Goal: Communication & Community: Share content

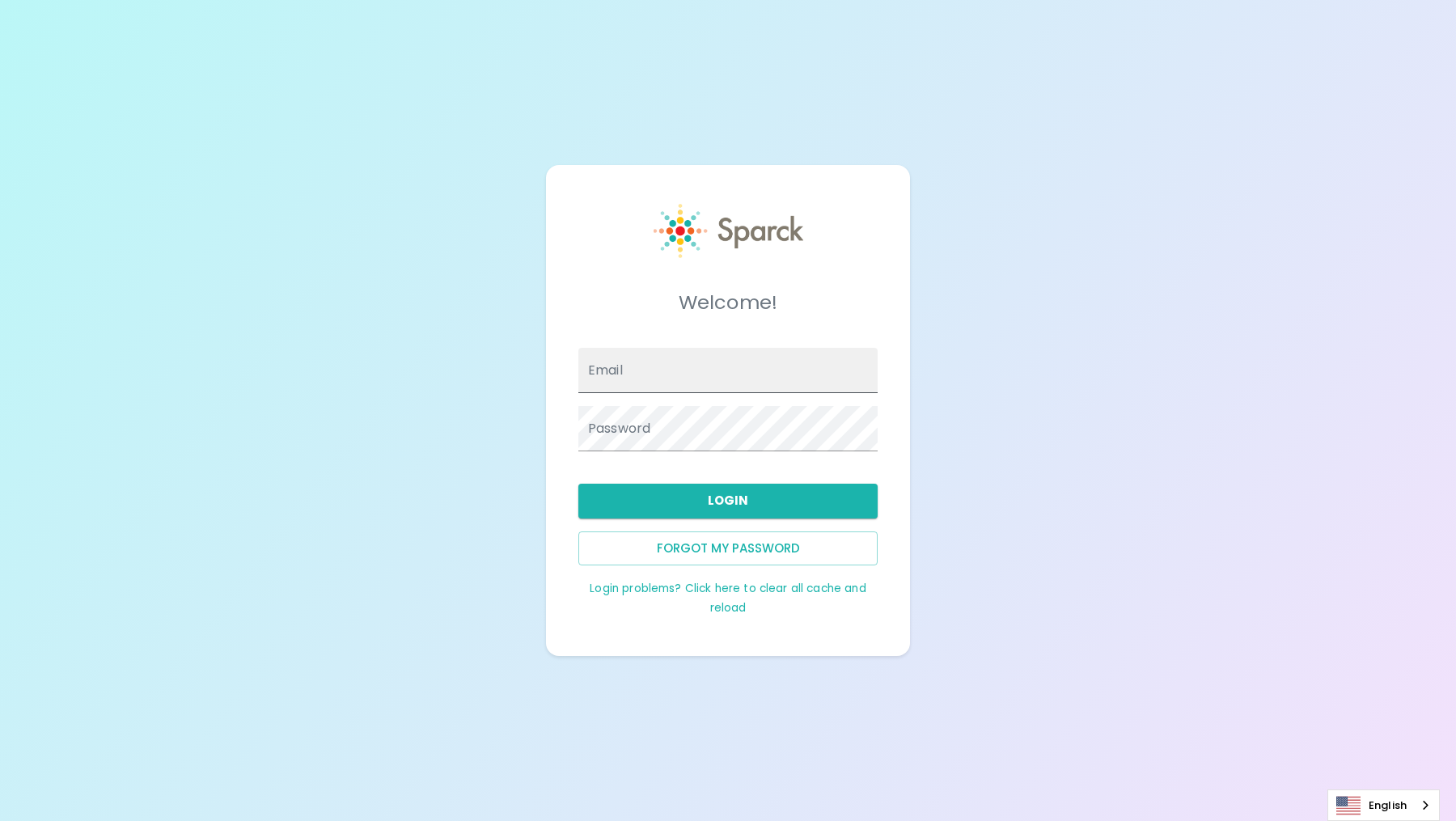
click at [715, 385] on input "Email" at bounding box center [727, 369] width 299 height 45
type input "[EMAIL_ADDRESS][DOMAIN_NAME]"
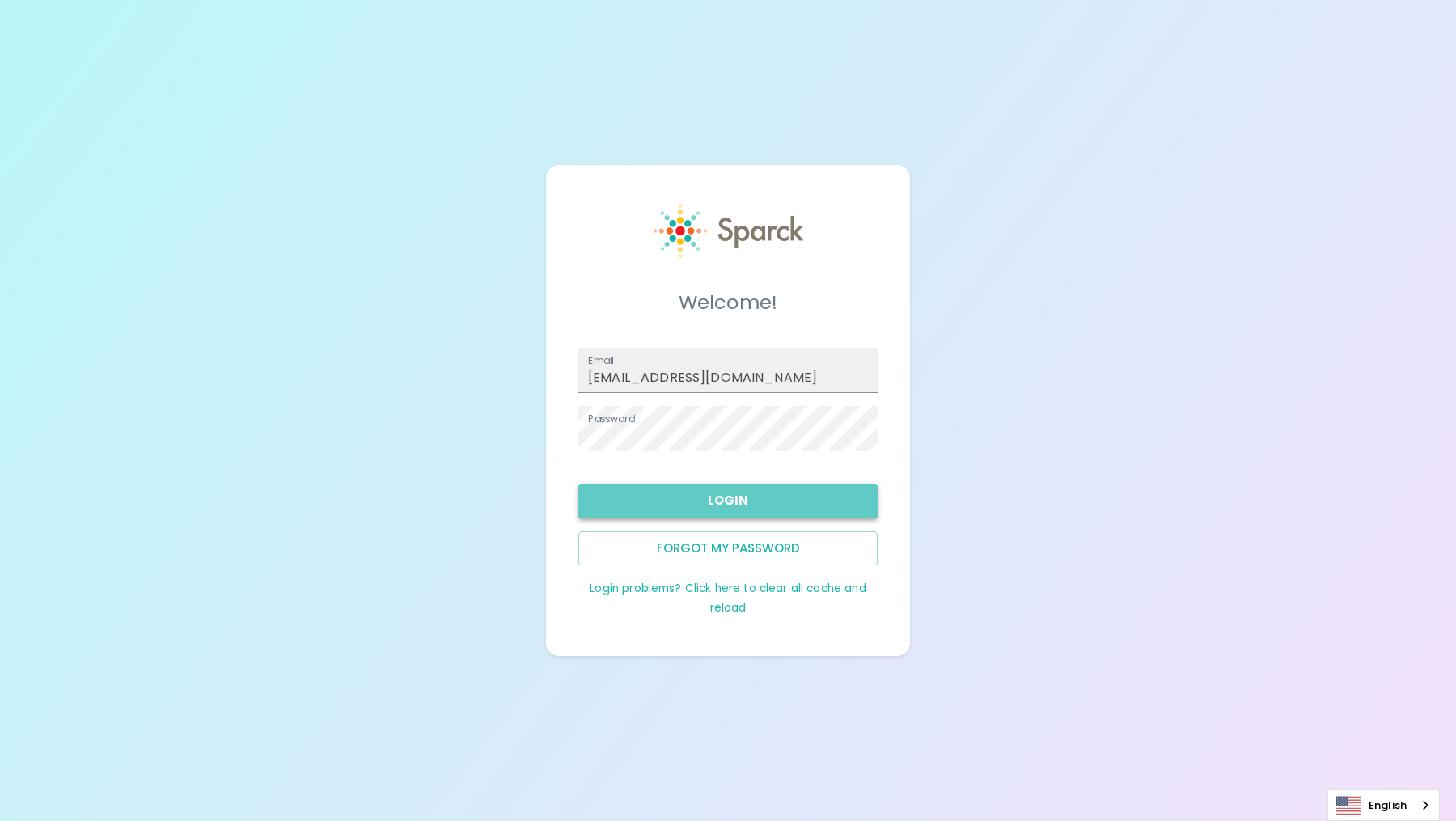
click at [696, 512] on button "Login" at bounding box center [727, 501] width 299 height 34
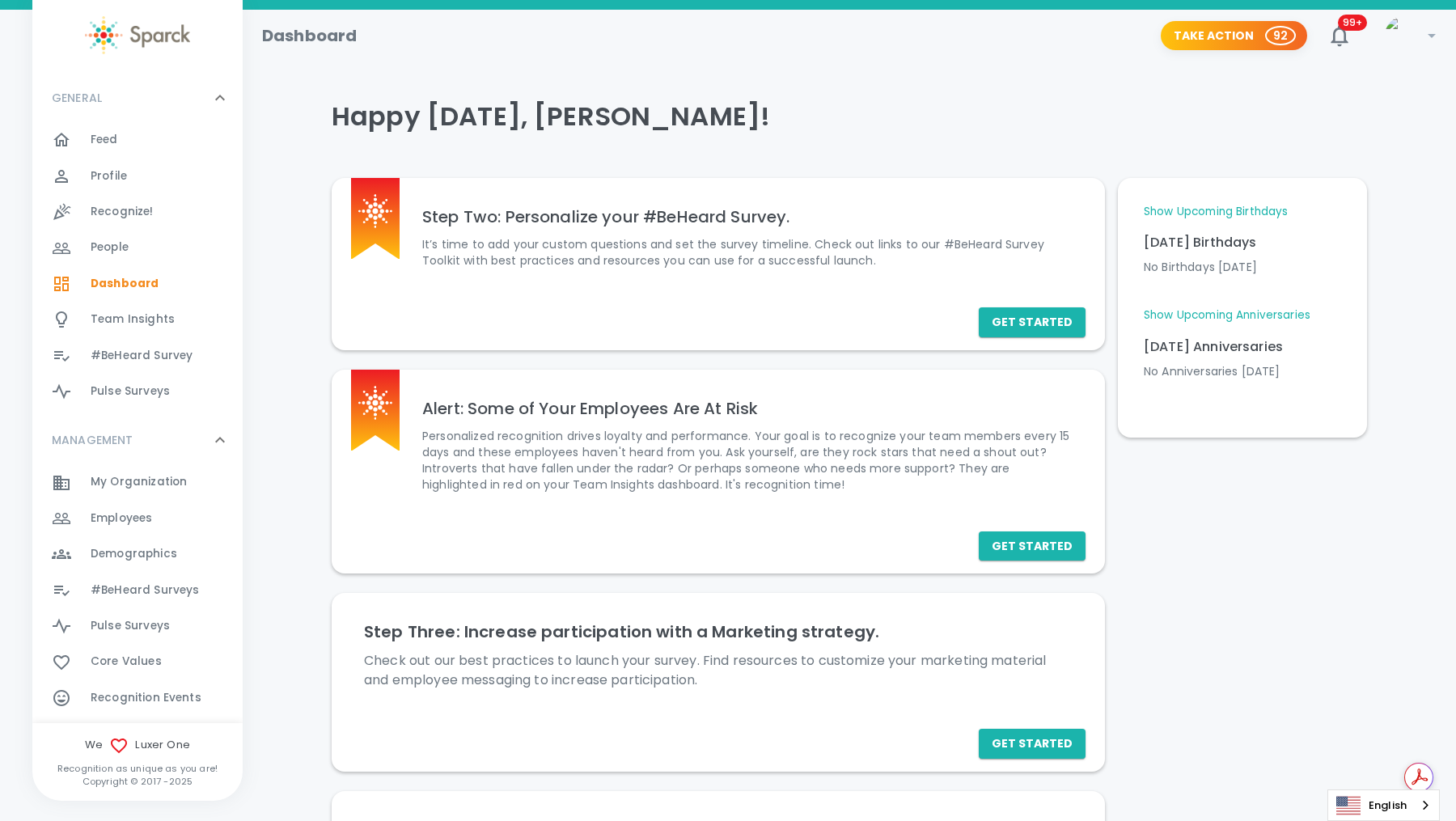
click at [106, 216] on span "Recognize!" at bounding box center [122, 212] width 63 height 16
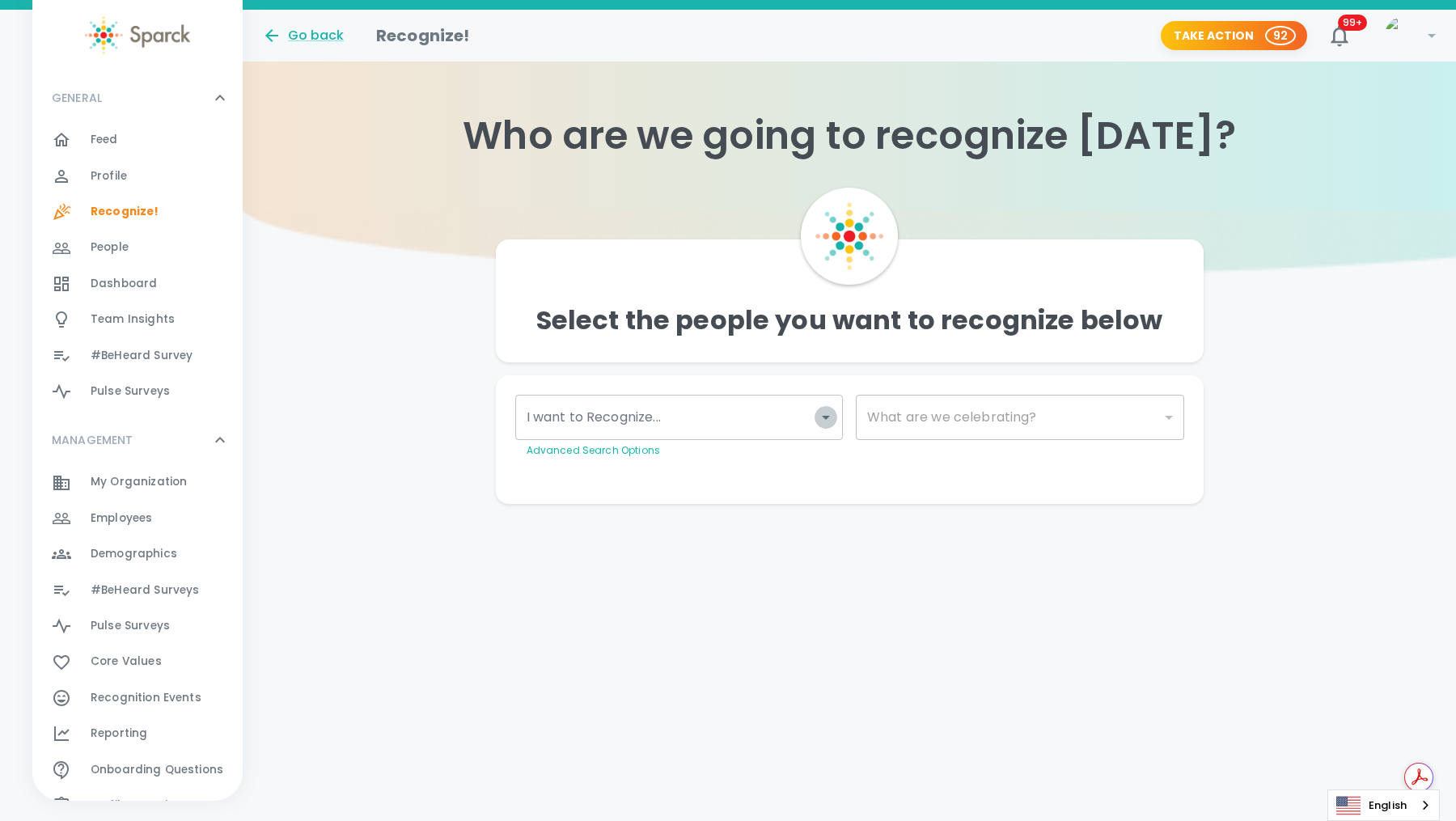
click at [820, 425] on icon "Open" at bounding box center [825, 417] width 19 height 19
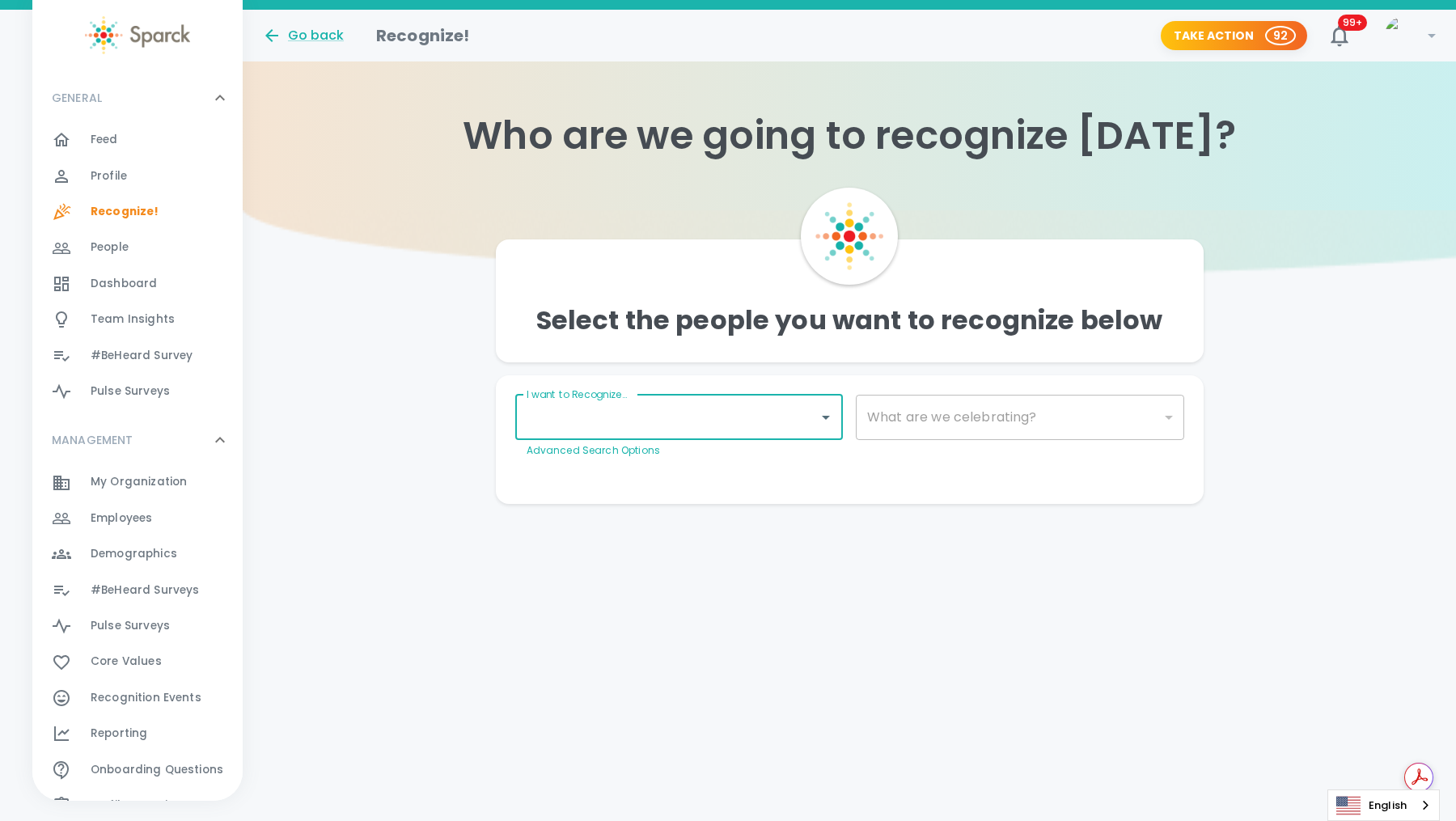
click at [738, 425] on input "I want to Recognize..." at bounding box center [668, 417] width 290 height 31
type input "sabrin"
click at [699, 460] on div "[PERSON_NAME]" at bounding box center [678, 466] width 328 height 39
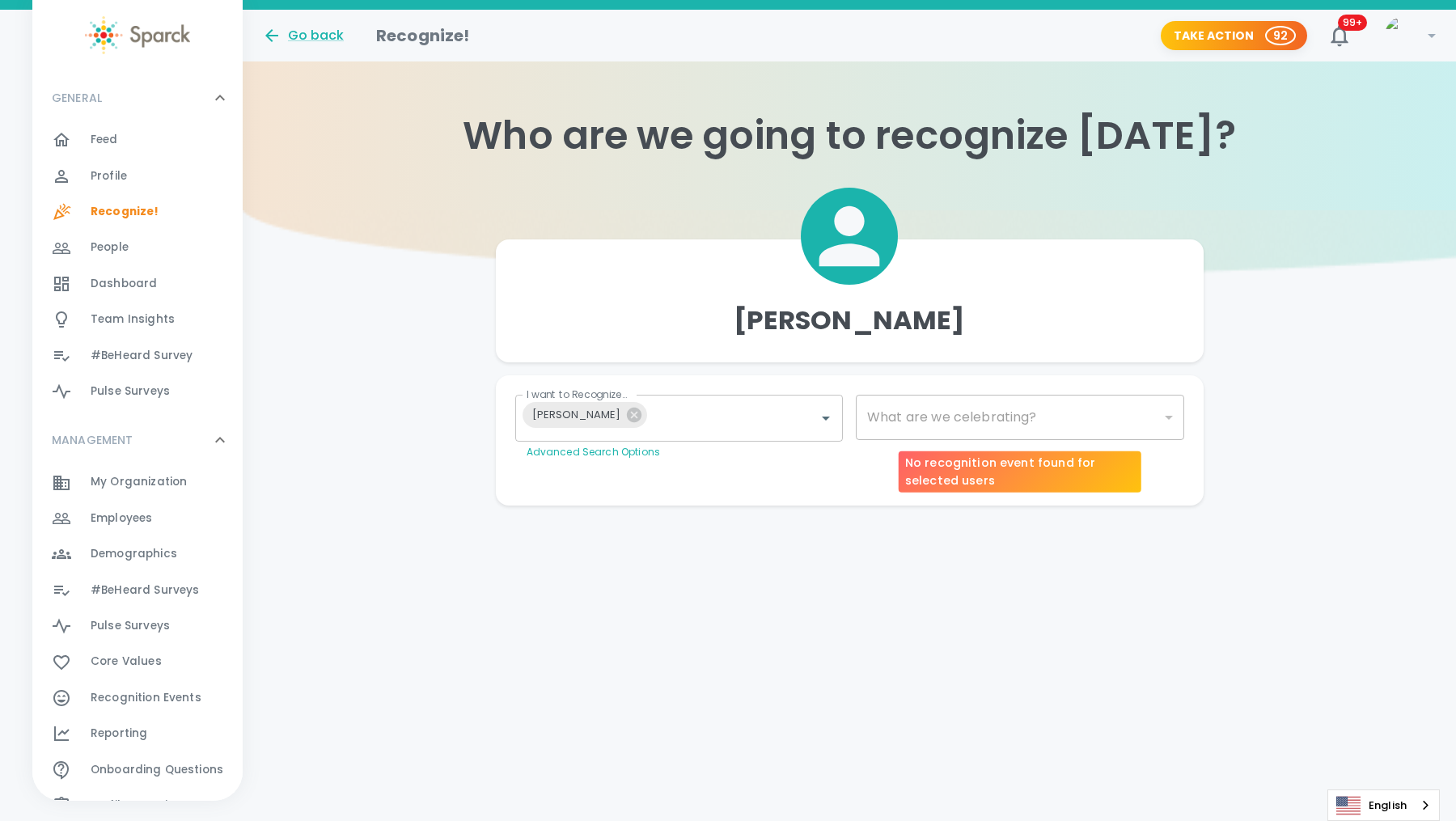
click at [925, 422] on div "​" at bounding box center [1020, 417] width 328 height 45
click at [1085, 408] on body "Skip Navigation Go back Recognize! Take Action 92 99+ ! GENERAL 0 Feed 0 Profil…" at bounding box center [728, 285] width 1456 height 570
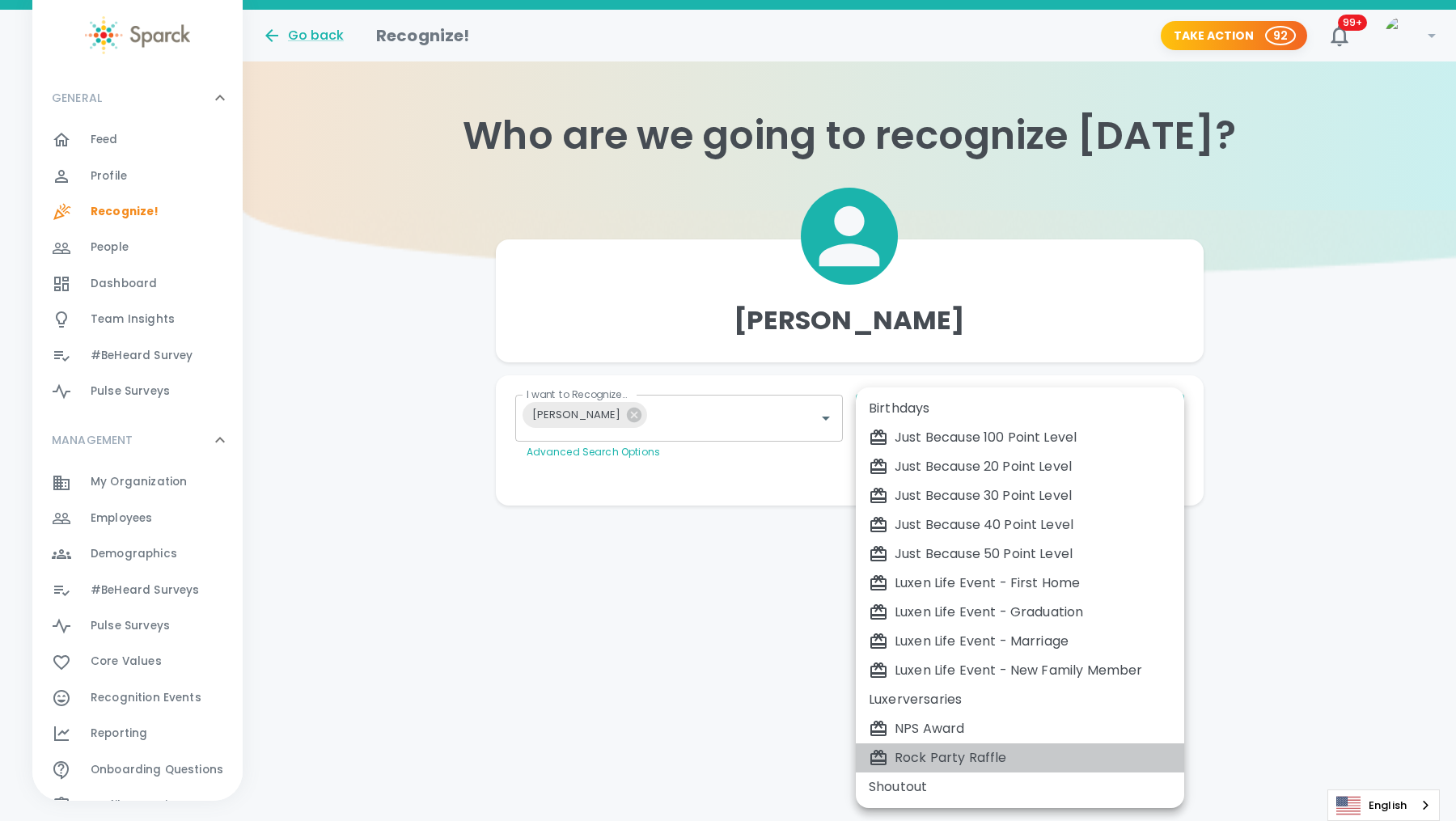
click at [942, 746] on li "Rock Party Raffle" at bounding box center [1020, 757] width 328 height 29
type input "1183"
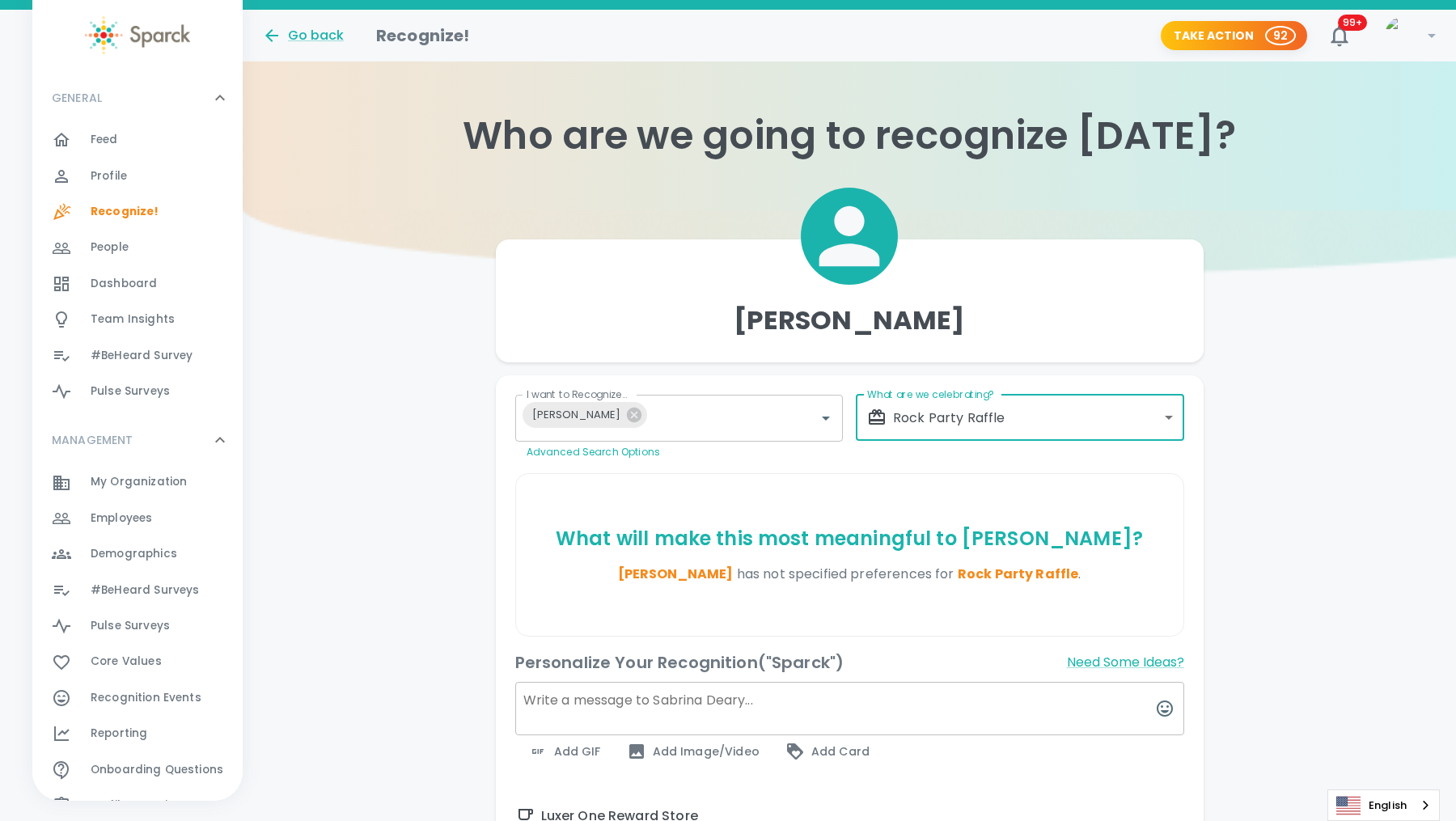
click at [647, 696] on textarea at bounding box center [849, 708] width 669 height 53
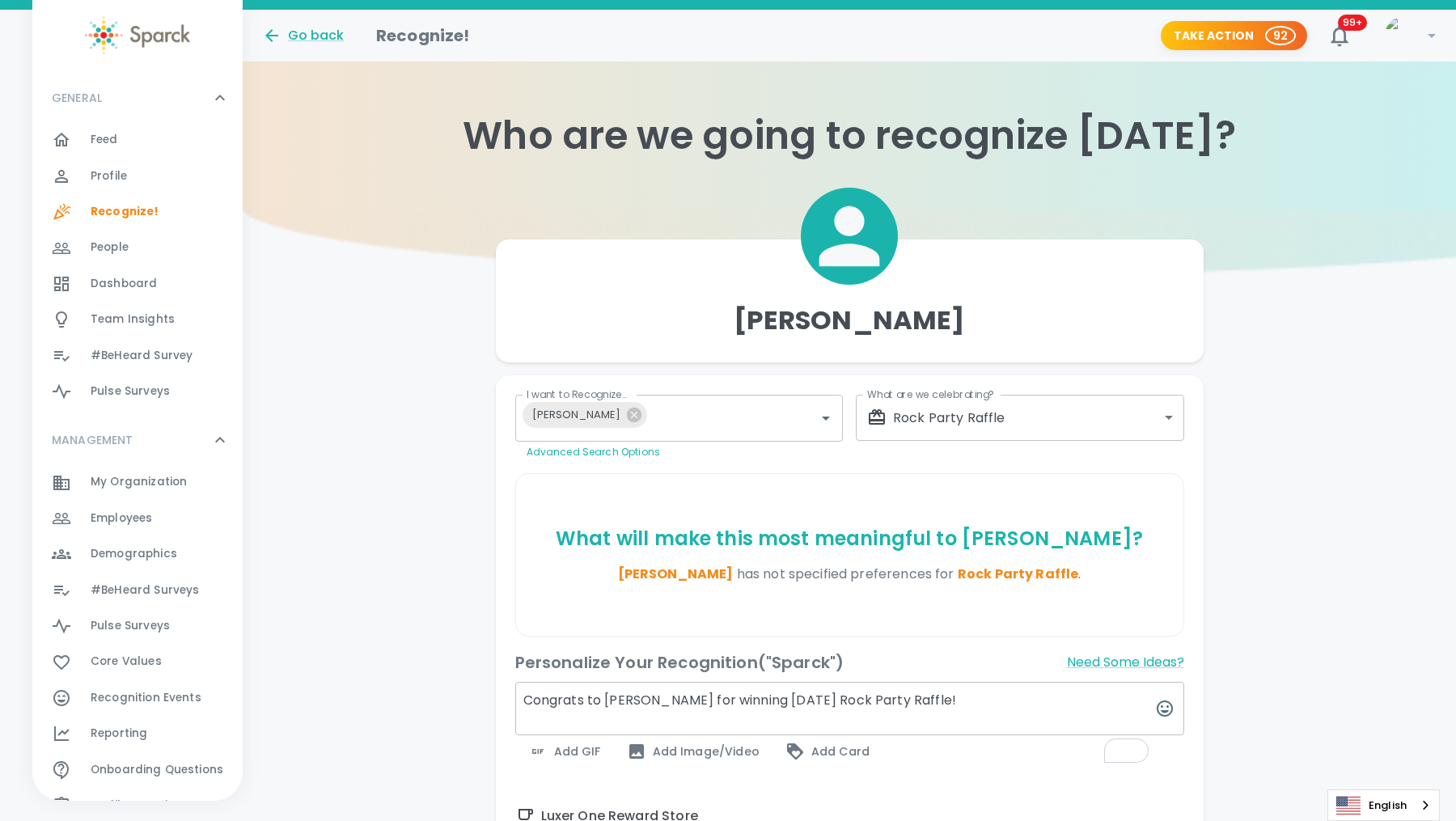
type textarea "Congrats to [PERSON_NAME] for winning [DATE] Rock Party Raffle!"
click at [579, 761] on span "Add GIF" at bounding box center [564, 751] width 73 height 19
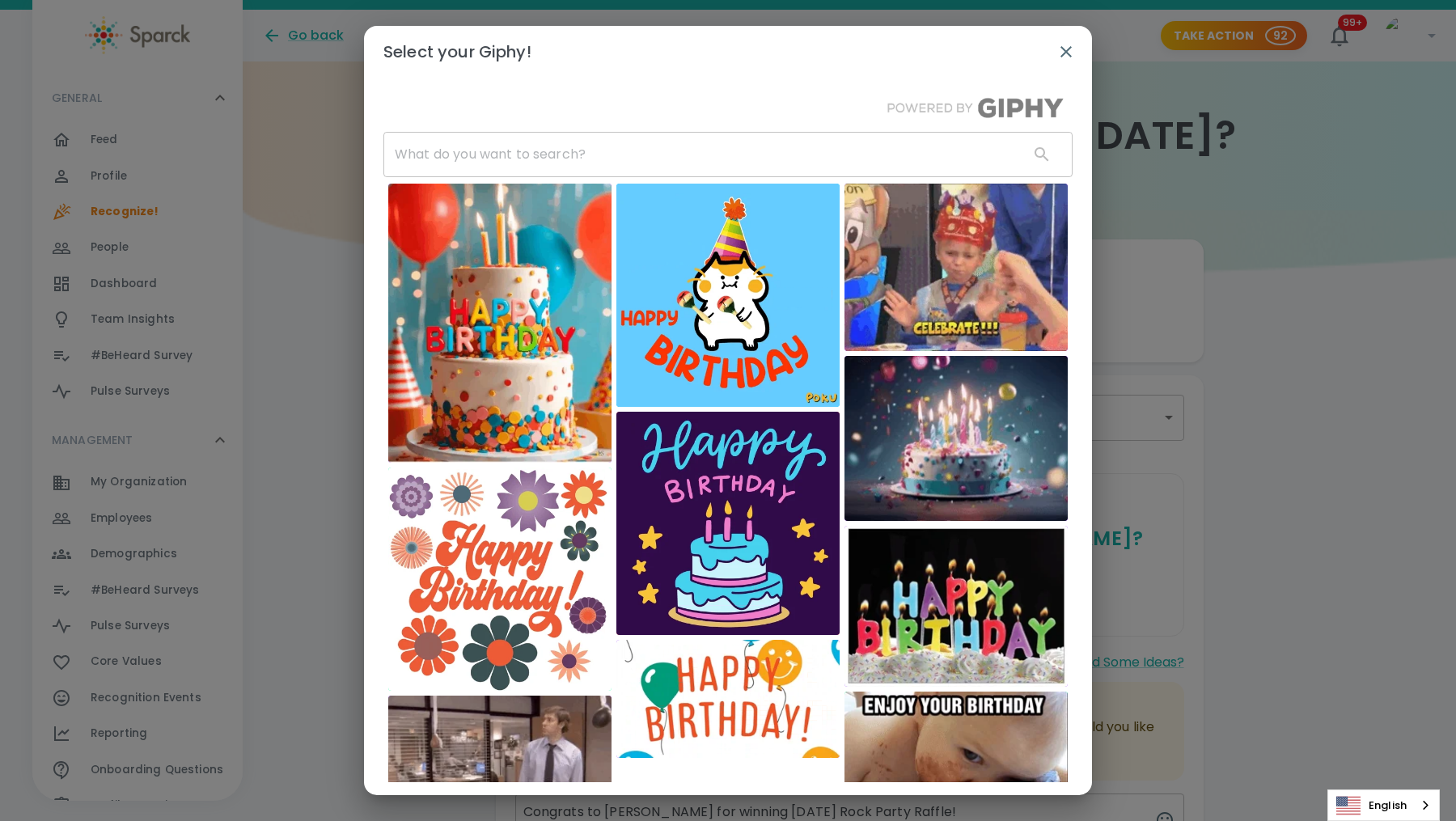
click at [592, 158] on input "text" at bounding box center [699, 154] width 632 height 45
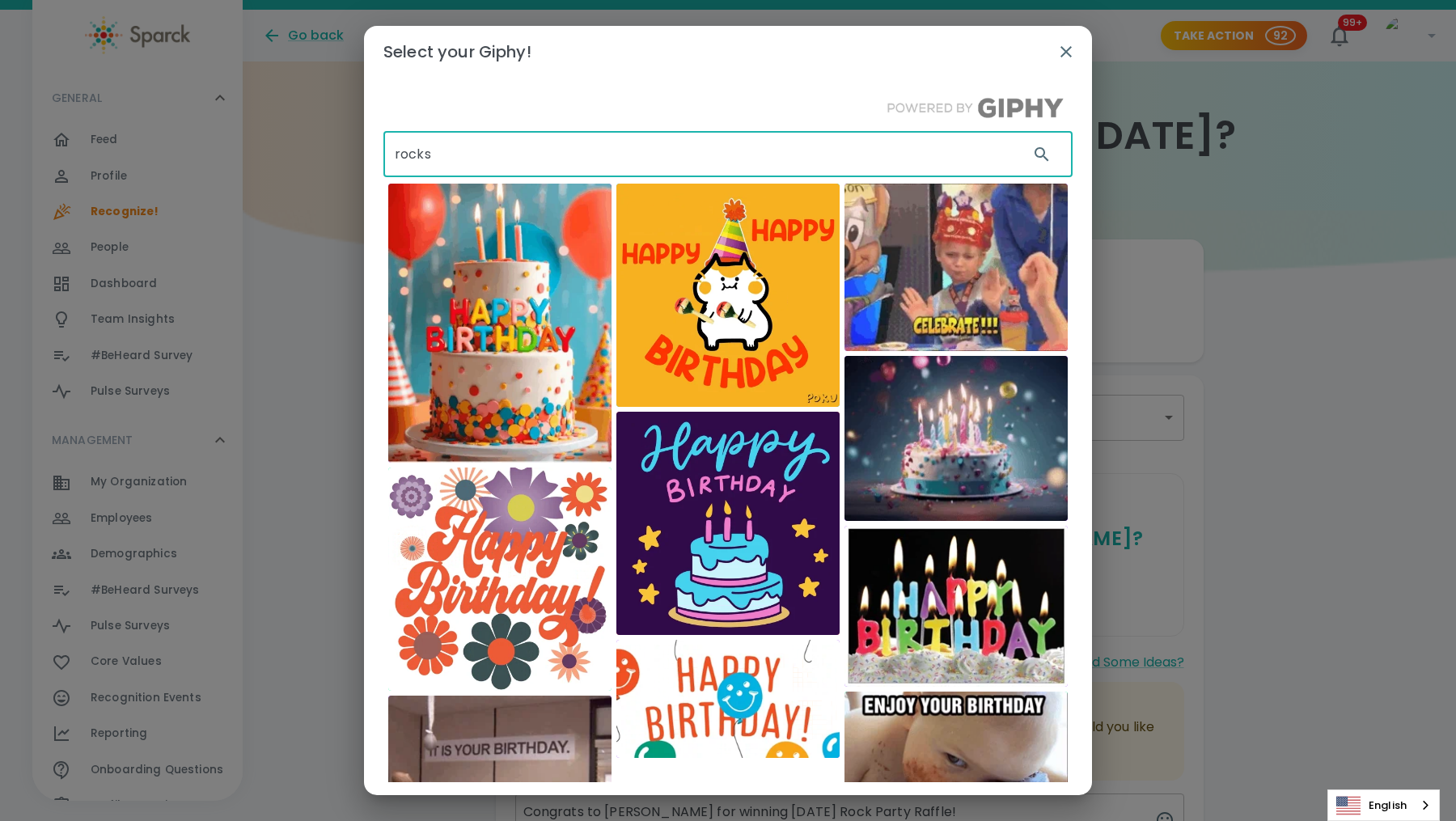
type input "rocks"
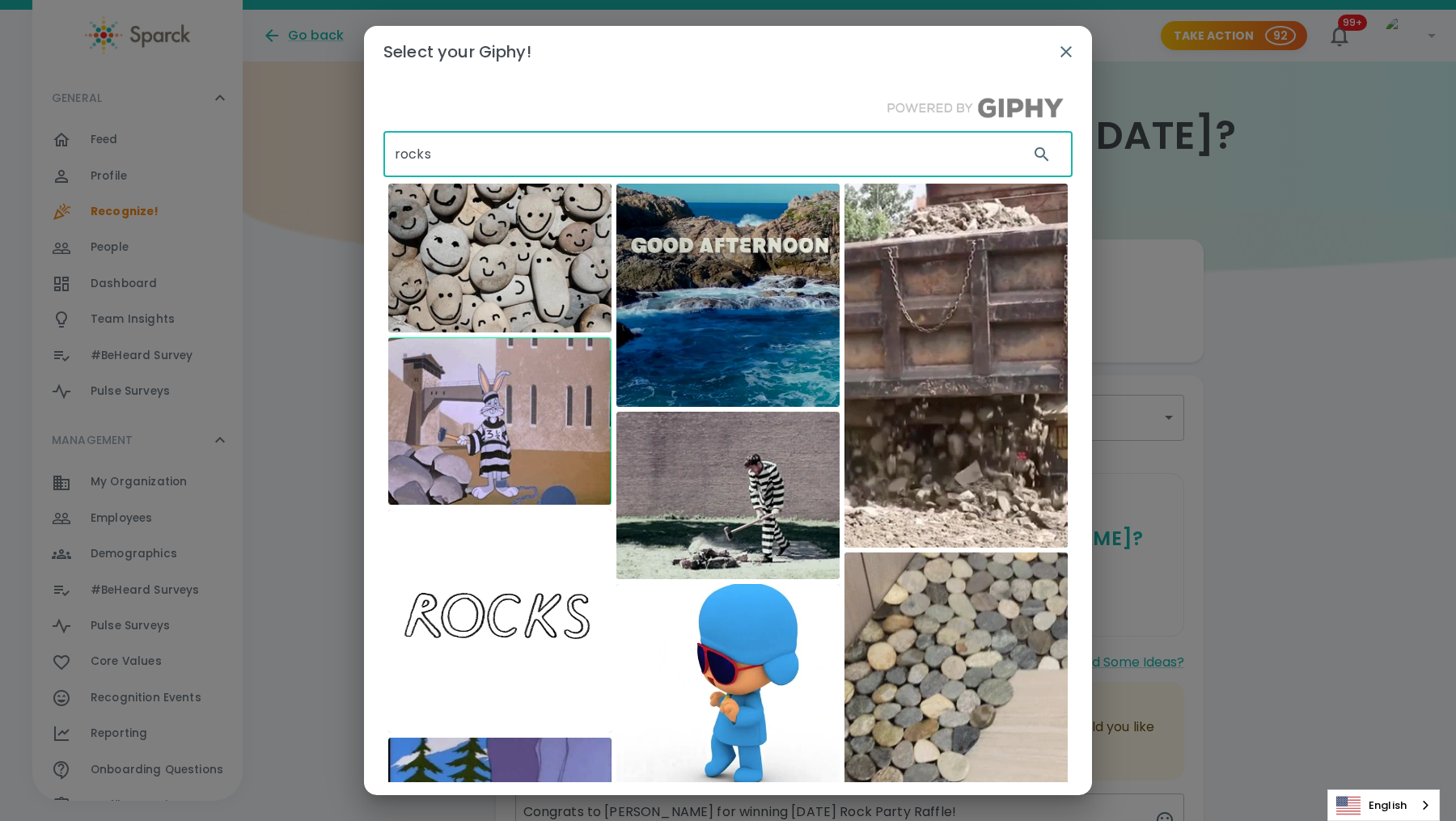
click at [525, 273] on img at bounding box center [499, 258] width 223 height 149
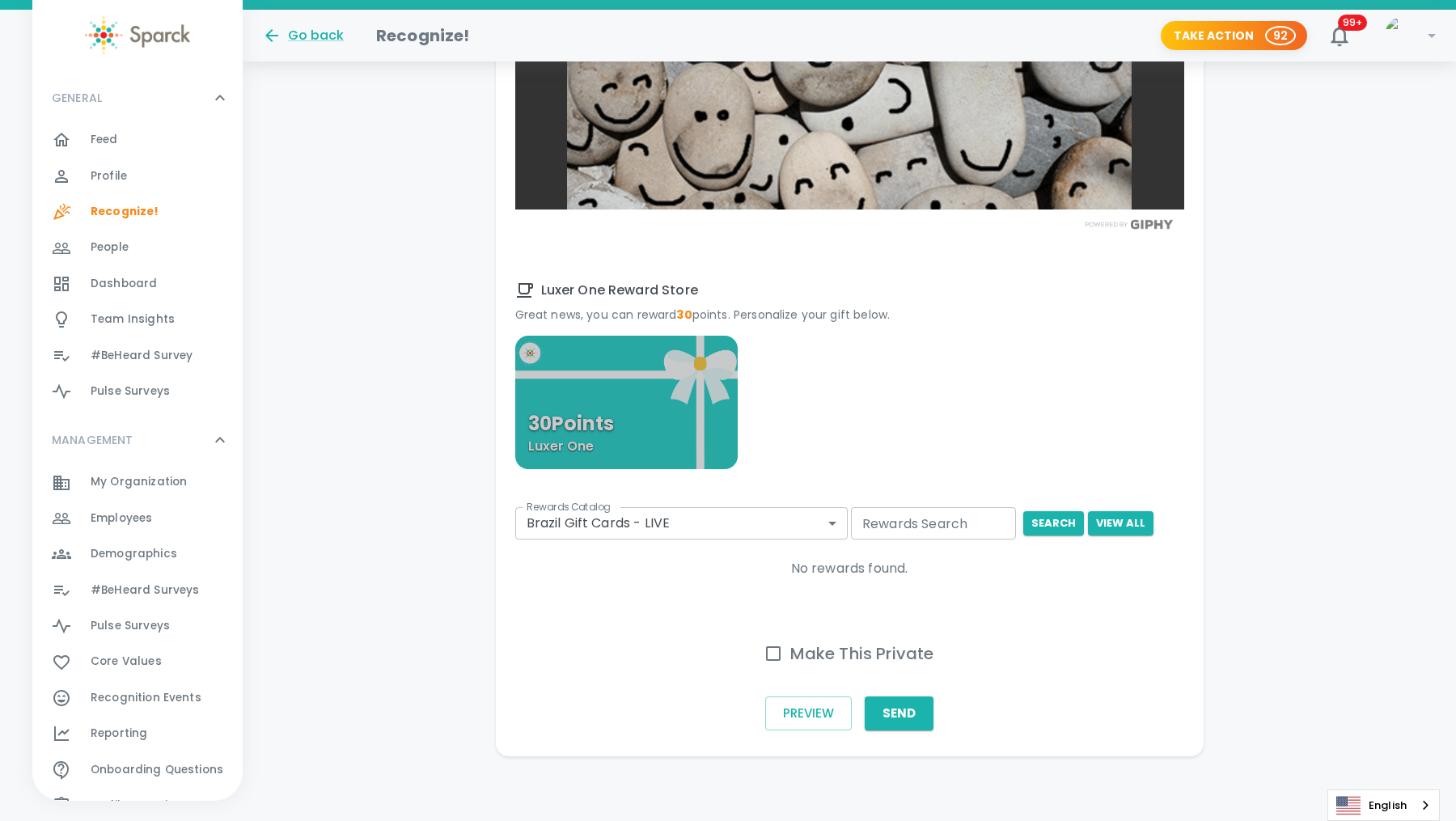
click at [613, 419] on p "30 Points" at bounding box center [570, 424] width 86 height 19
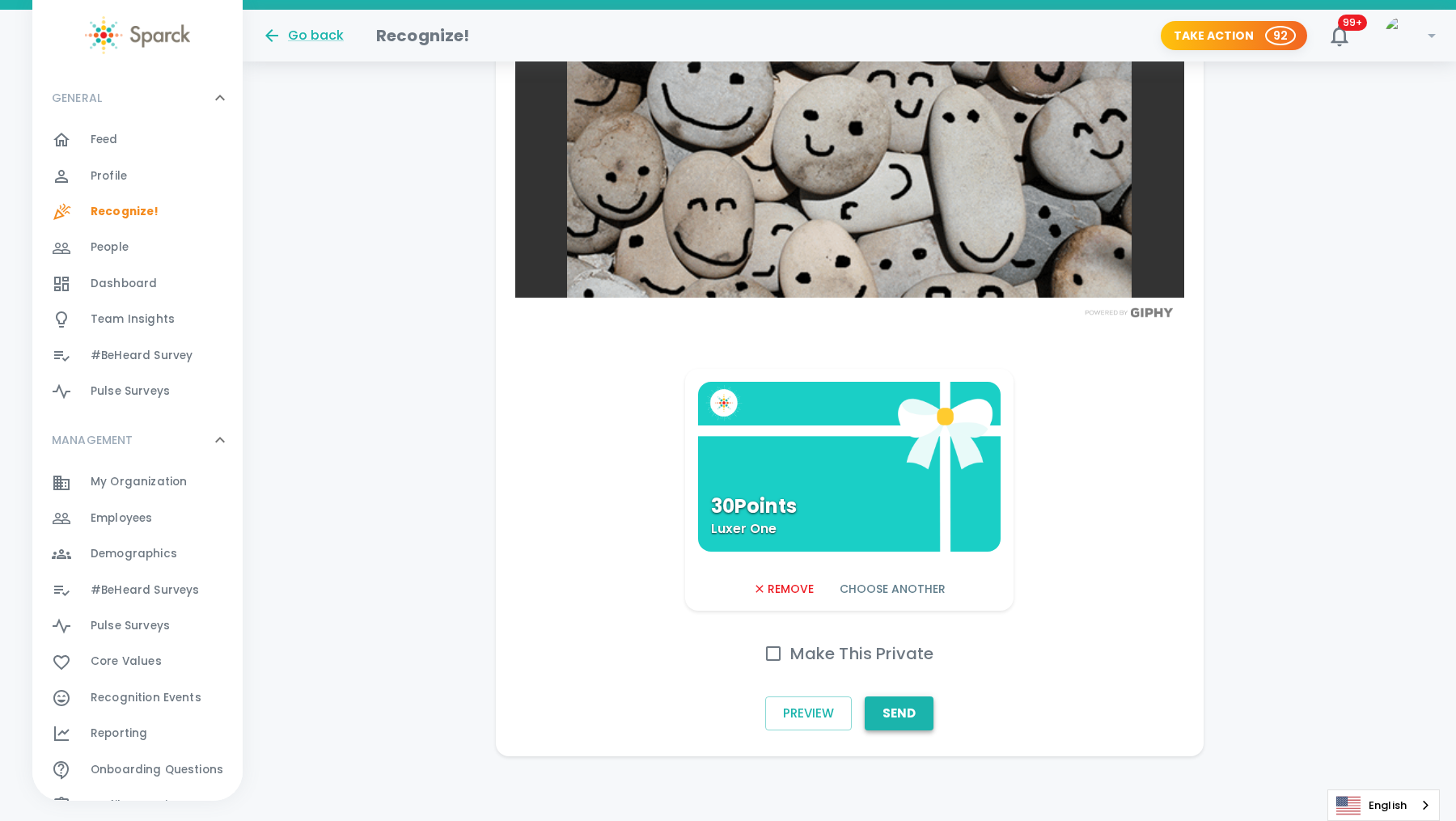
click at [898, 717] on button "Send" at bounding box center [898, 713] width 69 height 34
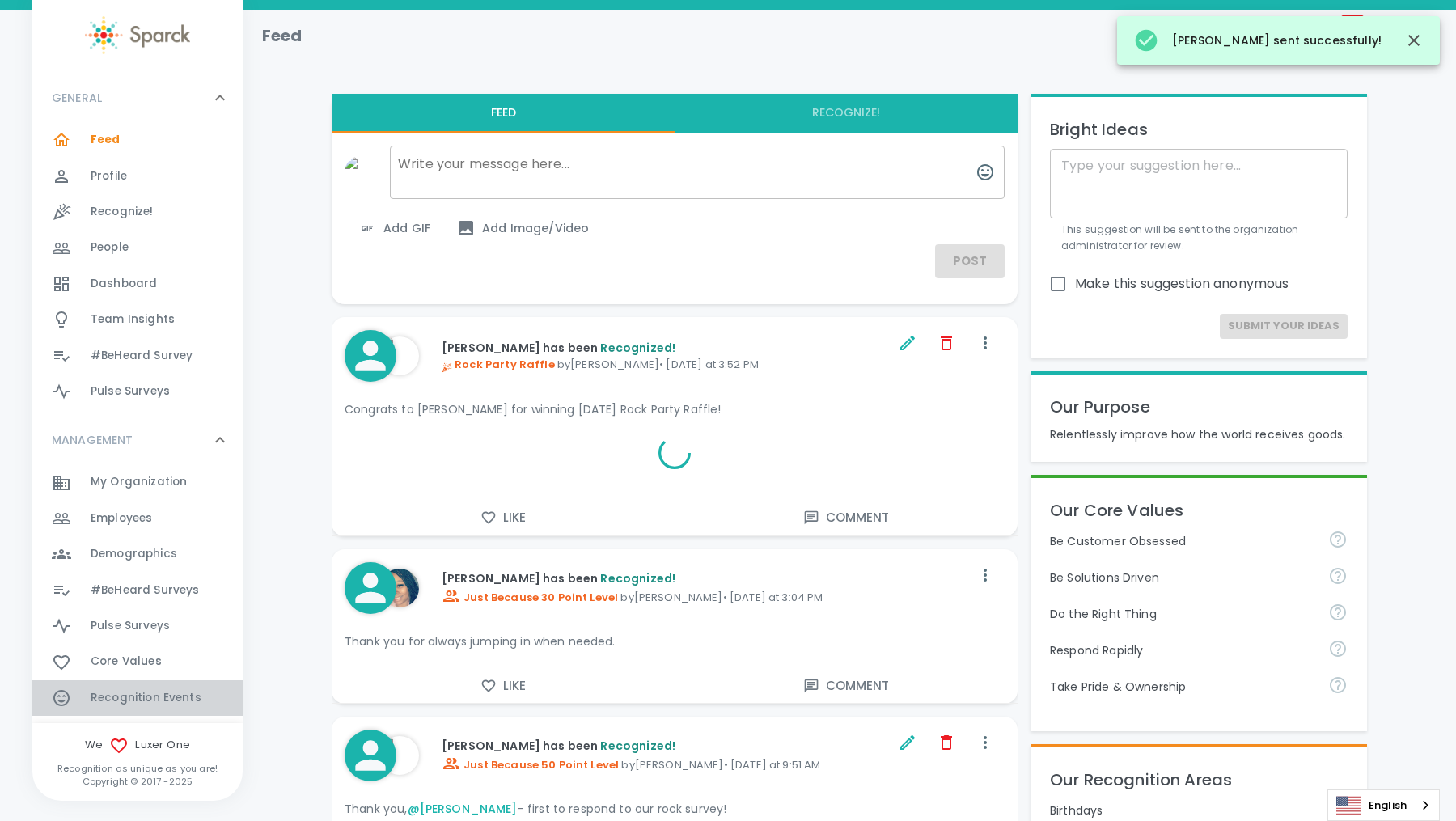
click at [119, 691] on span "Recognition Events" at bounding box center [146, 697] width 111 height 16
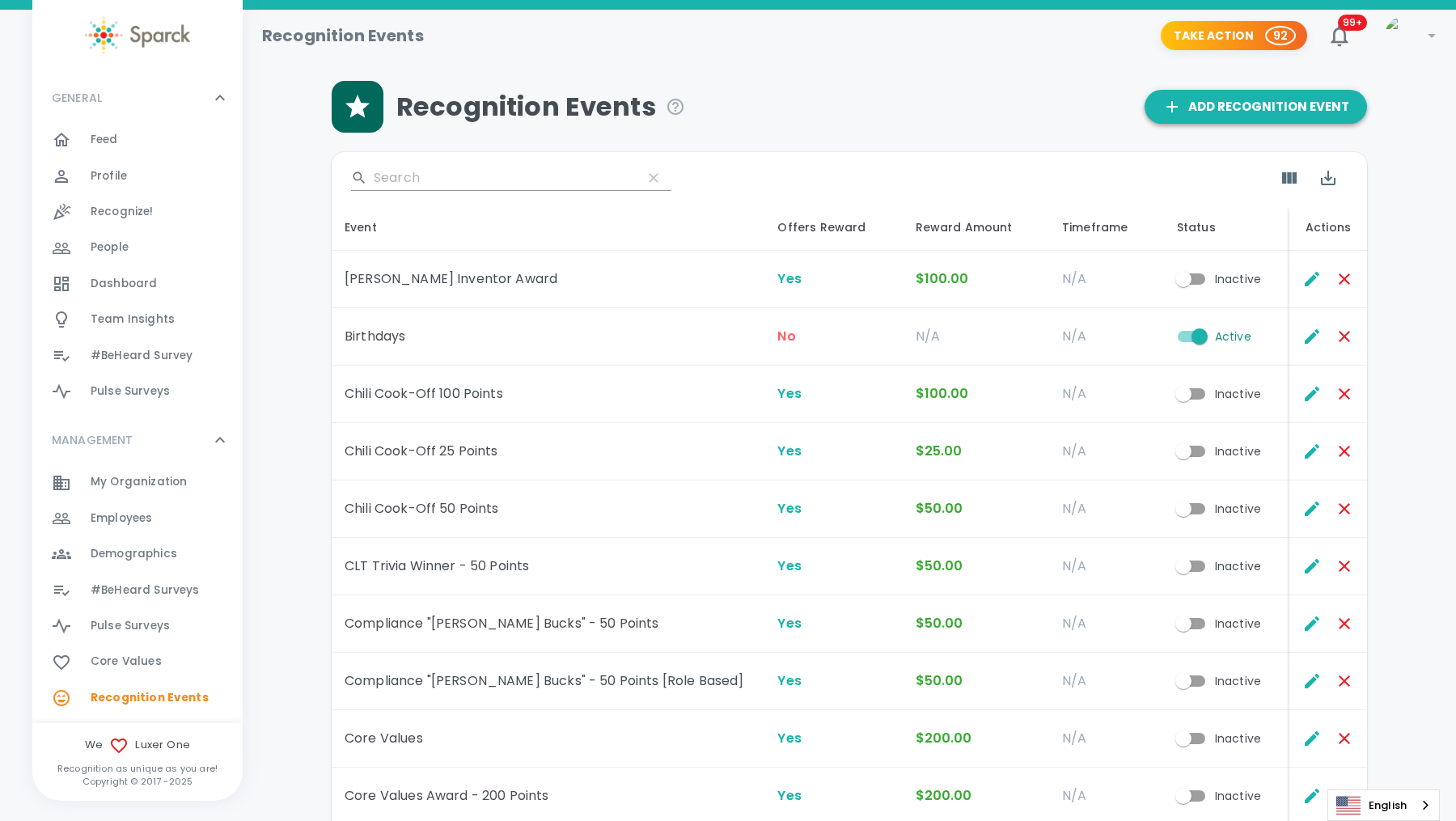
scroll to position [127, 0]
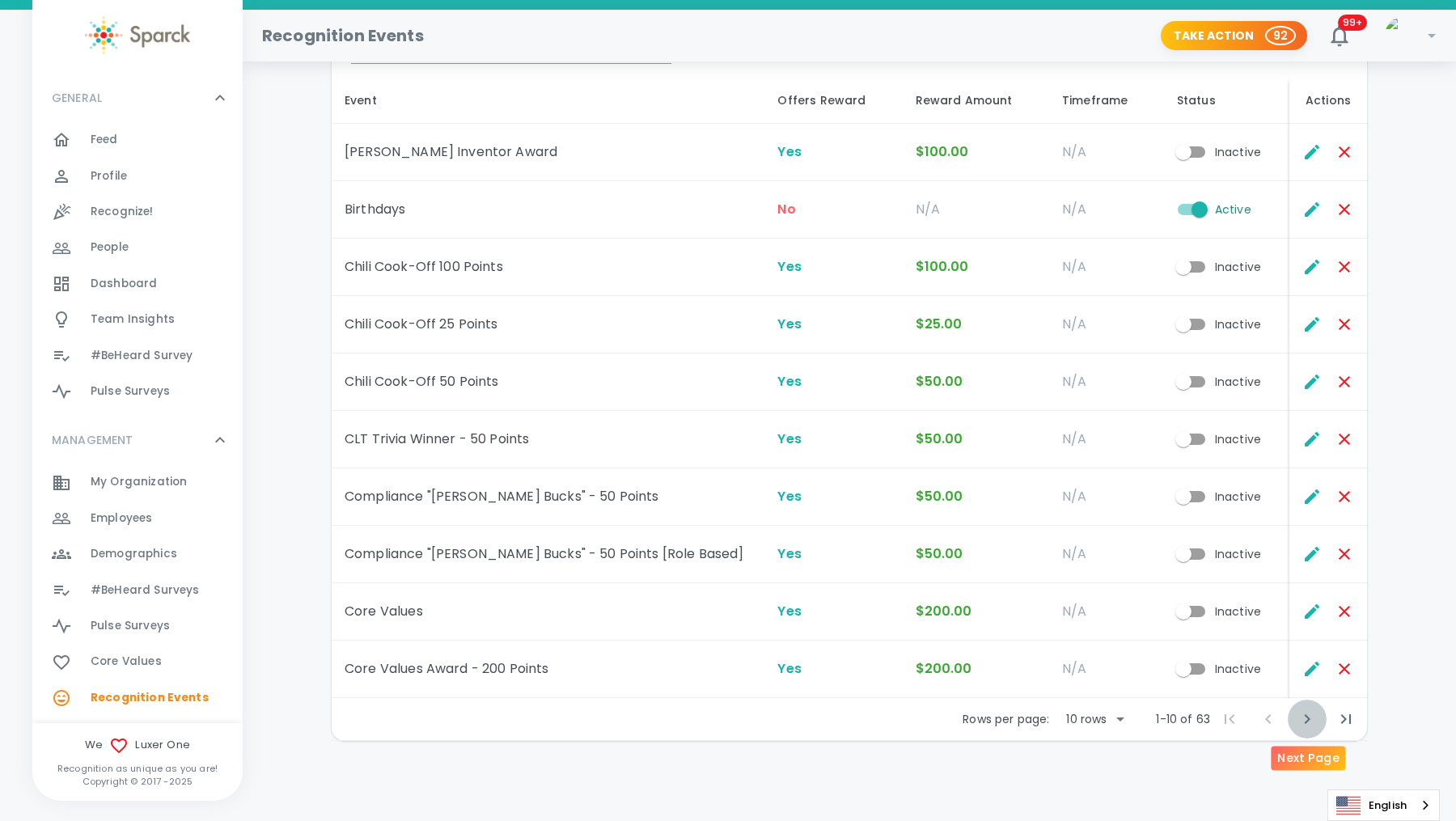
click at [1307, 717] on icon "Next Page" at bounding box center [1307, 718] width 6 height 9
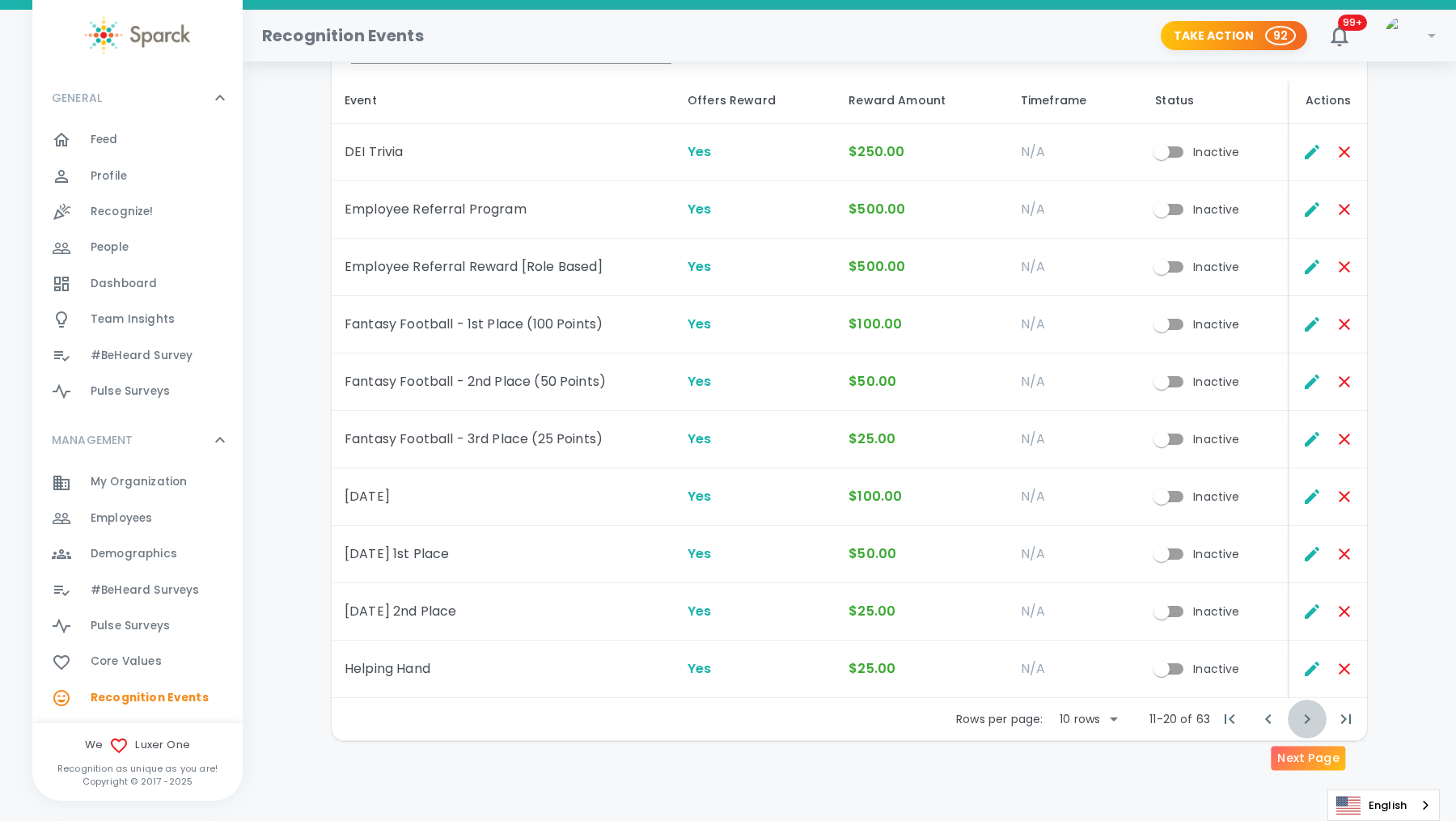
click at [1307, 717] on icon "Next Page" at bounding box center [1307, 718] width 6 height 9
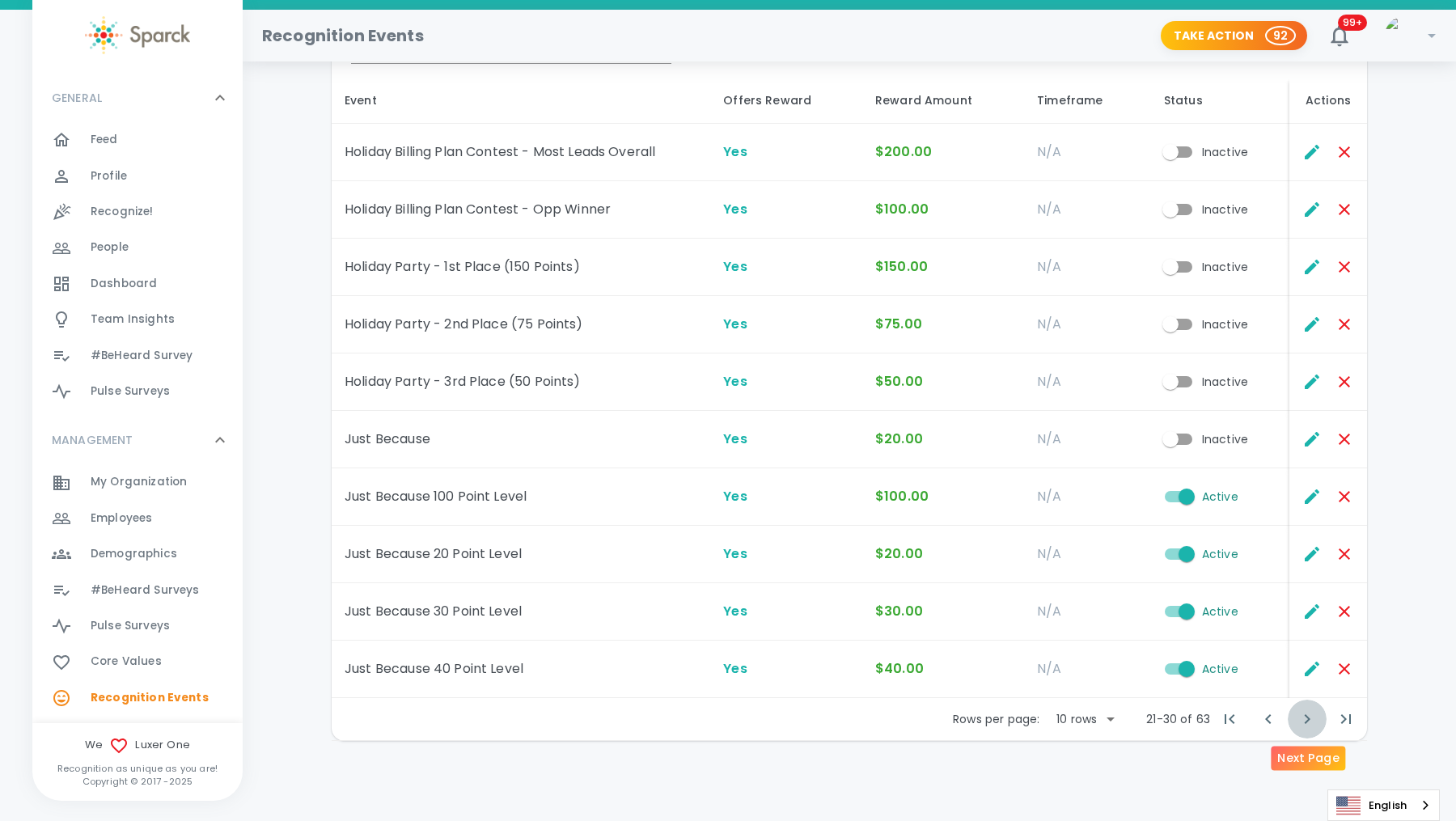
click at [1307, 717] on icon "Next Page" at bounding box center [1307, 718] width 6 height 9
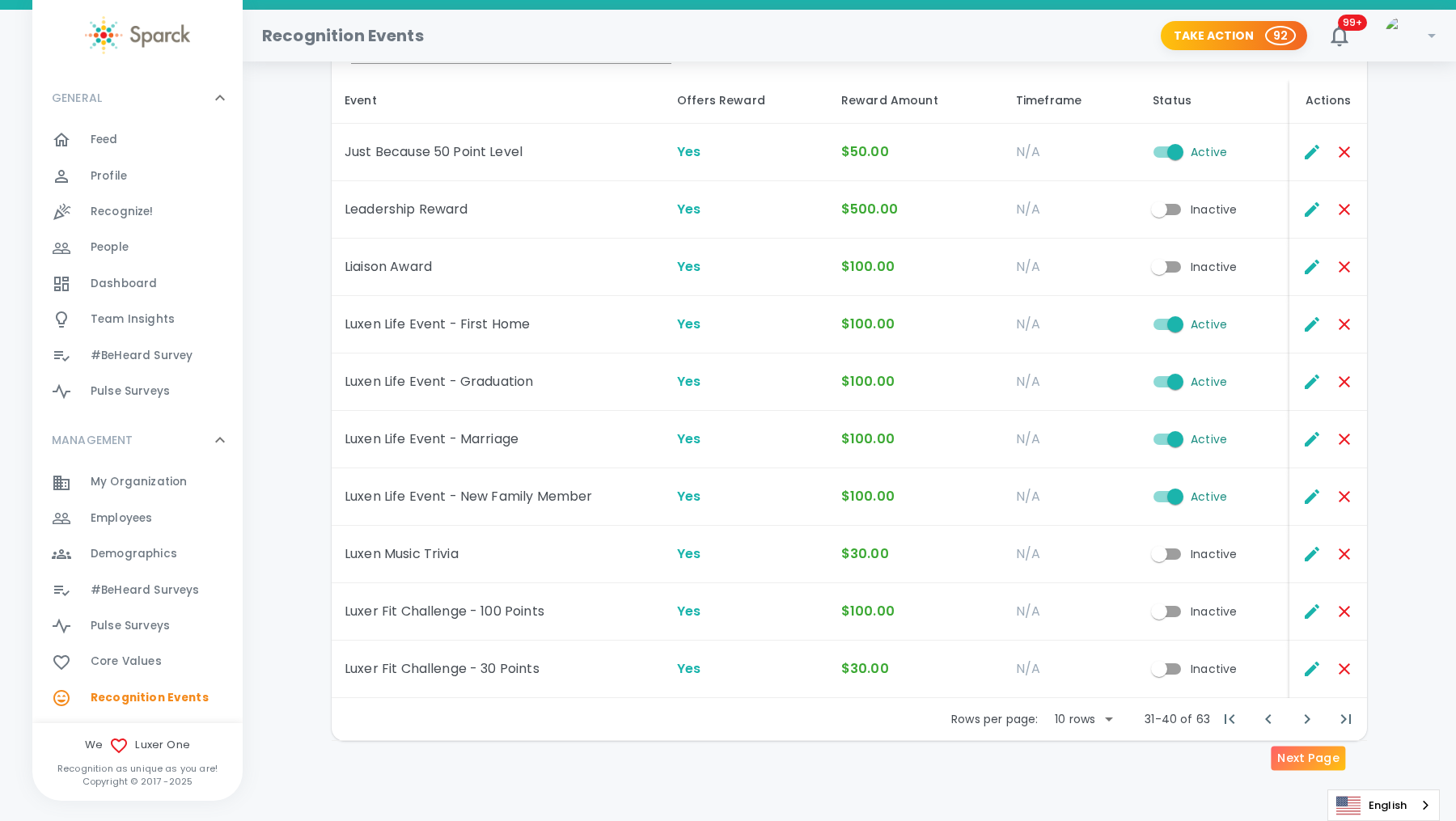
click at [1307, 717] on icon "Next Page" at bounding box center [1307, 718] width 6 height 9
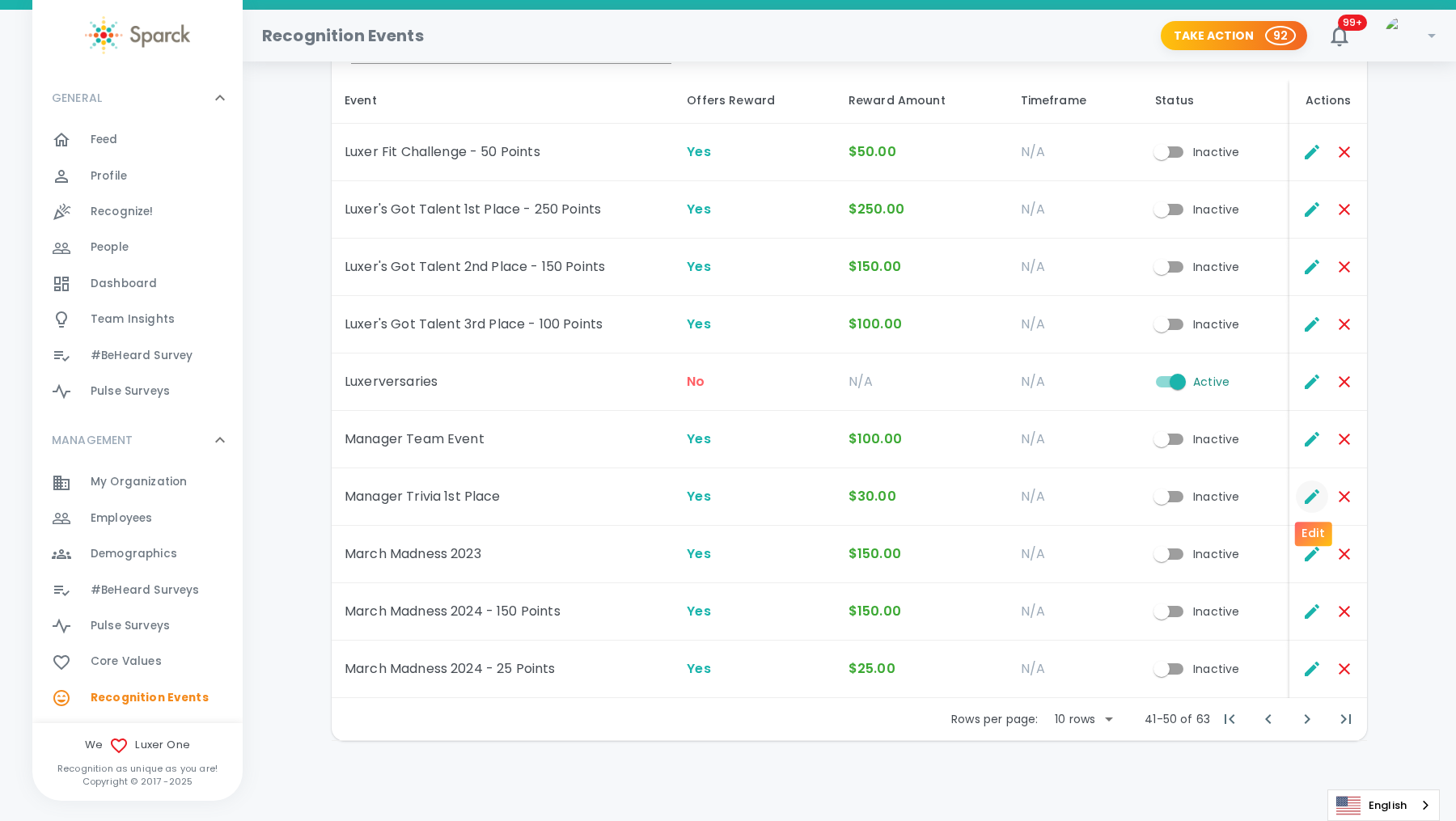
click at [1313, 497] on icon "Edit" at bounding box center [1312, 496] width 19 height 19
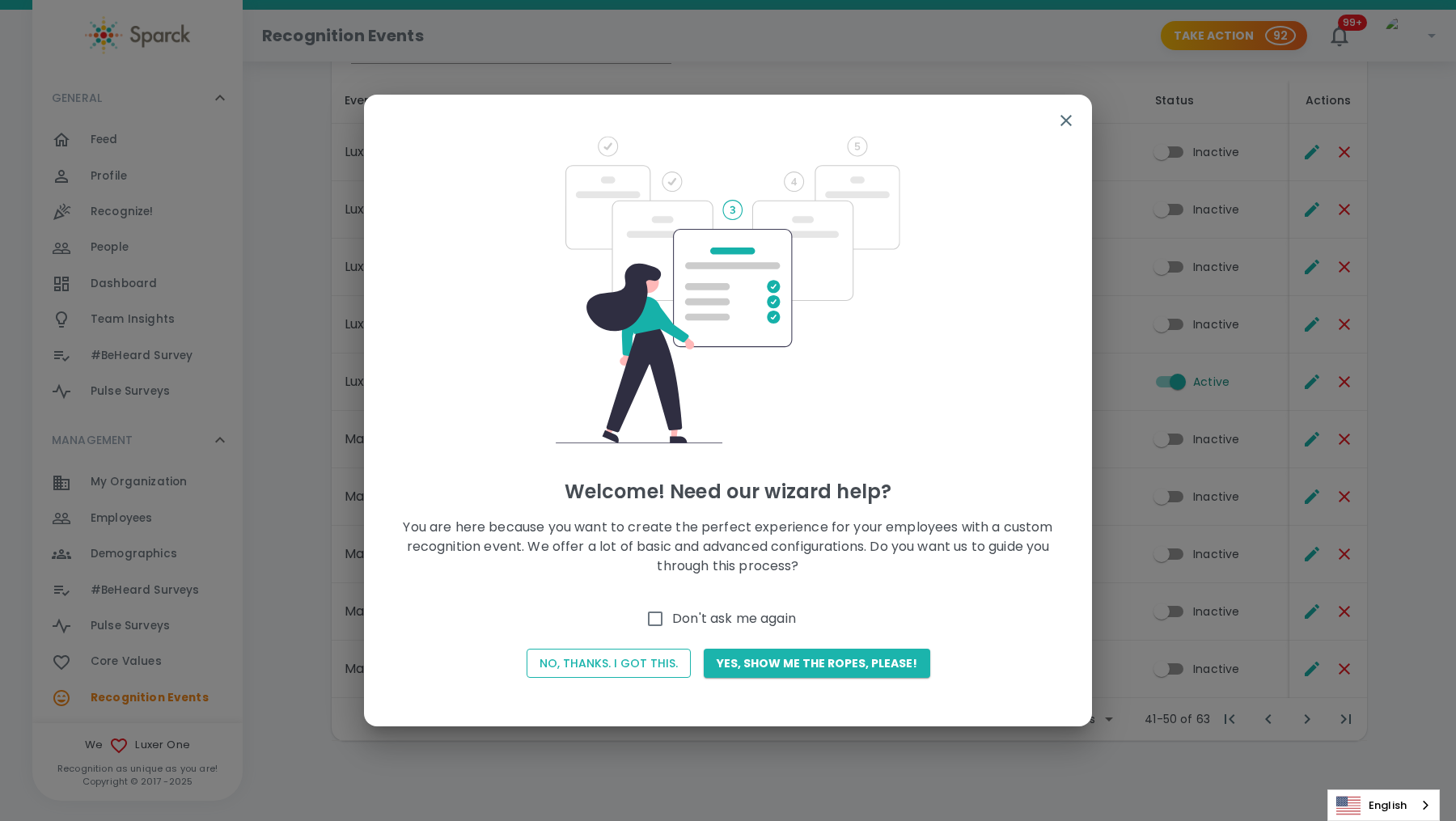
click at [603, 659] on button "No, thanks. I got this." at bounding box center [609, 663] width 164 height 30
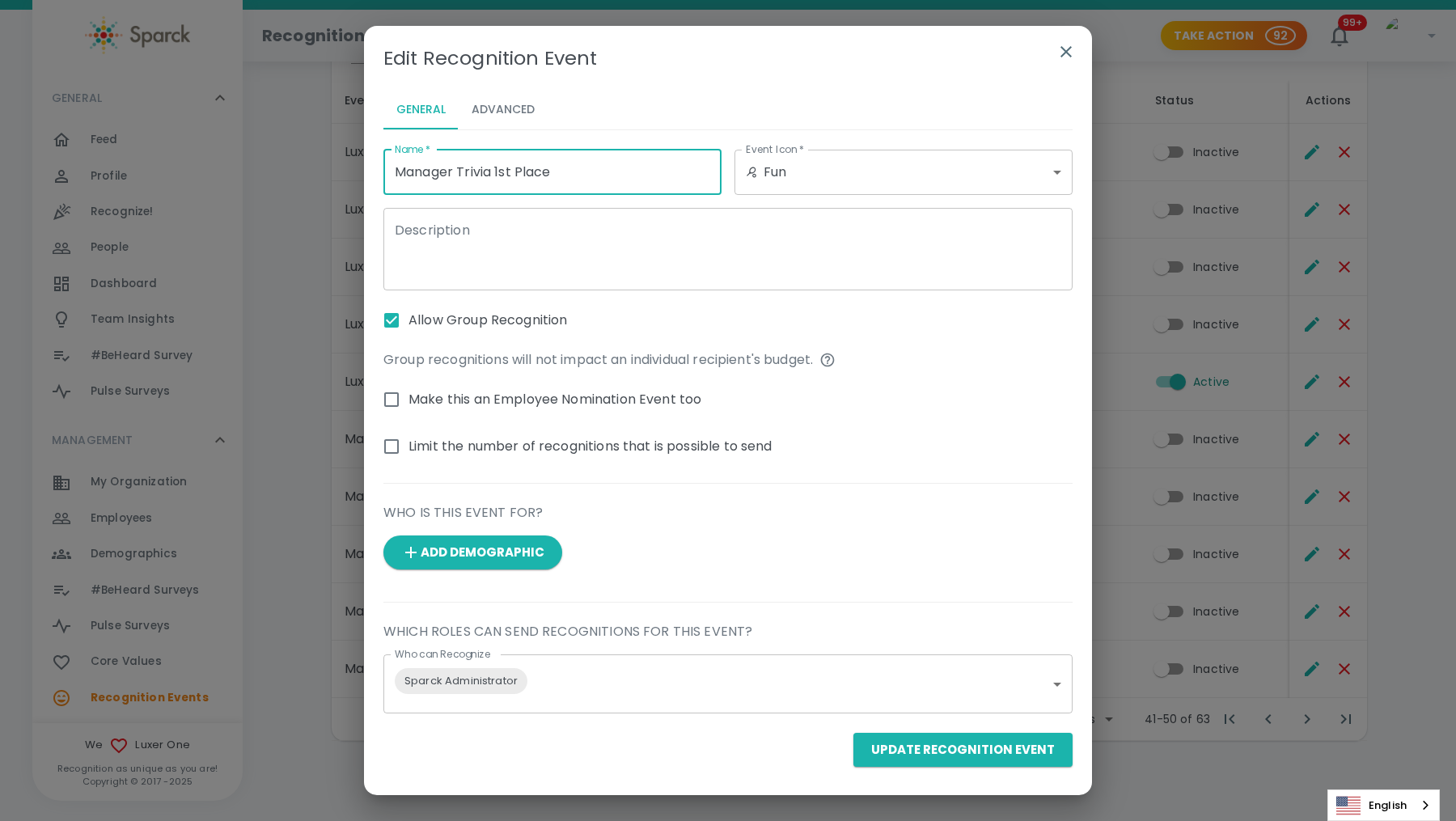
drag, startPoint x: 591, startPoint y: 170, endPoint x: 184, endPoint y: 120, distance: 410.1
click at [184, 120] on div "Edit Recognition Event General Advanced Name   * Manager Trivia 1st Place Name …" at bounding box center [728, 410] width 1456 height 821
click at [474, 110] on button "Advanced" at bounding box center [503, 110] width 89 height 39
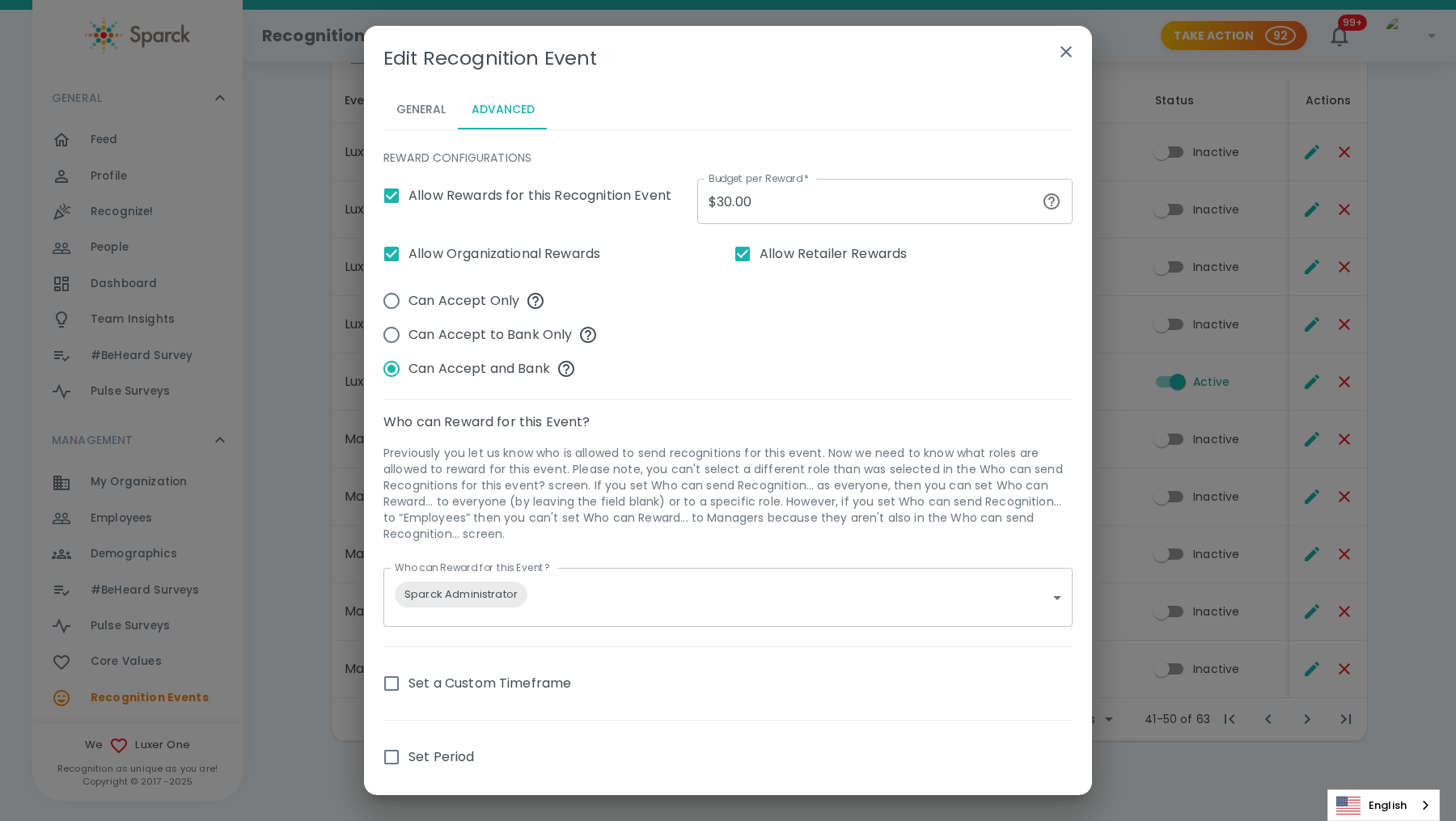
click at [725, 201] on input "$30.00" at bounding box center [866, 201] width 338 height 45
type input "$50.00"
click at [419, 111] on button "General" at bounding box center [420, 110] width 75 height 39
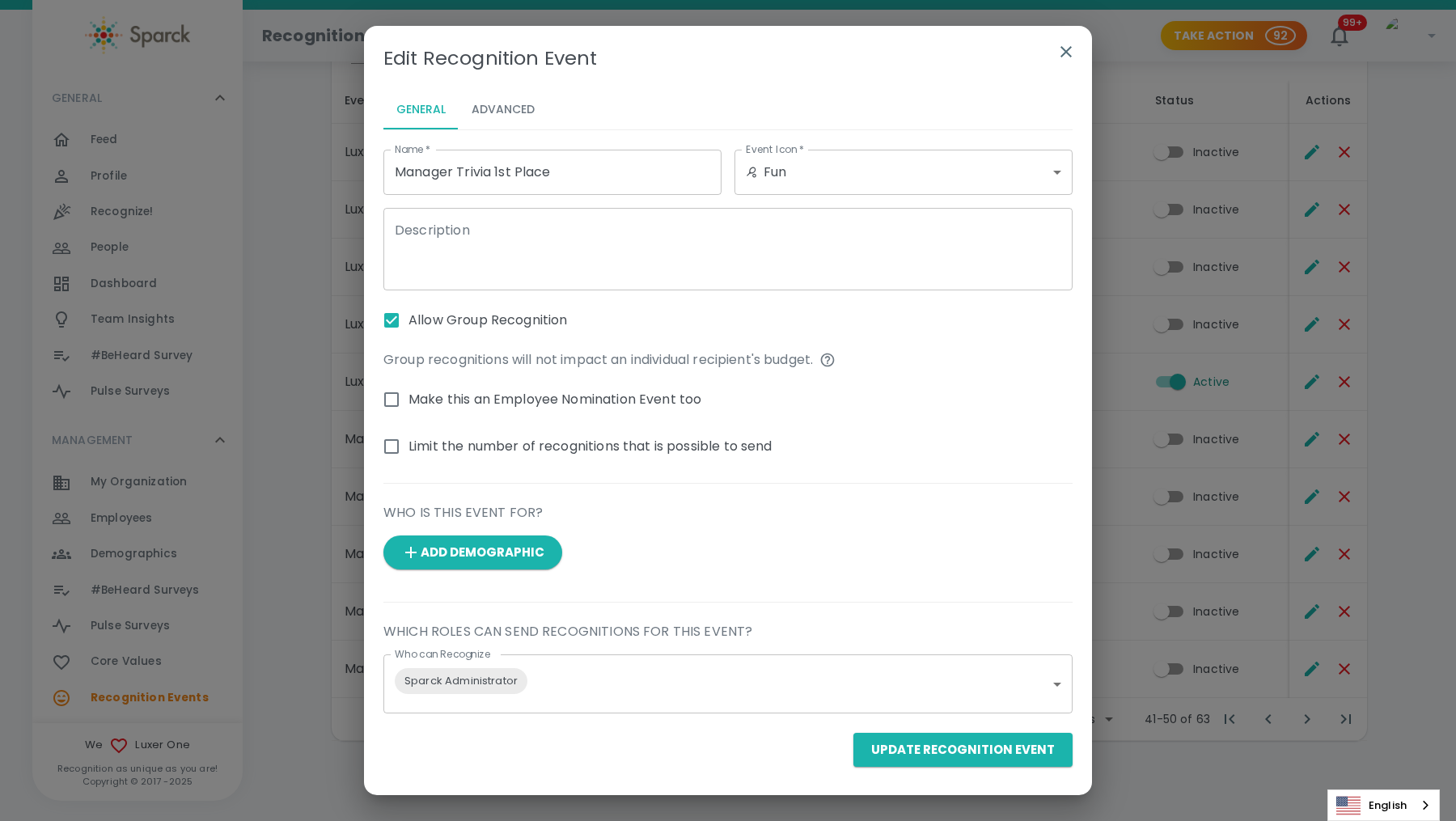
click at [514, 106] on button "Advanced" at bounding box center [503, 110] width 89 height 39
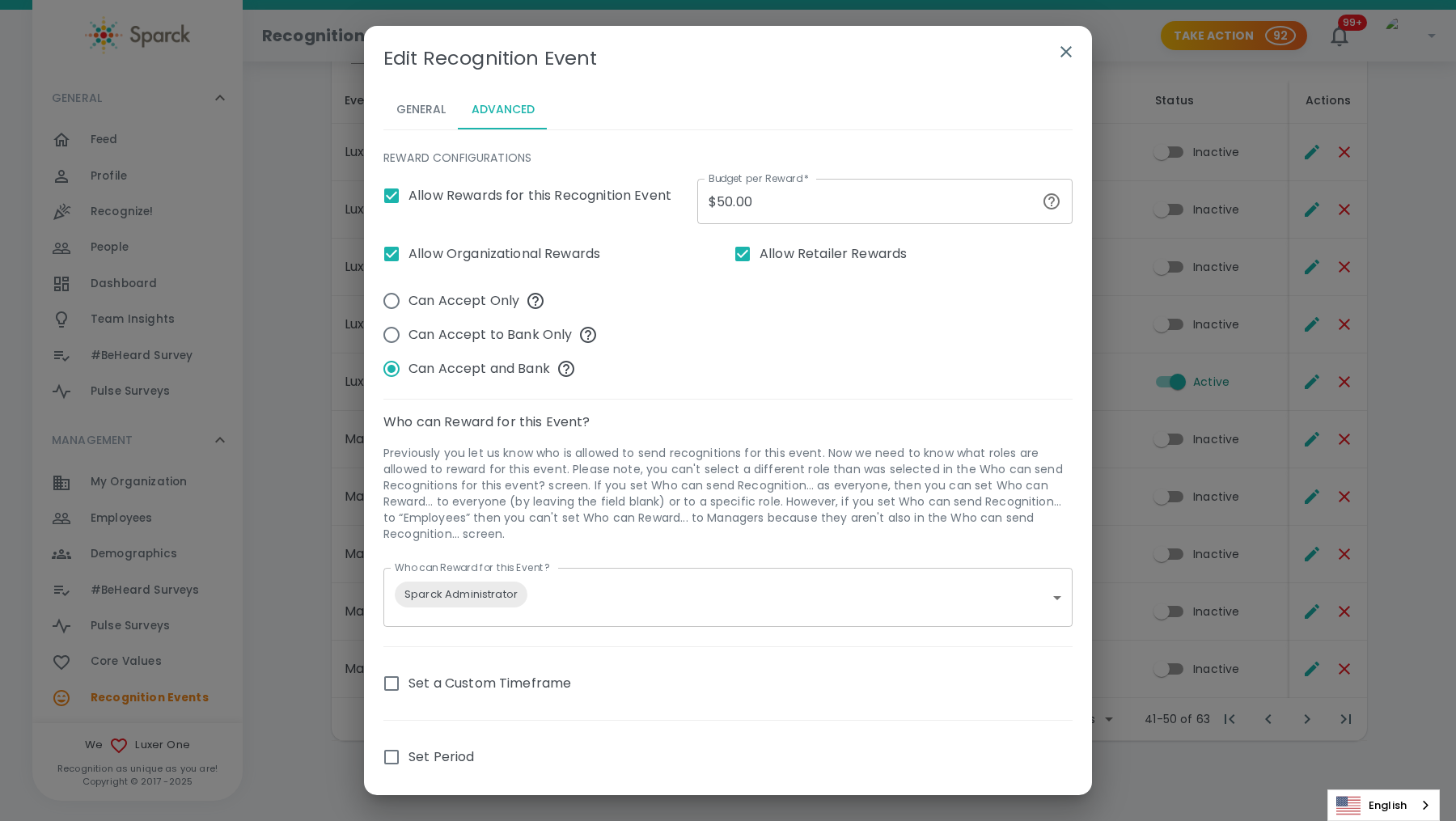
click at [426, 112] on button "General" at bounding box center [420, 110] width 75 height 39
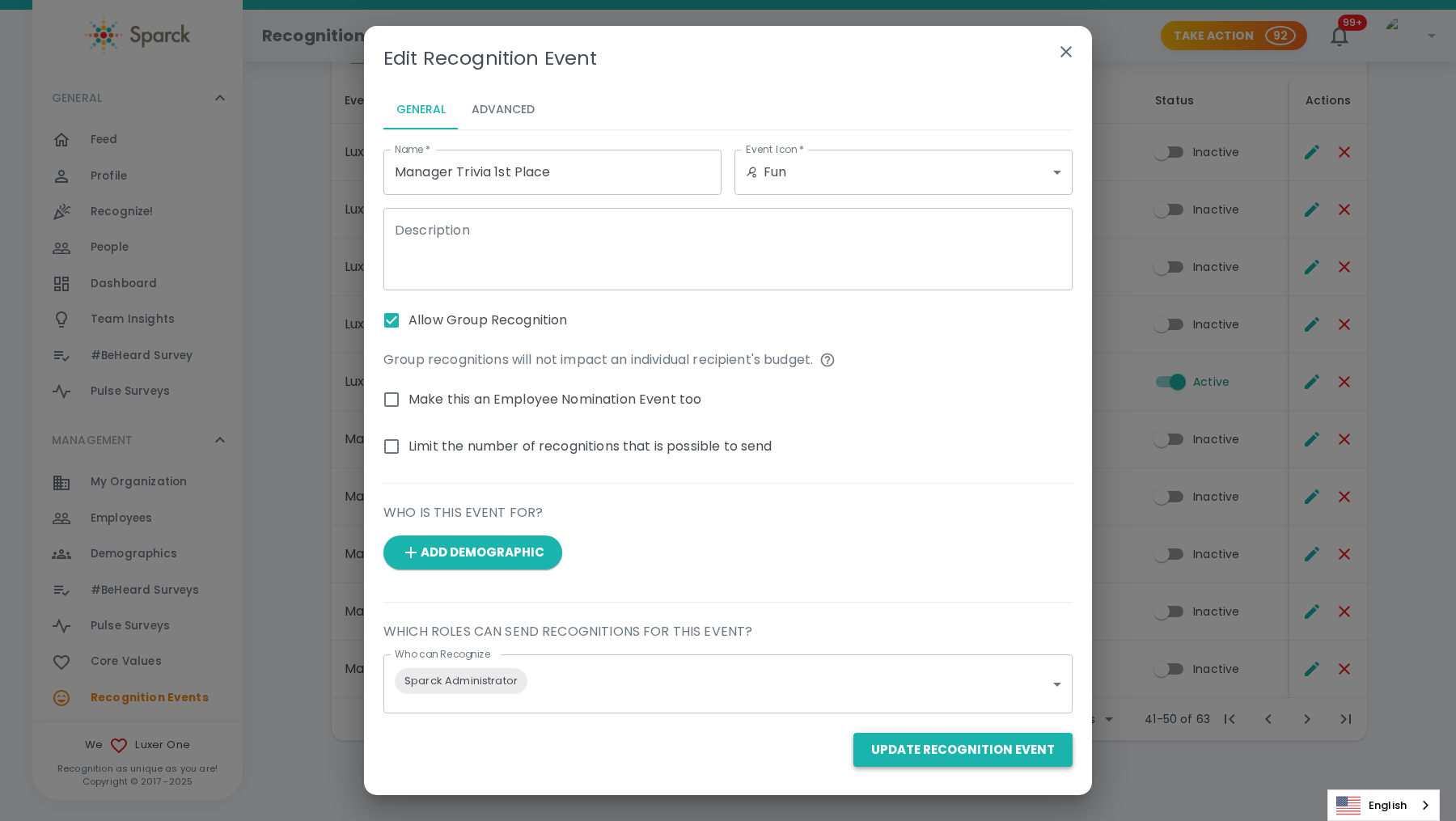
click at [981, 746] on button "Update Recognition Event" at bounding box center [963, 750] width 220 height 34
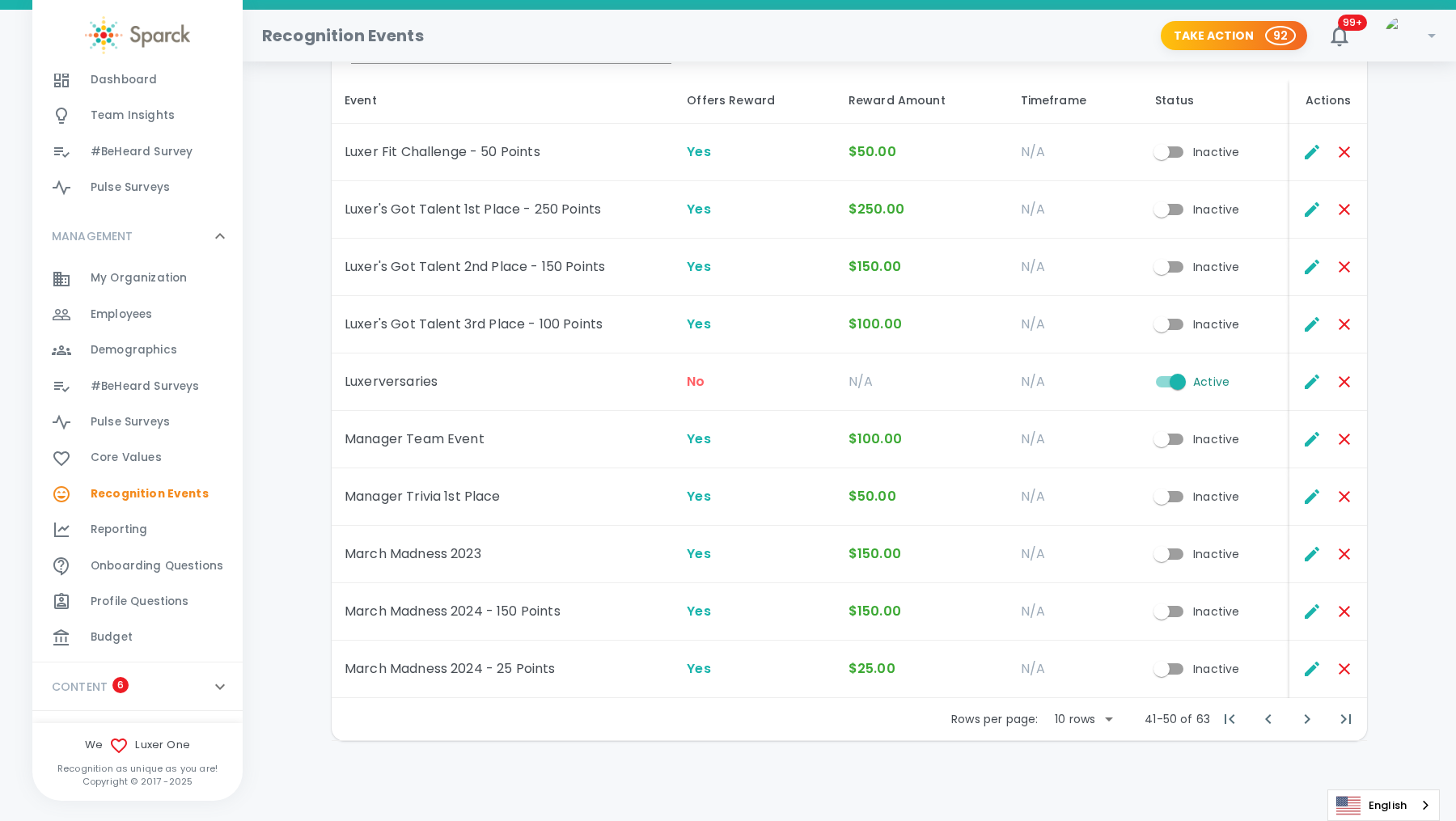
scroll to position [240, 0]
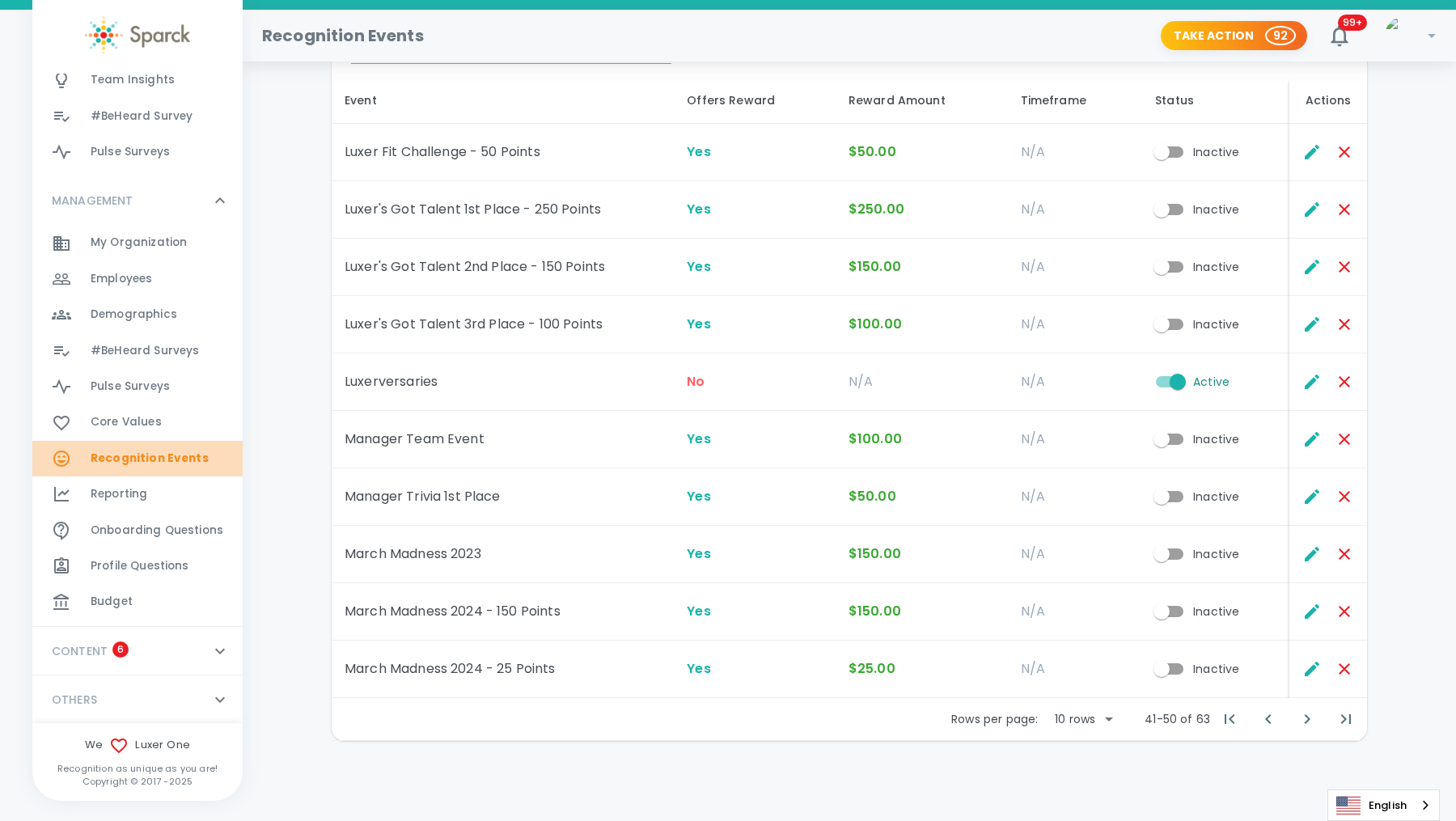
click at [121, 441] on div "Recognition Events 0" at bounding box center [137, 458] width 210 height 36
click at [1175, 492] on input "Inactive" at bounding box center [1161, 496] width 92 height 31
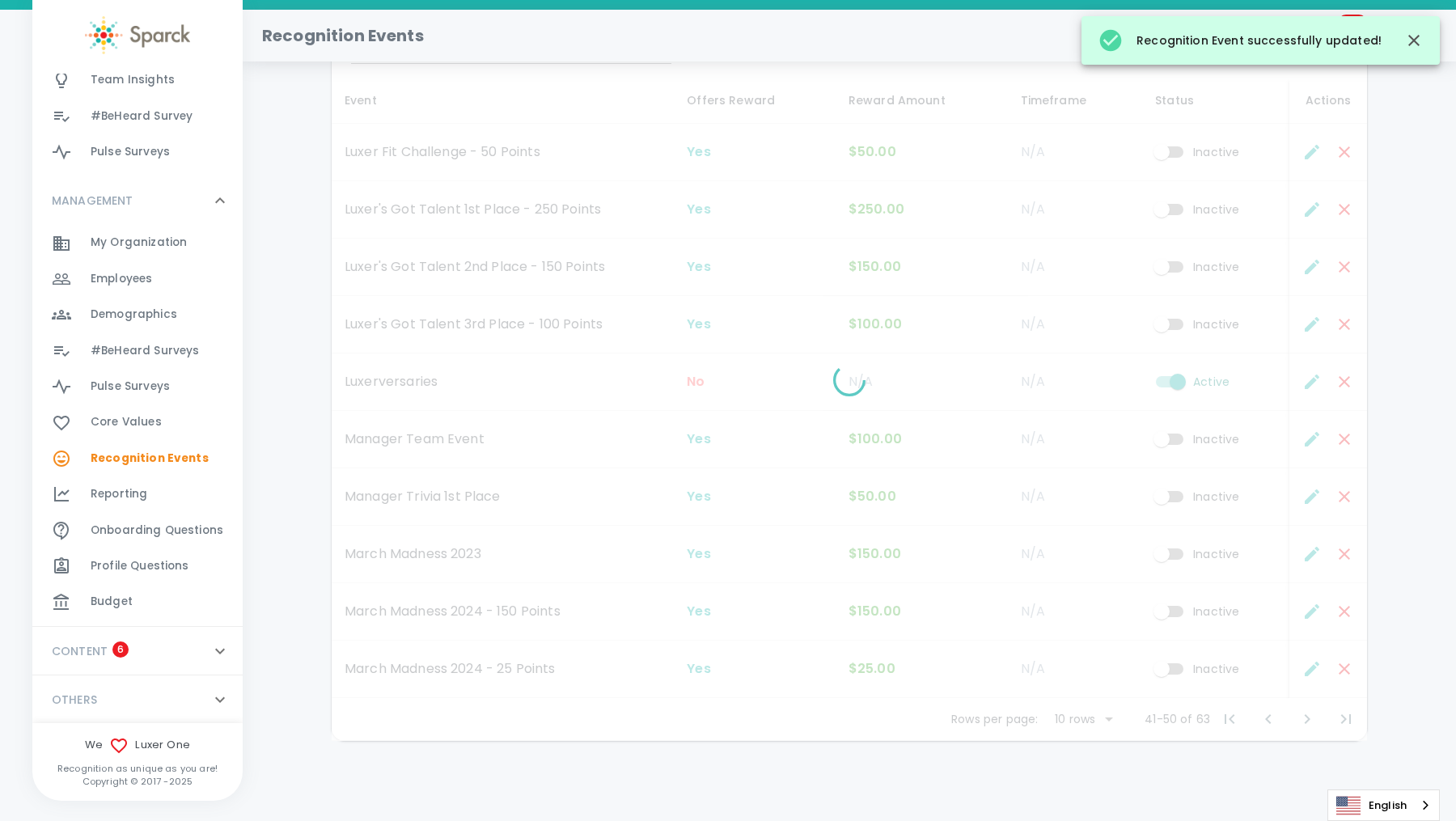
checkbox input "true"
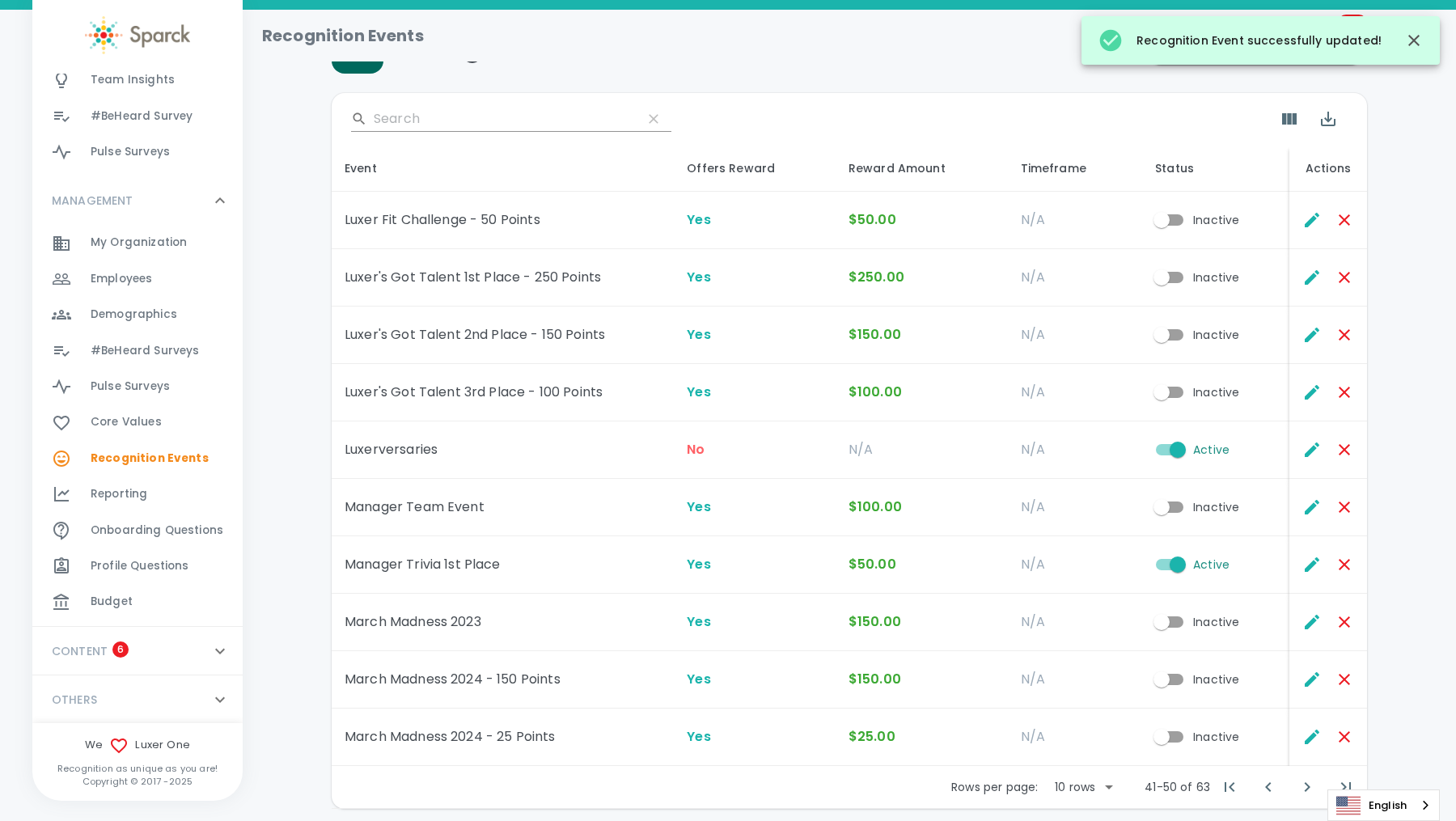
scroll to position [0, 0]
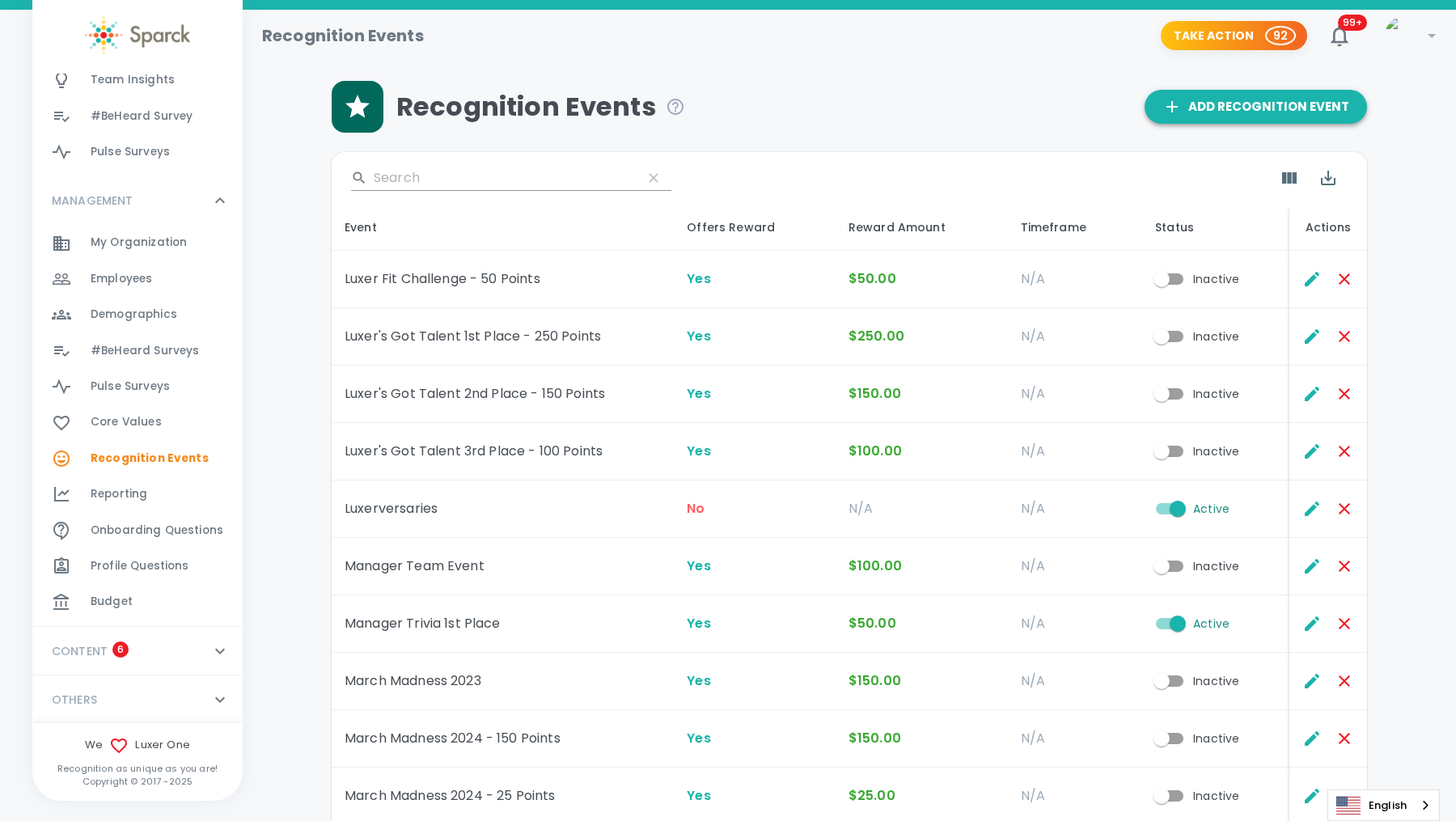
click at [1208, 103] on span "Add Recognition Event" at bounding box center [1255, 107] width 186 height 21
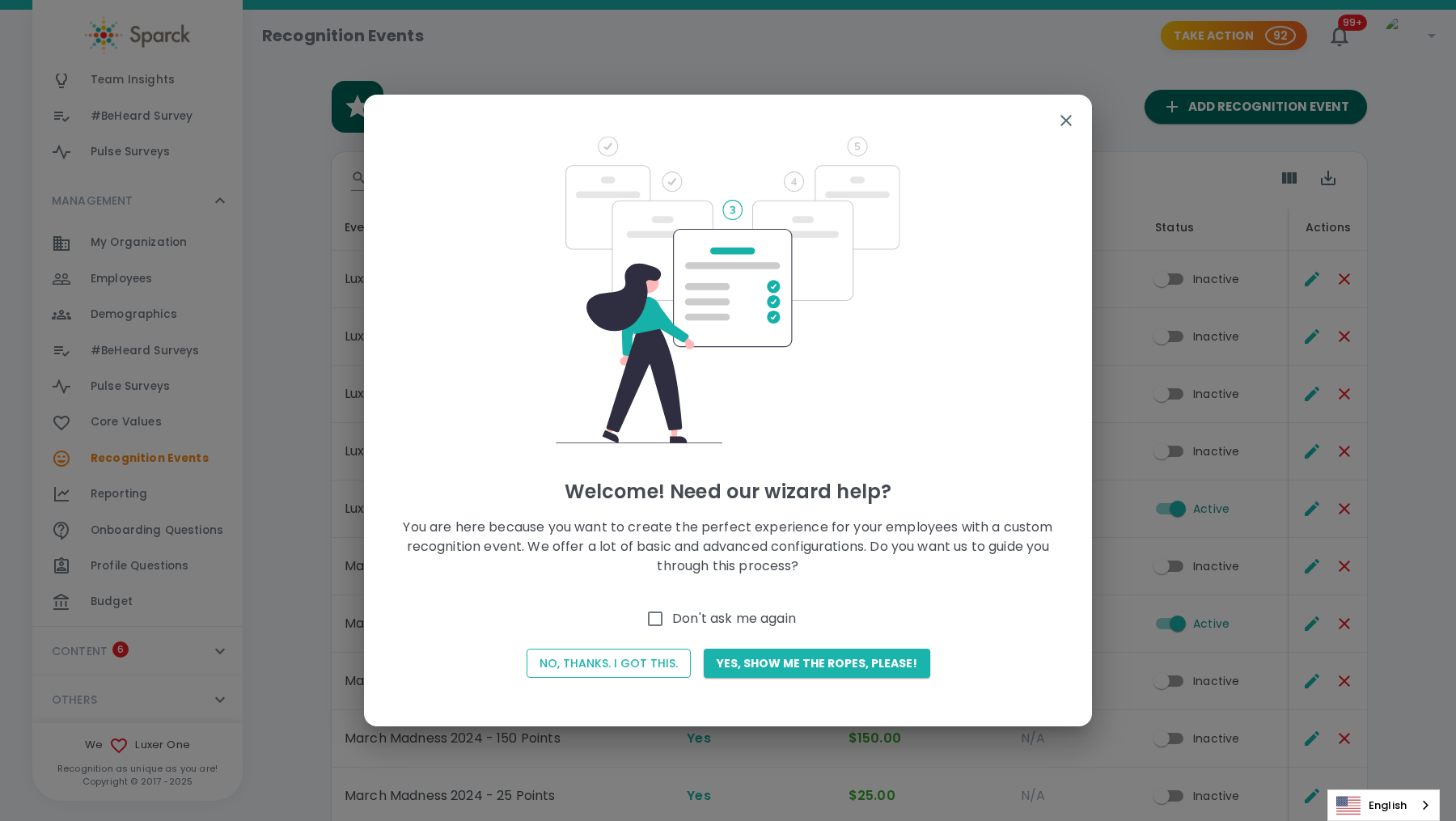
click at [635, 661] on button "No, thanks. I got this." at bounding box center [609, 663] width 164 height 30
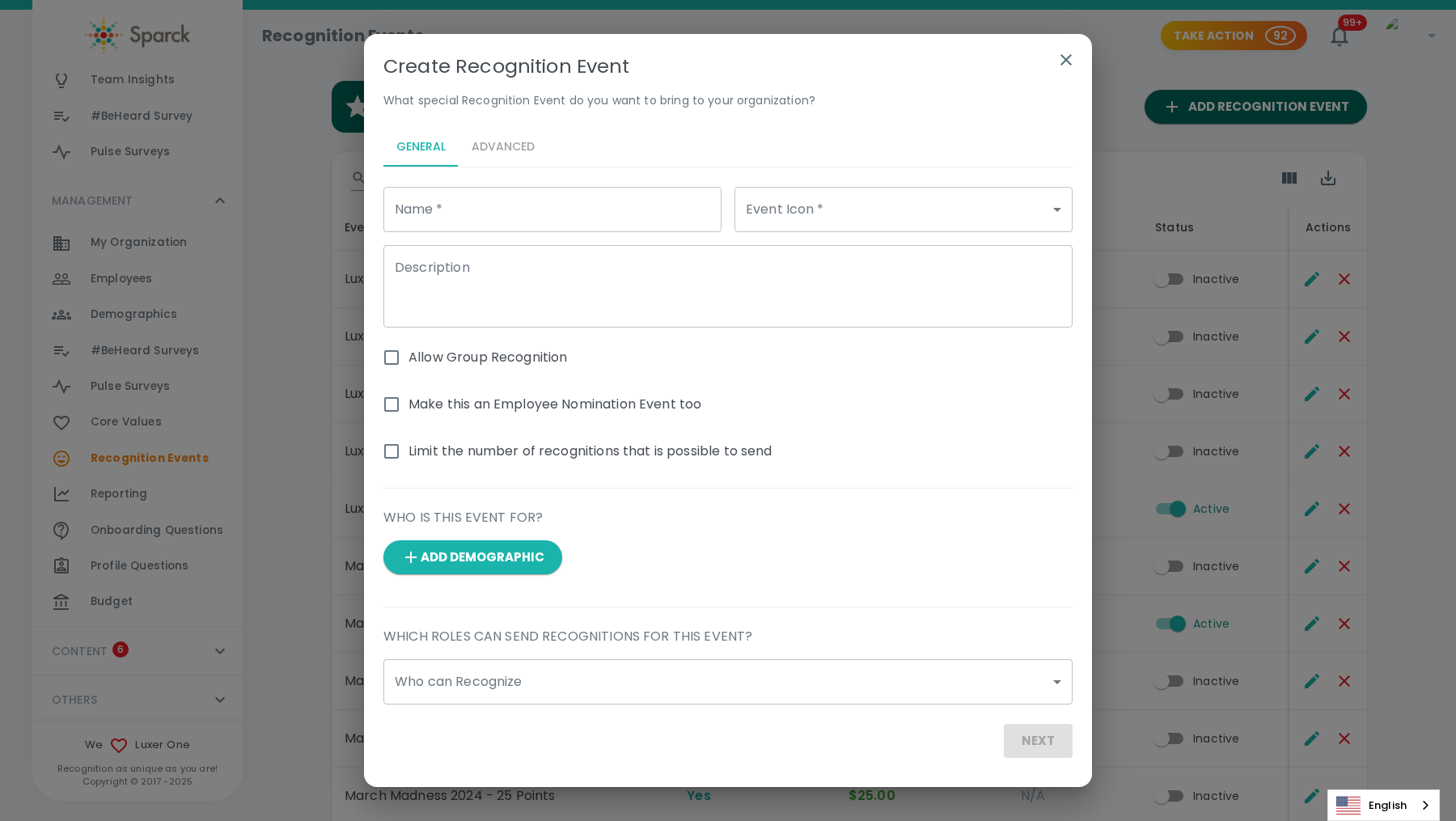
click at [553, 216] on input "Name   *" at bounding box center [552, 208] width 338 height 45
paste input "Manager Trivia 1st Place"
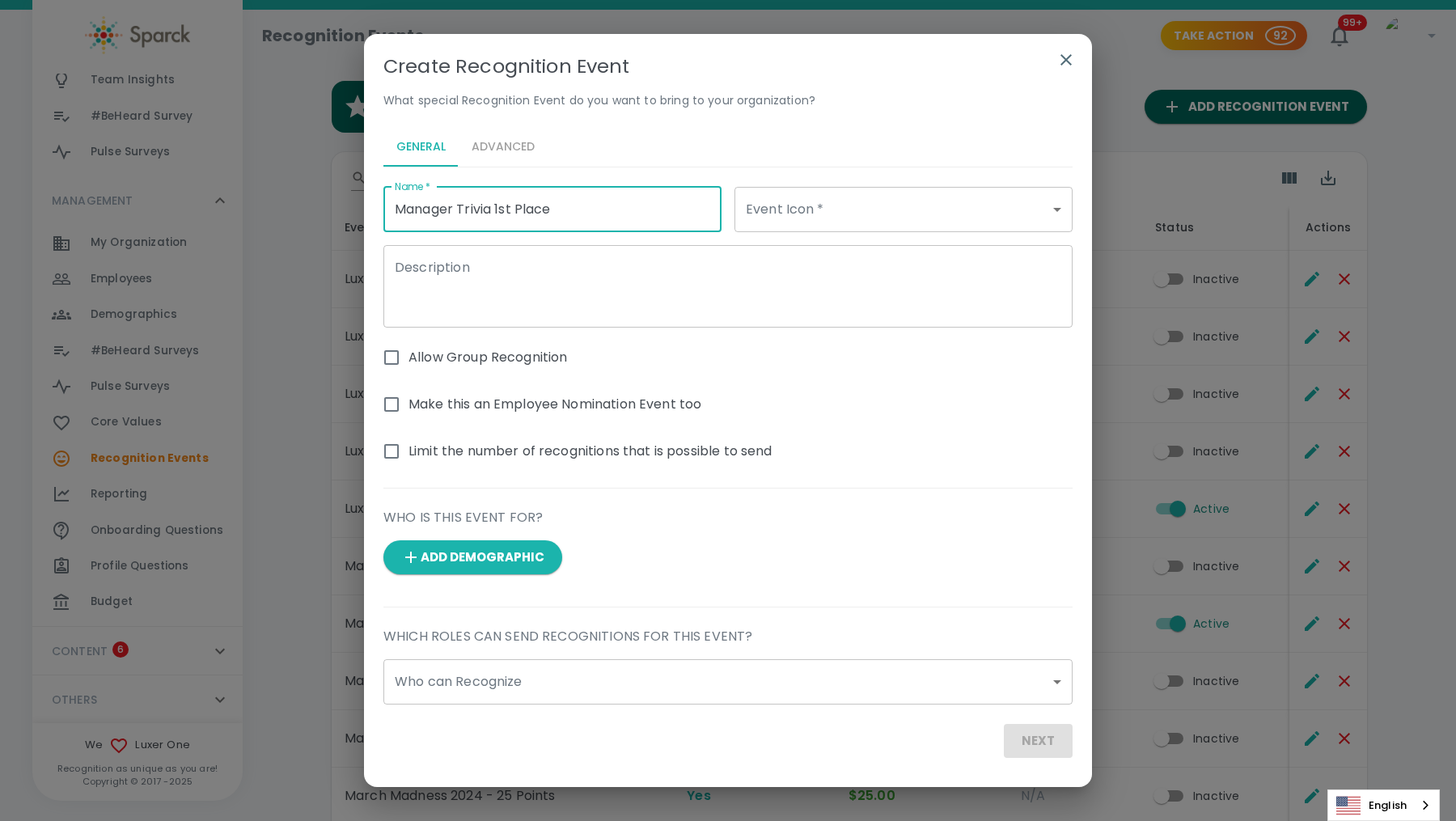
click at [506, 206] on input "Manager Trivia 1st Place" at bounding box center [552, 208] width 338 height 45
type input "Manager Trivia 2nd Place"
click at [816, 208] on body "Skip Navigation Recognition Events Take Action 92 99+ ! GENERAL 0 Feed 0 Profil…" at bounding box center [728, 475] width 1456 height 951
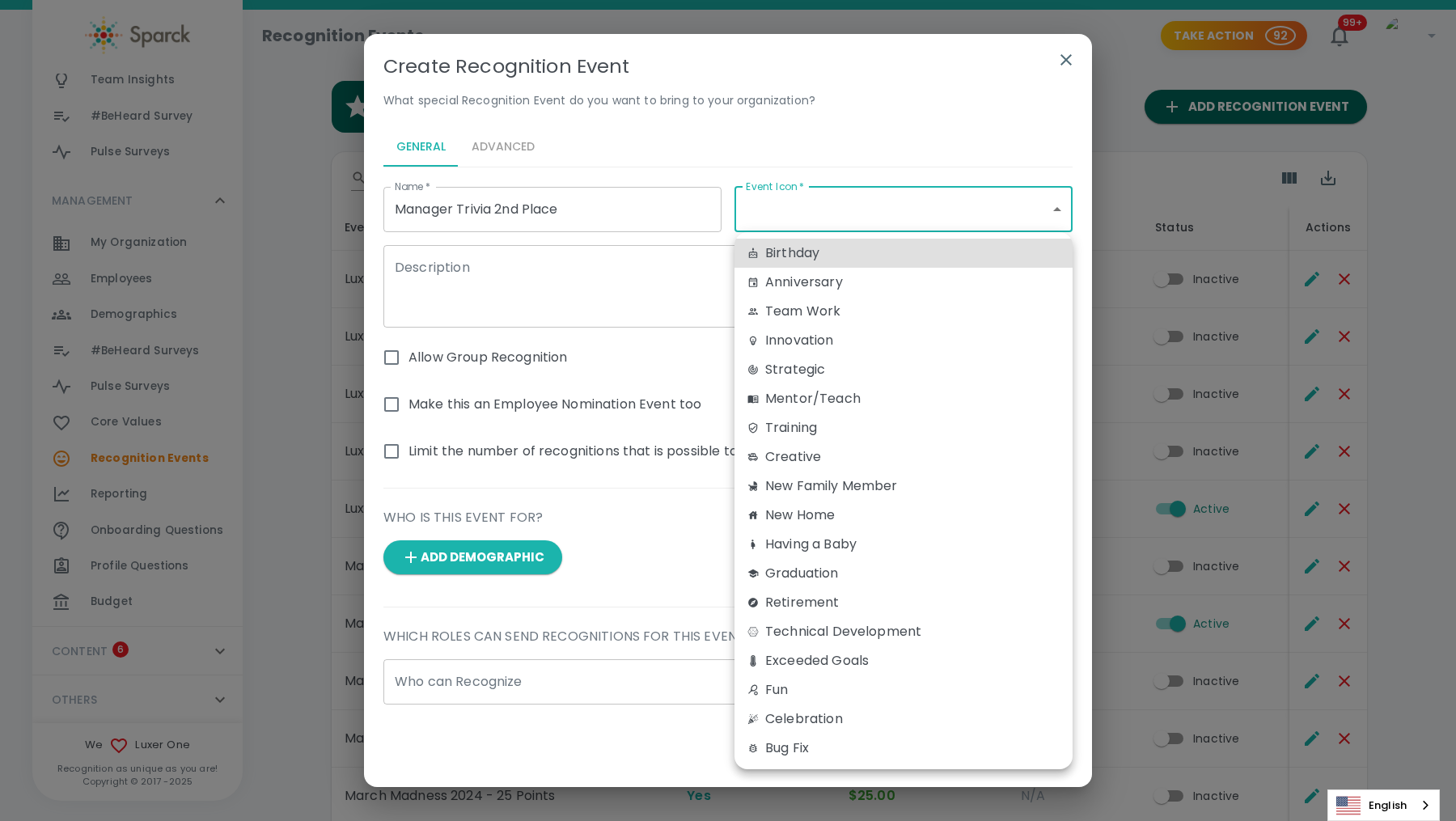
click at [786, 685] on div "Fun" at bounding box center [903, 690] width 312 height 19
type input "fun"
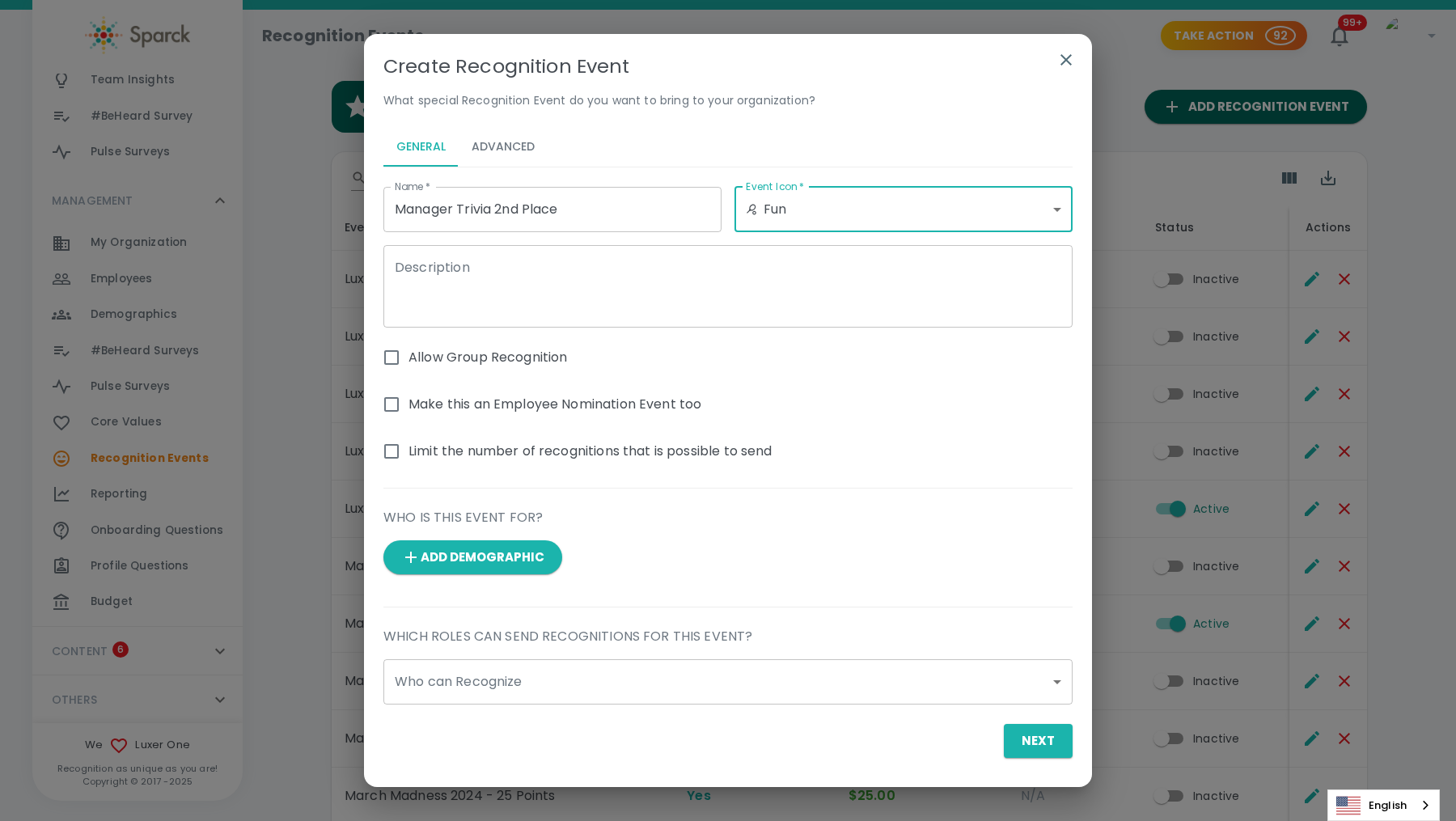
click at [528, 271] on textarea "Description" at bounding box center [728, 286] width 666 height 56
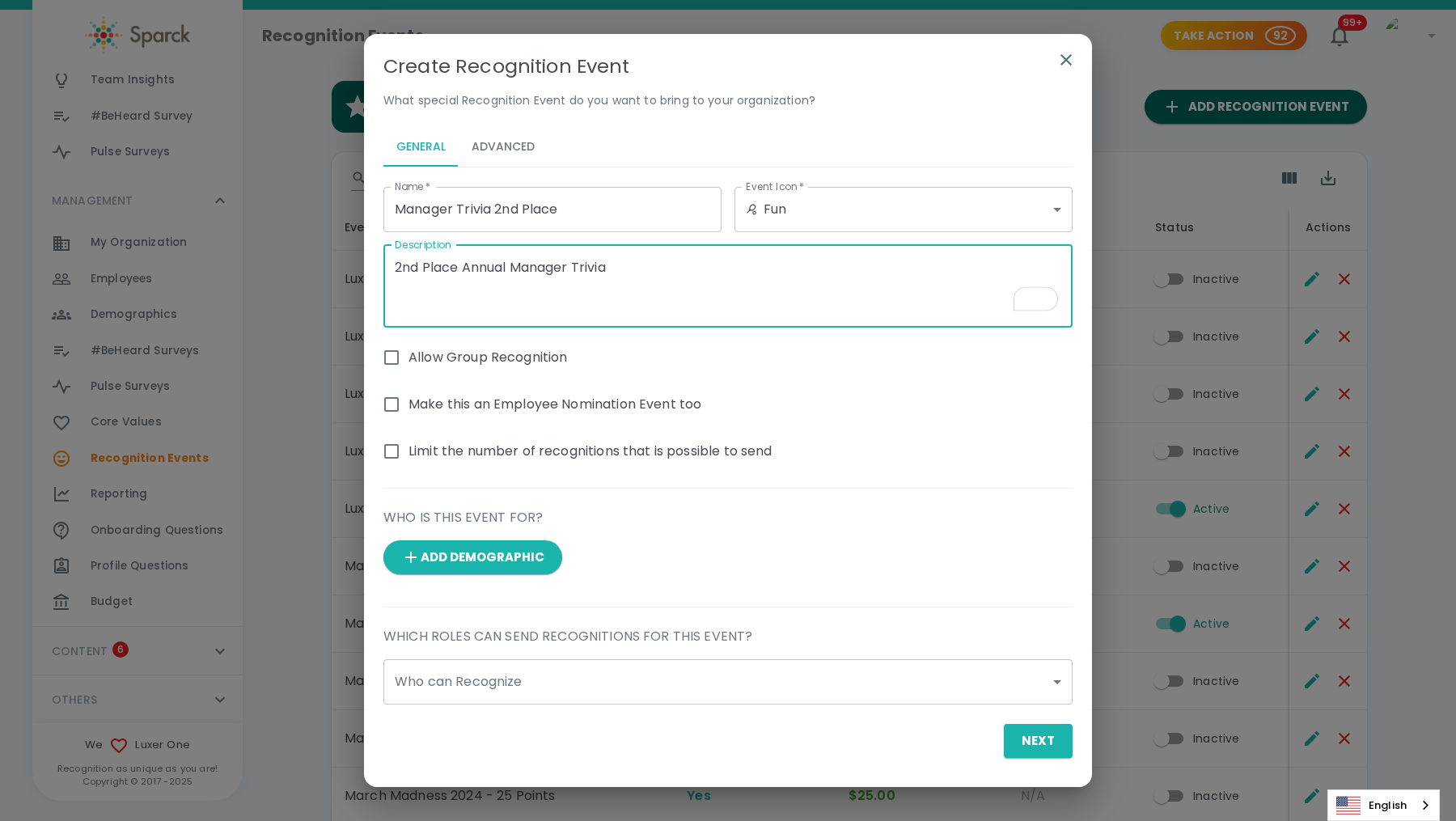
type textarea "2nd Place Annual Manager Trivia"
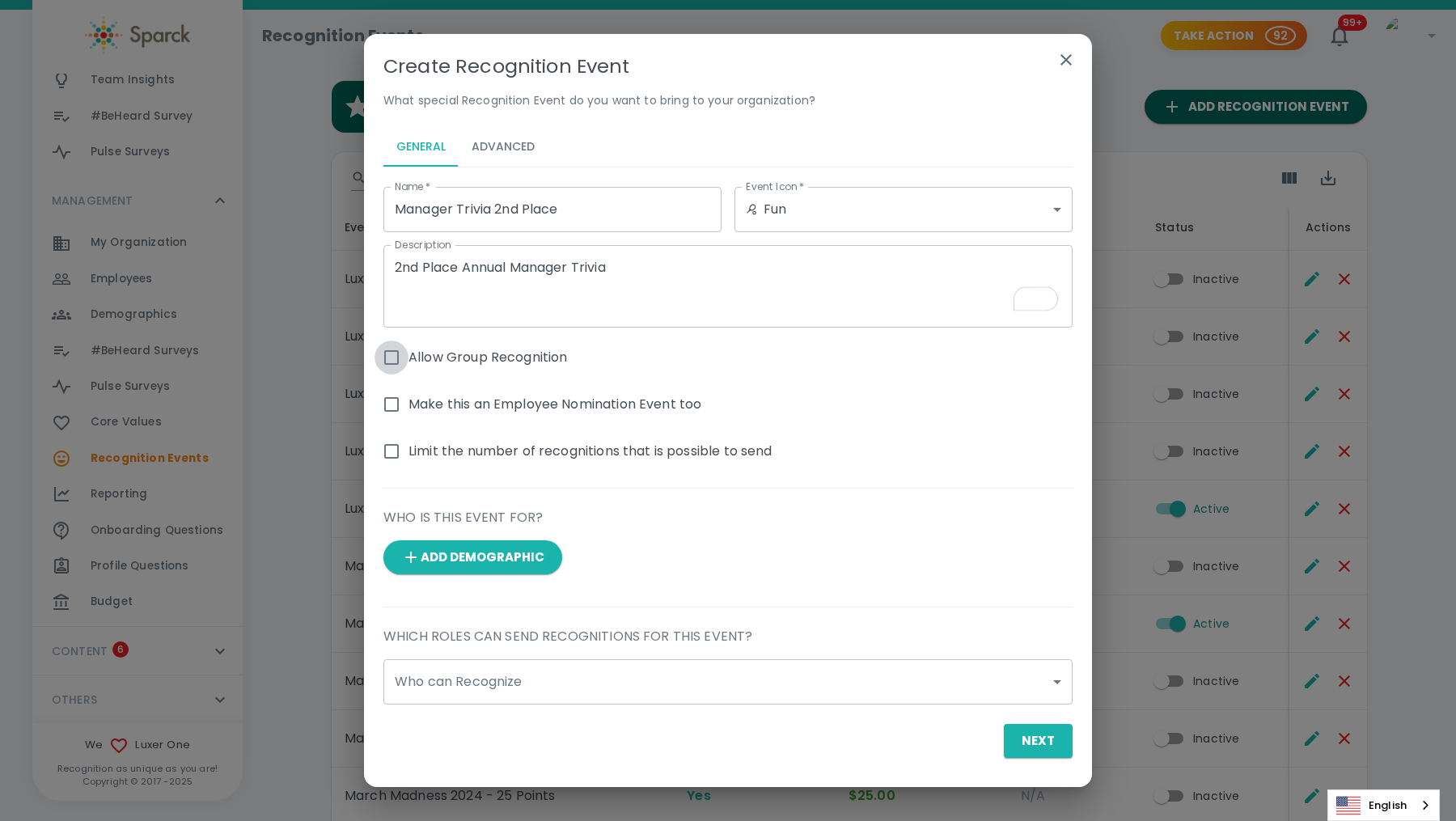
click at [393, 358] on input "Allow Group Recognition" at bounding box center [392, 358] width 34 height 34
checkbox input "true"
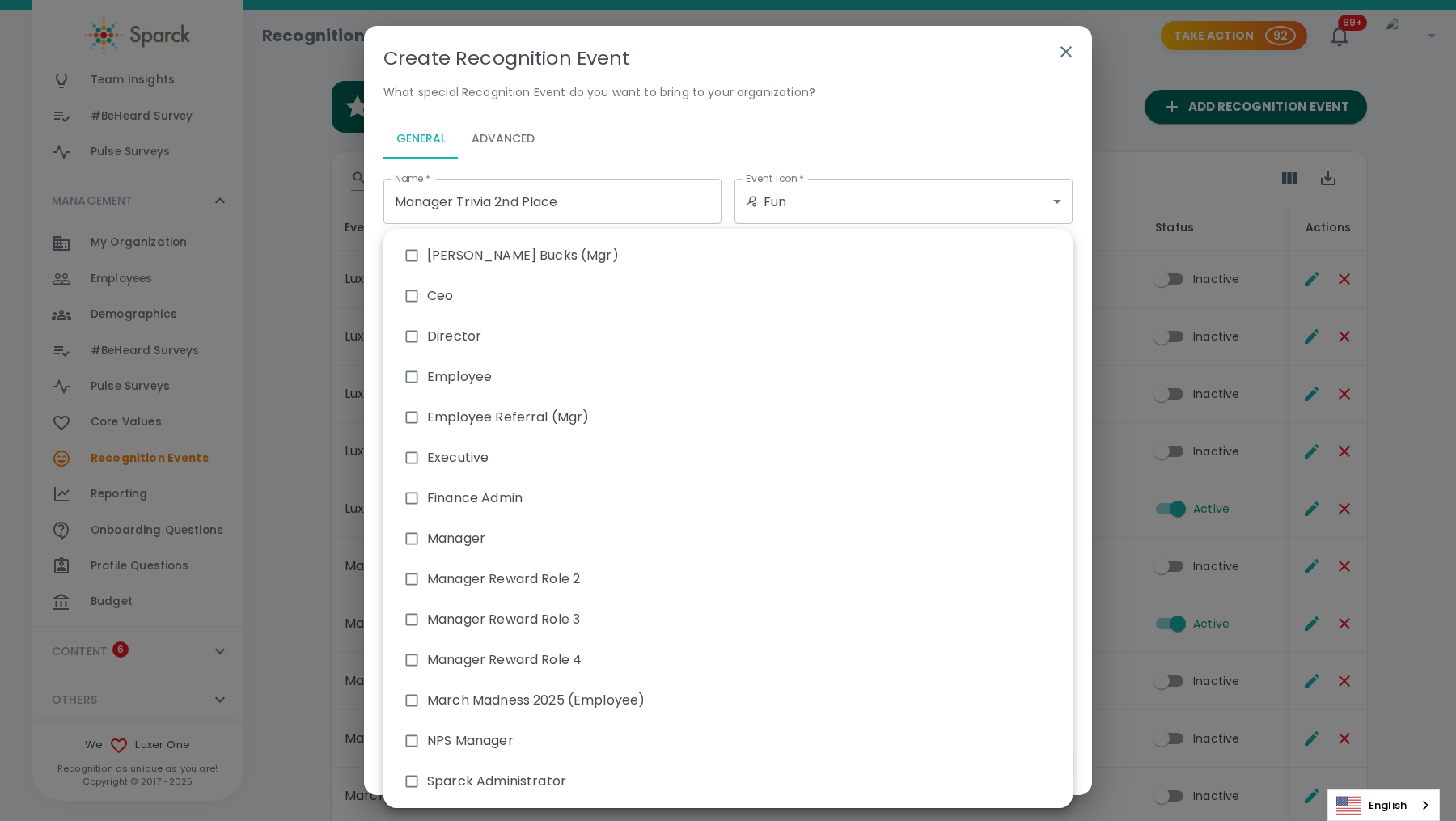
click at [734, 707] on body "Skip Navigation Recognition Events Take Action 92 99+ ! GENERAL 0 Feed 0 Profil…" at bounding box center [728, 475] width 1456 height 951
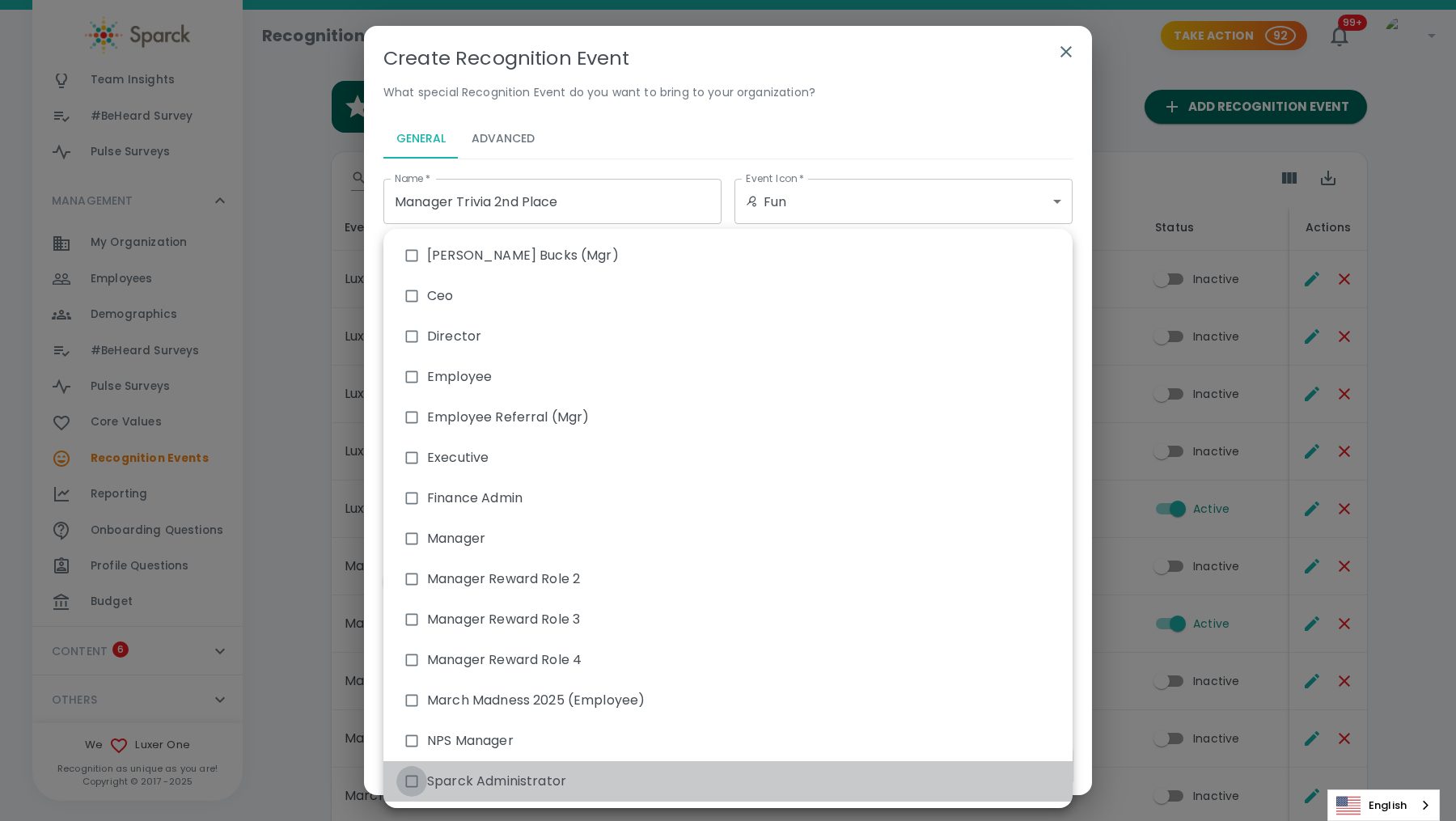
click at [408, 780] on input "checkbox" at bounding box center [412, 781] width 31 height 31
checkbox input "true"
type input "1721"
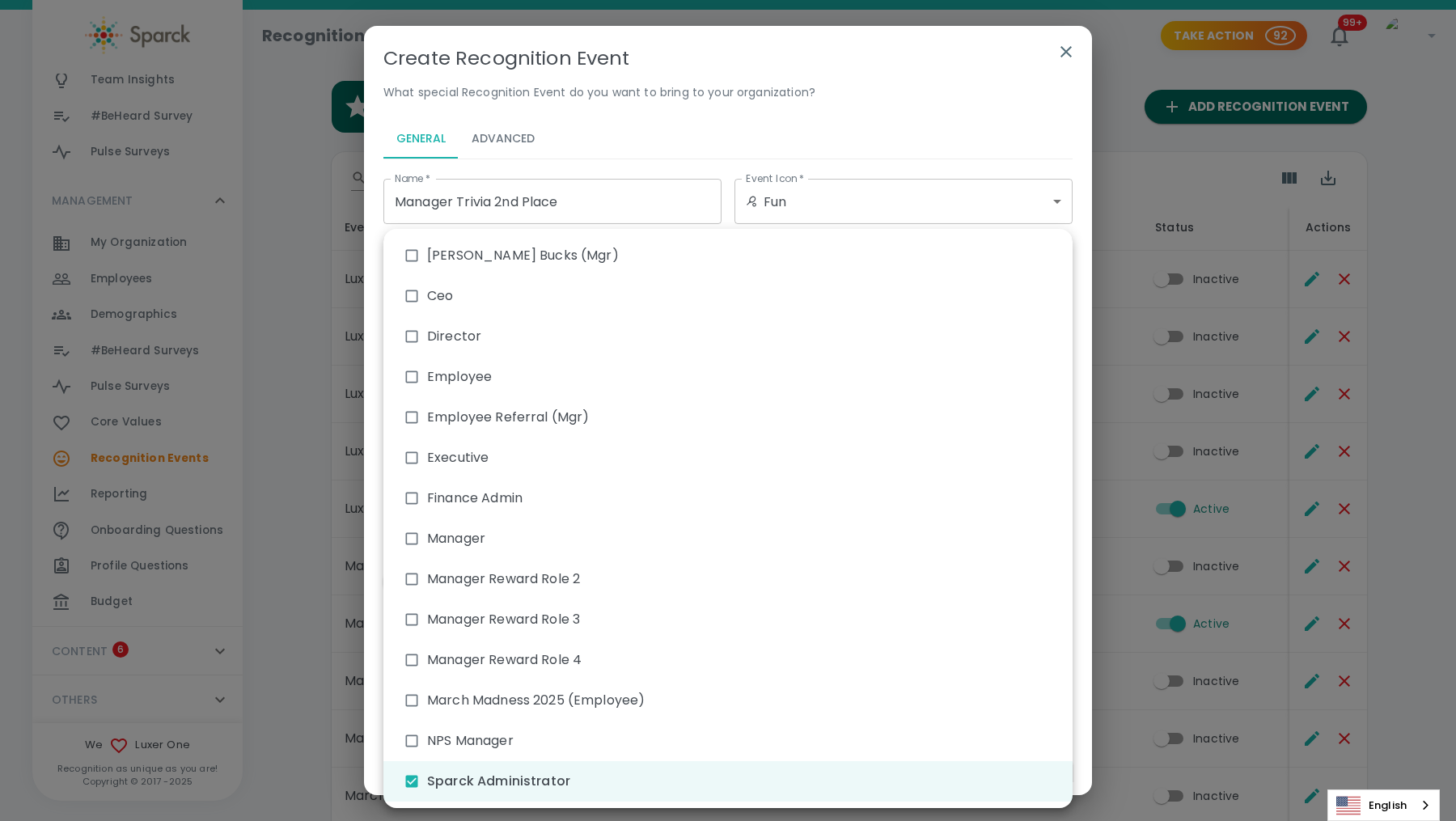
click at [959, 119] on div at bounding box center [728, 410] width 1456 height 821
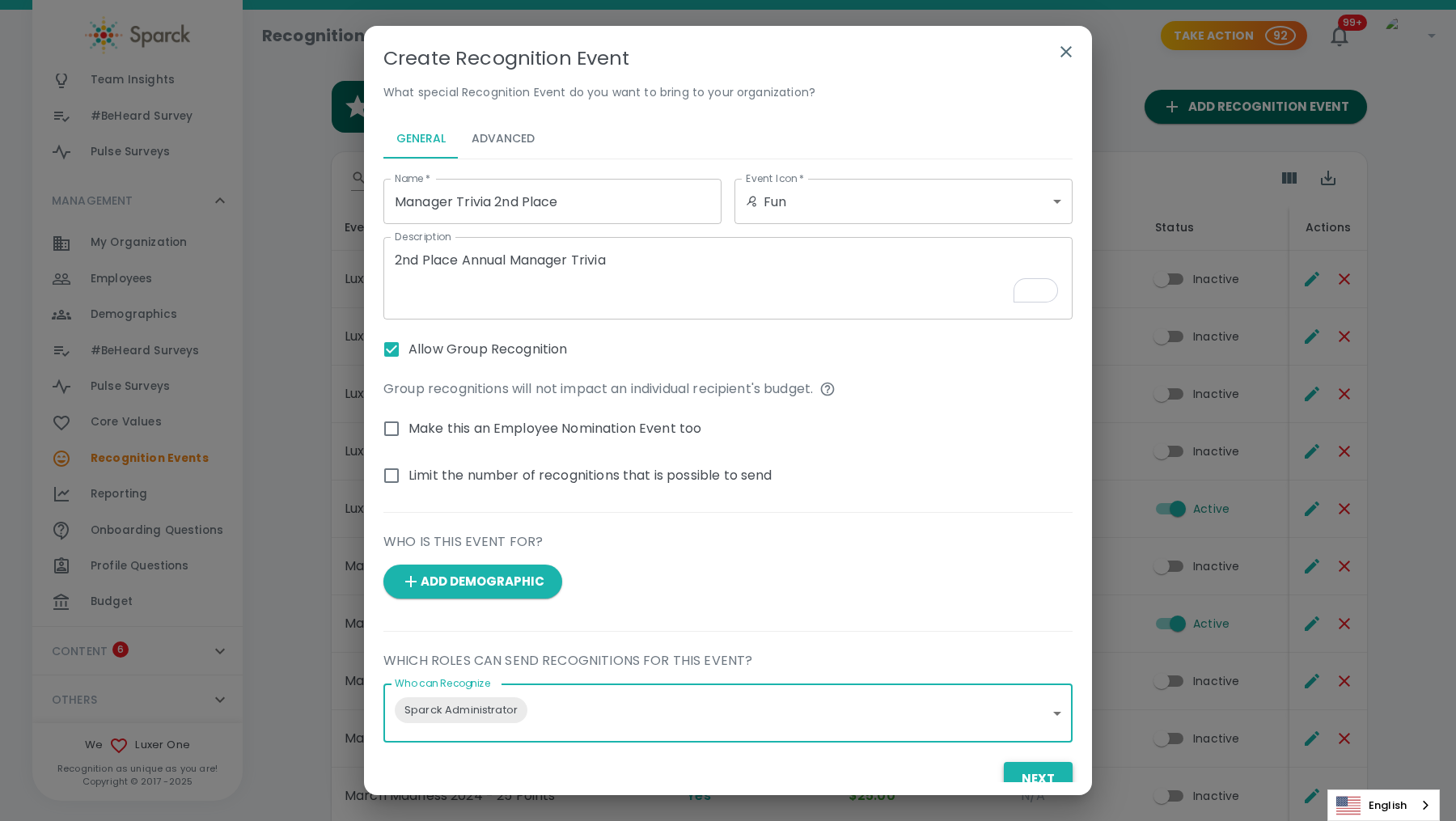
click at [1052, 763] on button "Next" at bounding box center [1037, 779] width 69 height 34
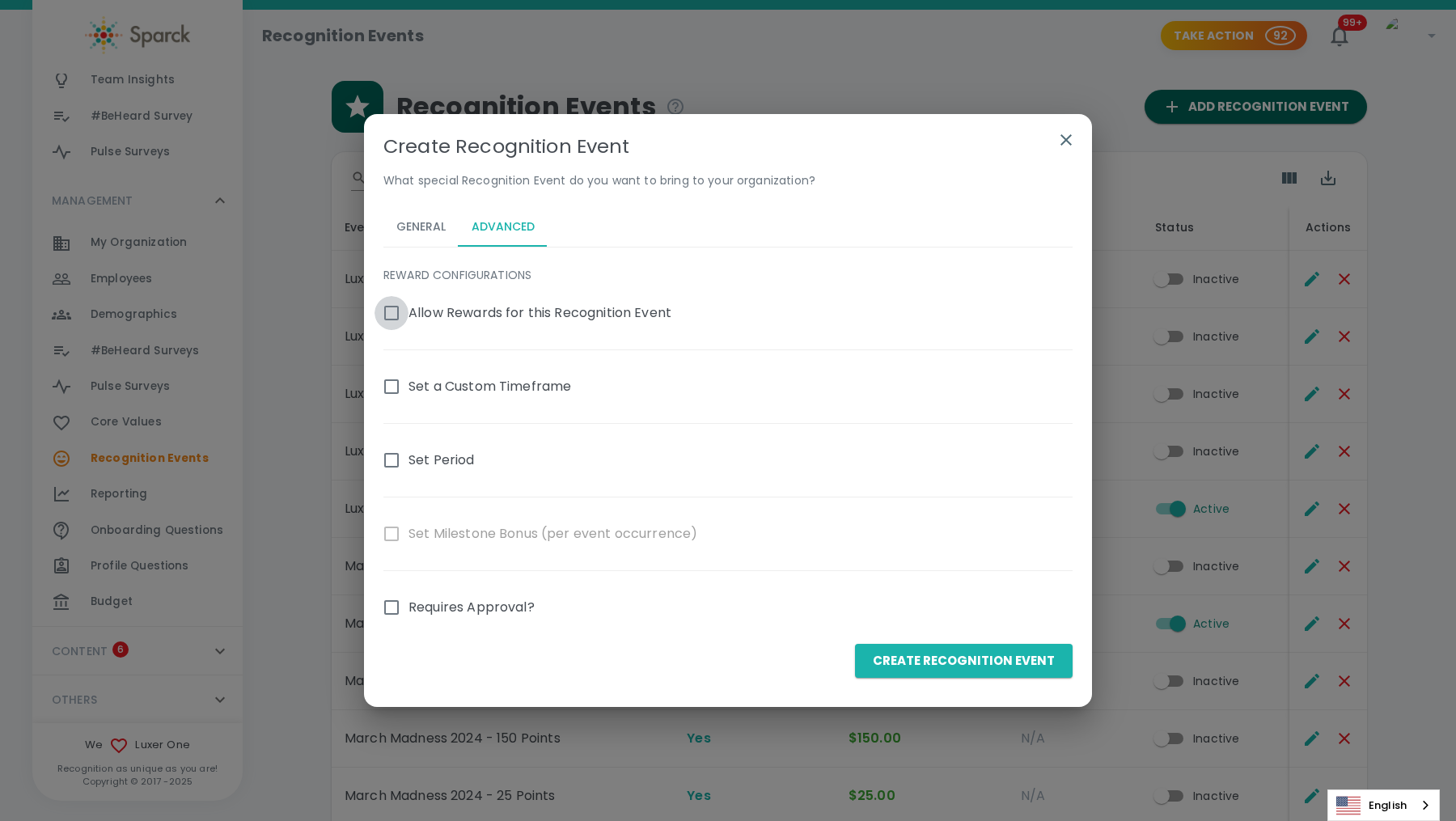
click at [388, 308] on input "Allow Rewards for this Recognition Event" at bounding box center [392, 313] width 34 height 34
checkbox input "true"
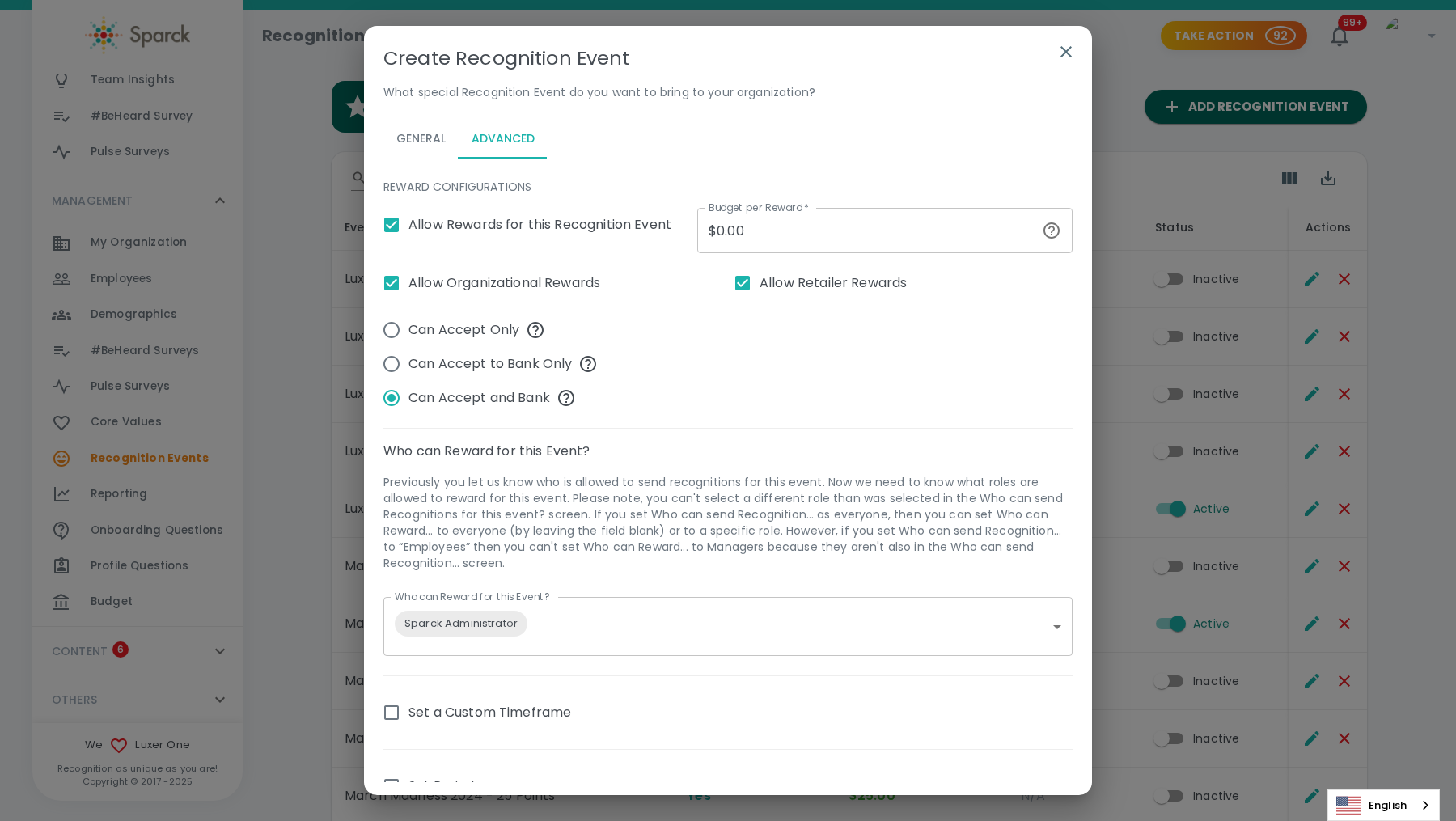
click at [752, 246] on input "$0.00" at bounding box center [866, 230] width 338 height 45
type input "$0.00"
type input "$3.00"
type input "$30.00"
click at [864, 371] on div "Can Accept Only Can Accept to Bank Only Can Accept and Bank" at bounding box center [721, 358] width 702 height 115
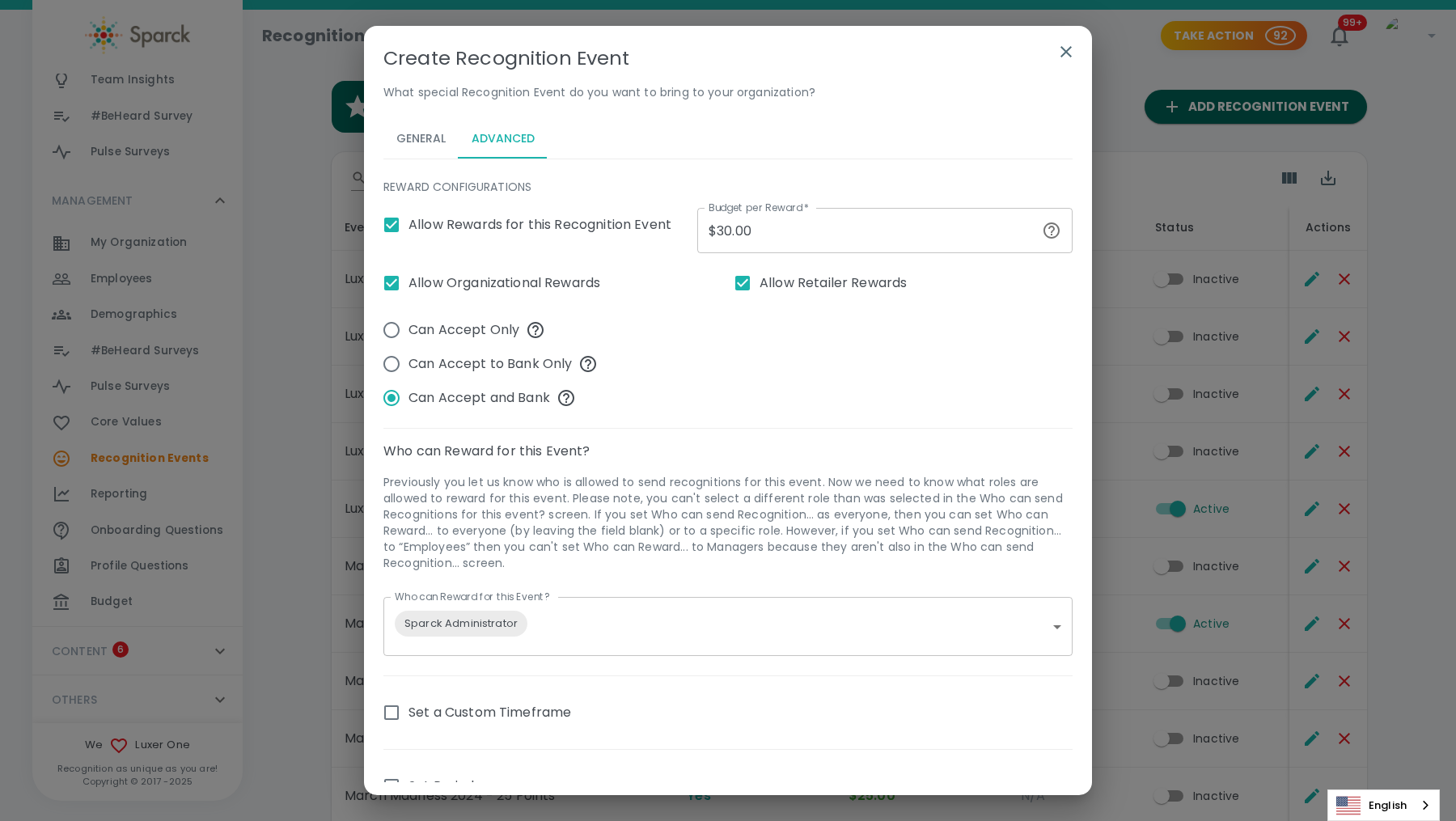
scroll to position [236, 0]
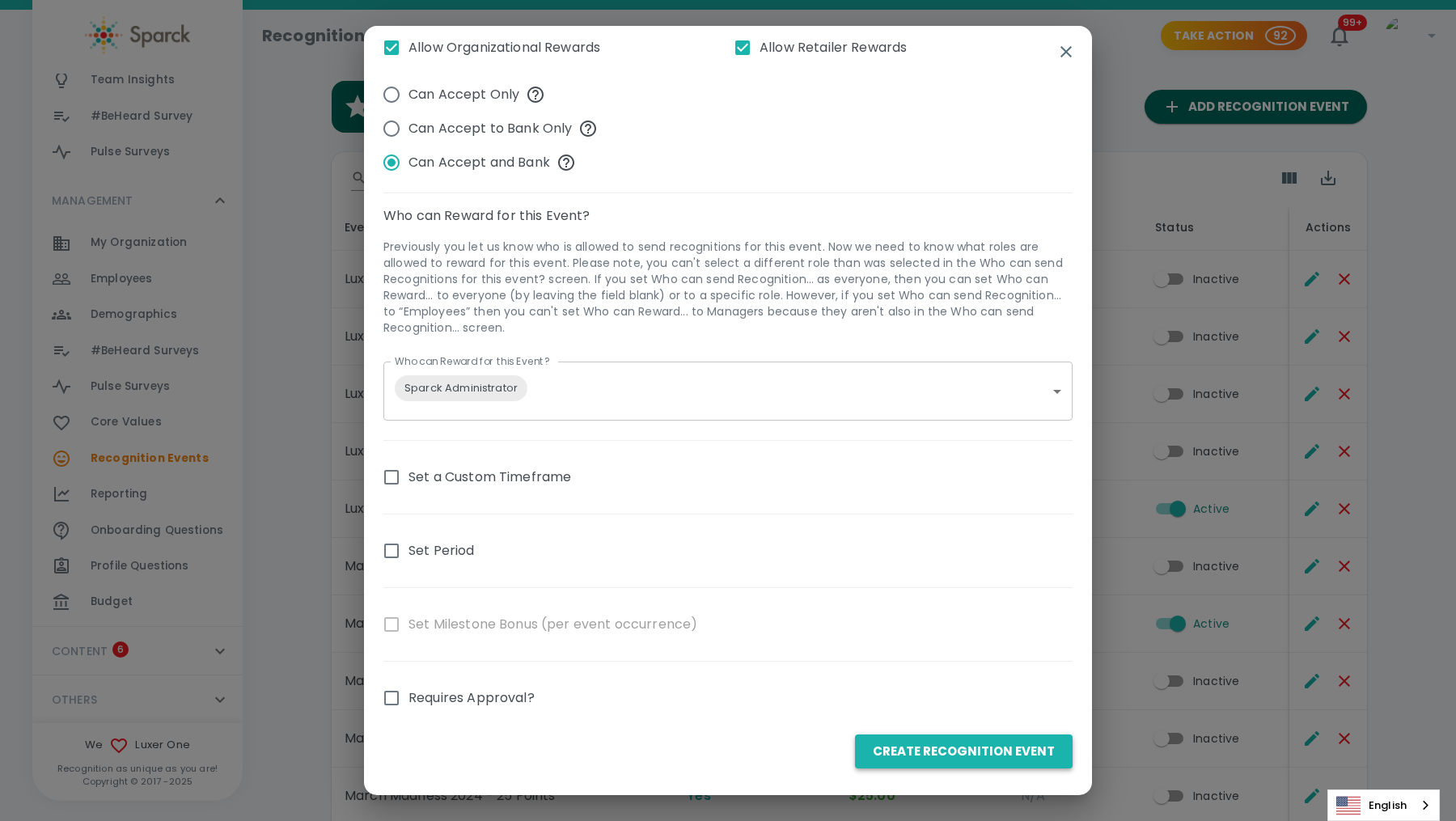
click at [982, 752] on button "Create Recognition Event" at bounding box center [964, 752] width 218 height 34
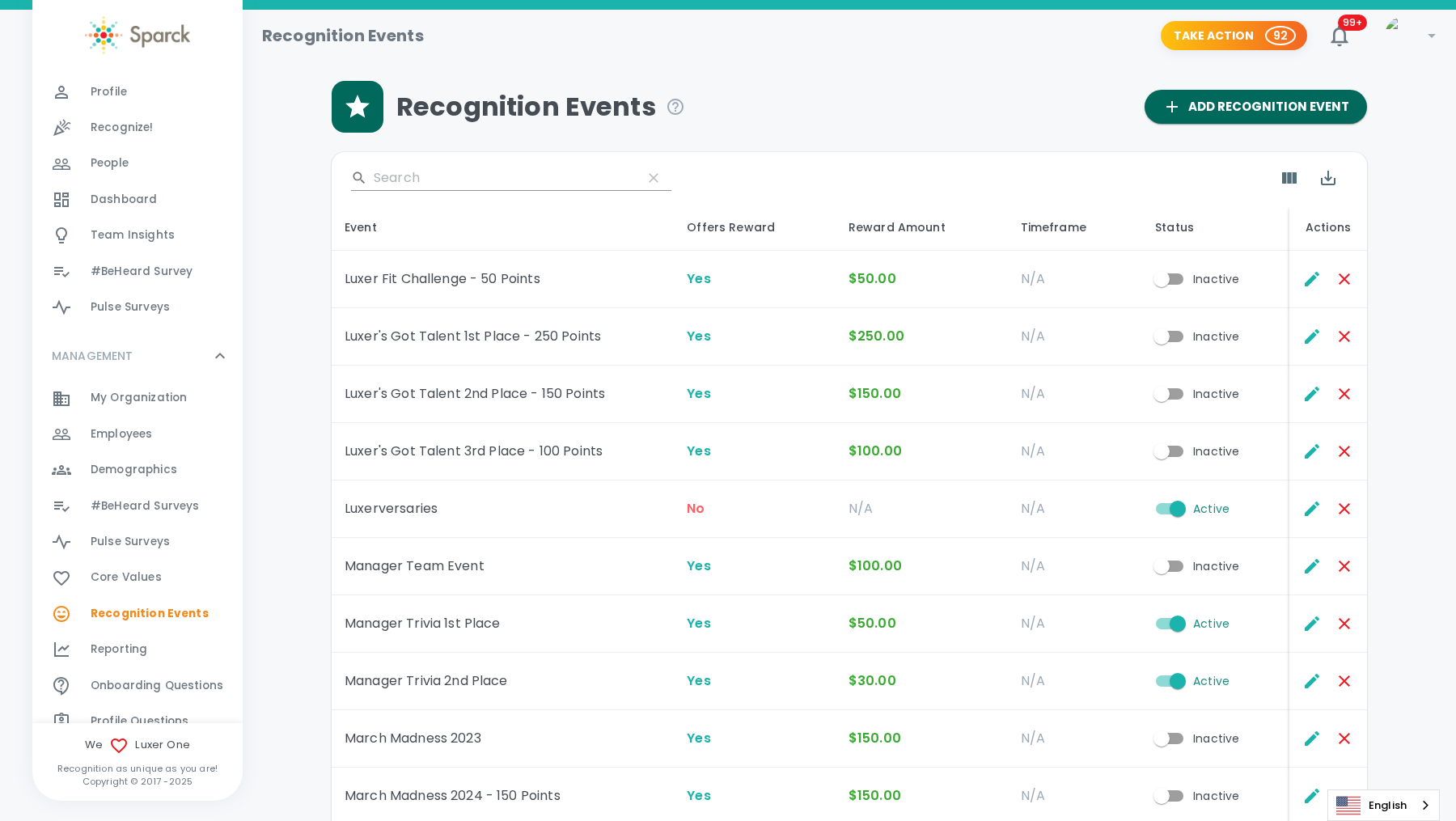
scroll to position [0, 0]
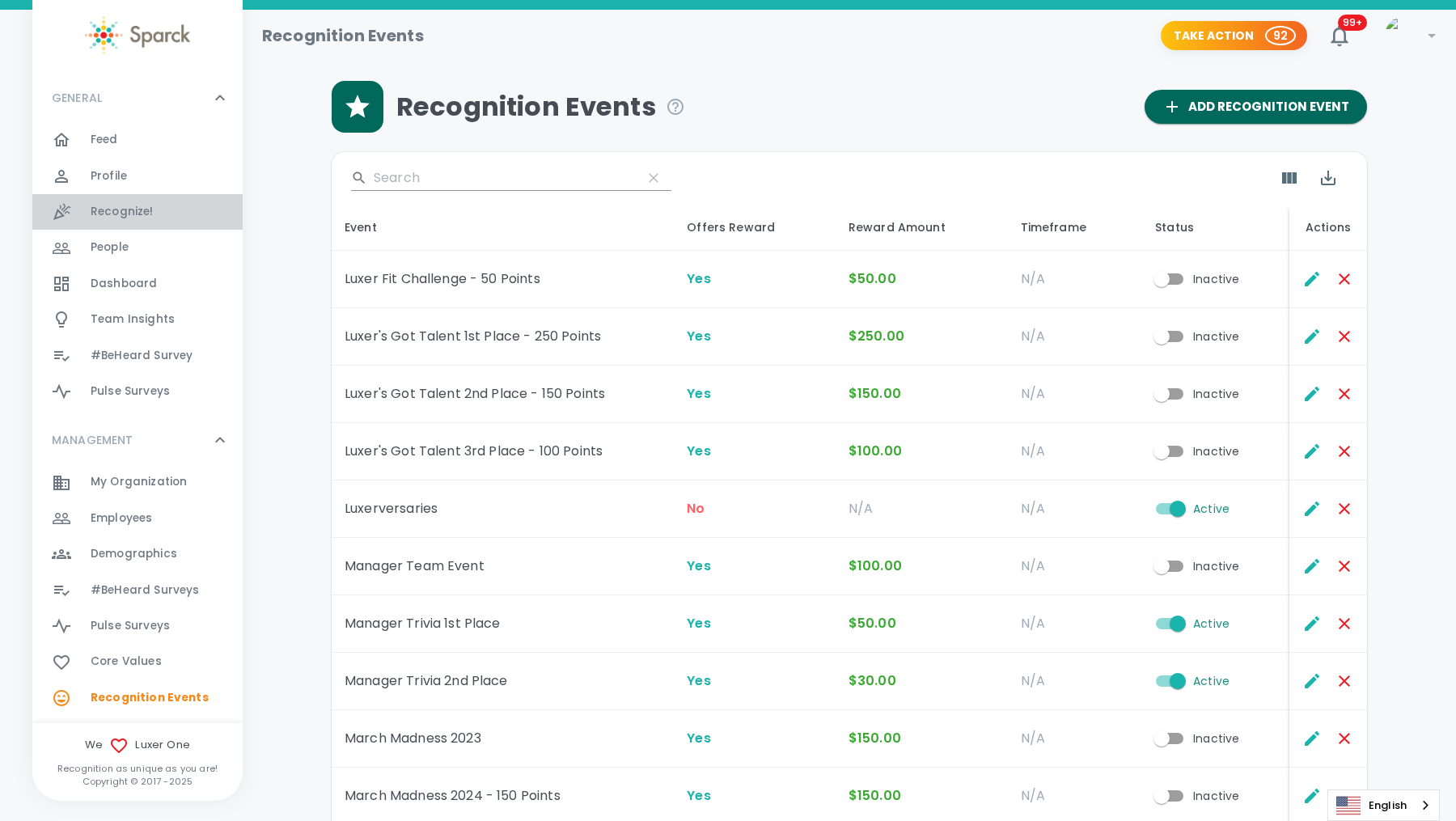
click at [144, 206] on span "Recognize!" at bounding box center [122, 212] width 63 height 16
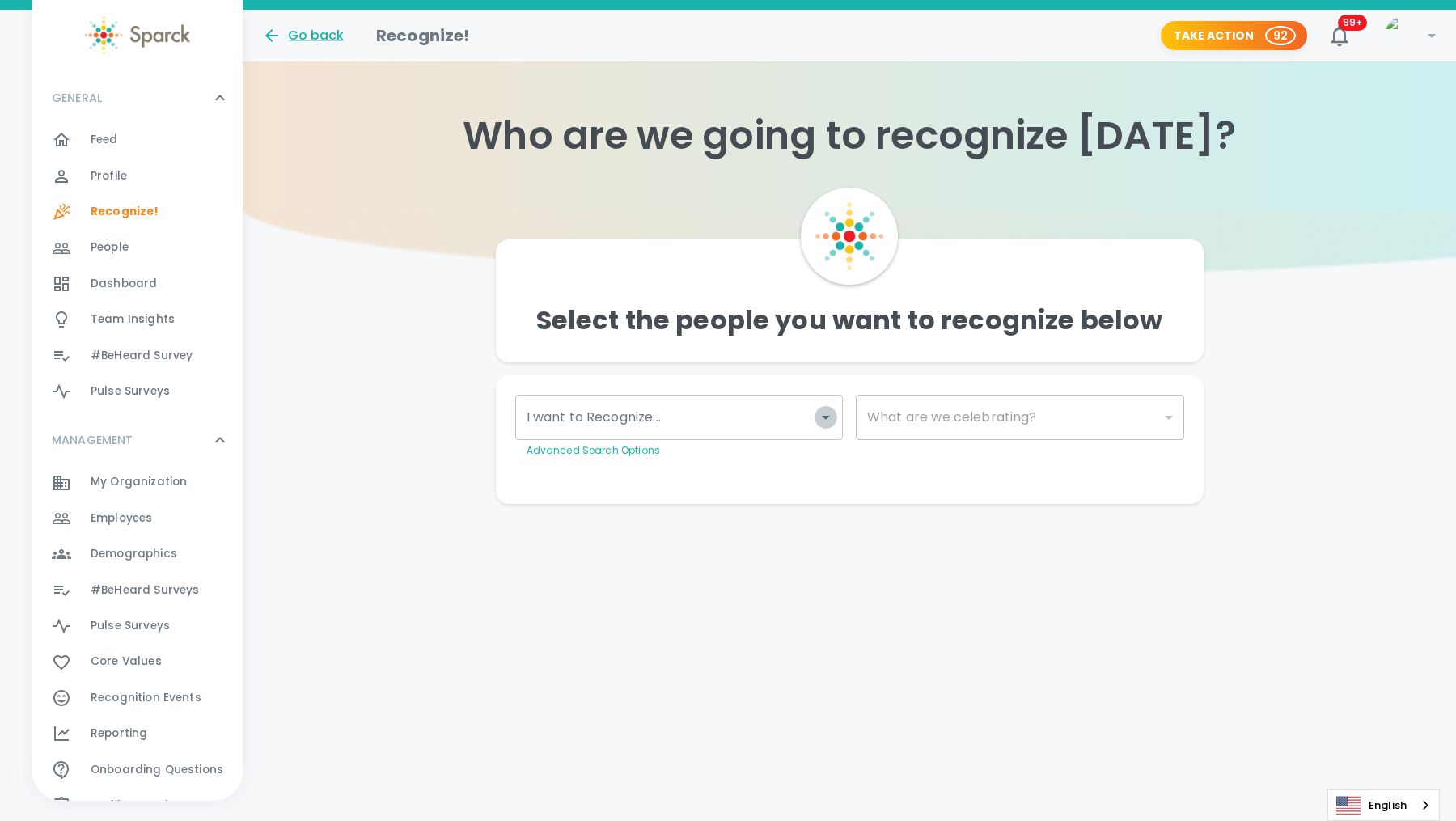
click at [825, 424] on icon "Open" at bounding box center [825, 417] width 19 height 19
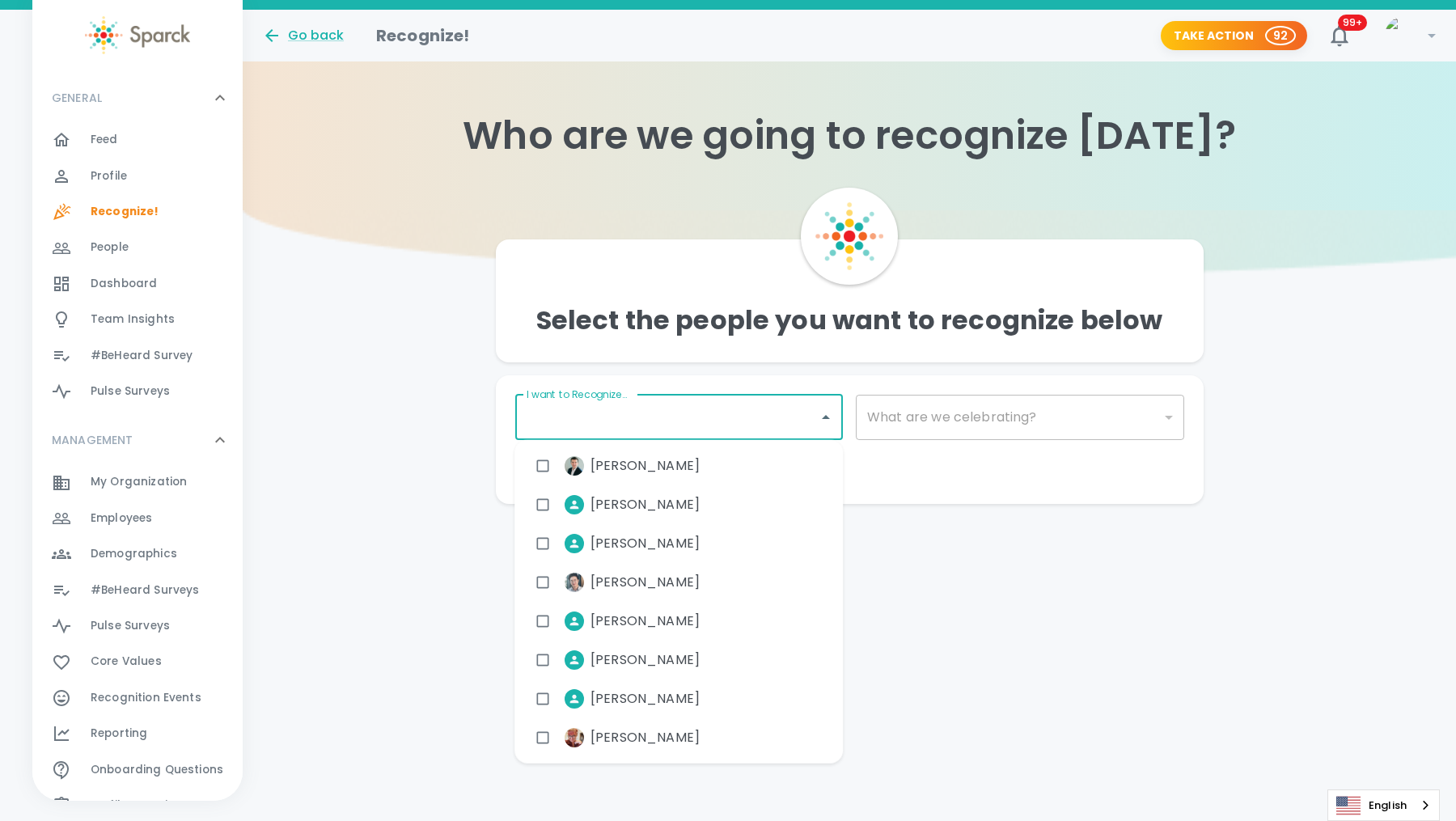
click at [701, 420] on input "I want to Recognize..." at bounding box center [668, 417] width 290 height 31
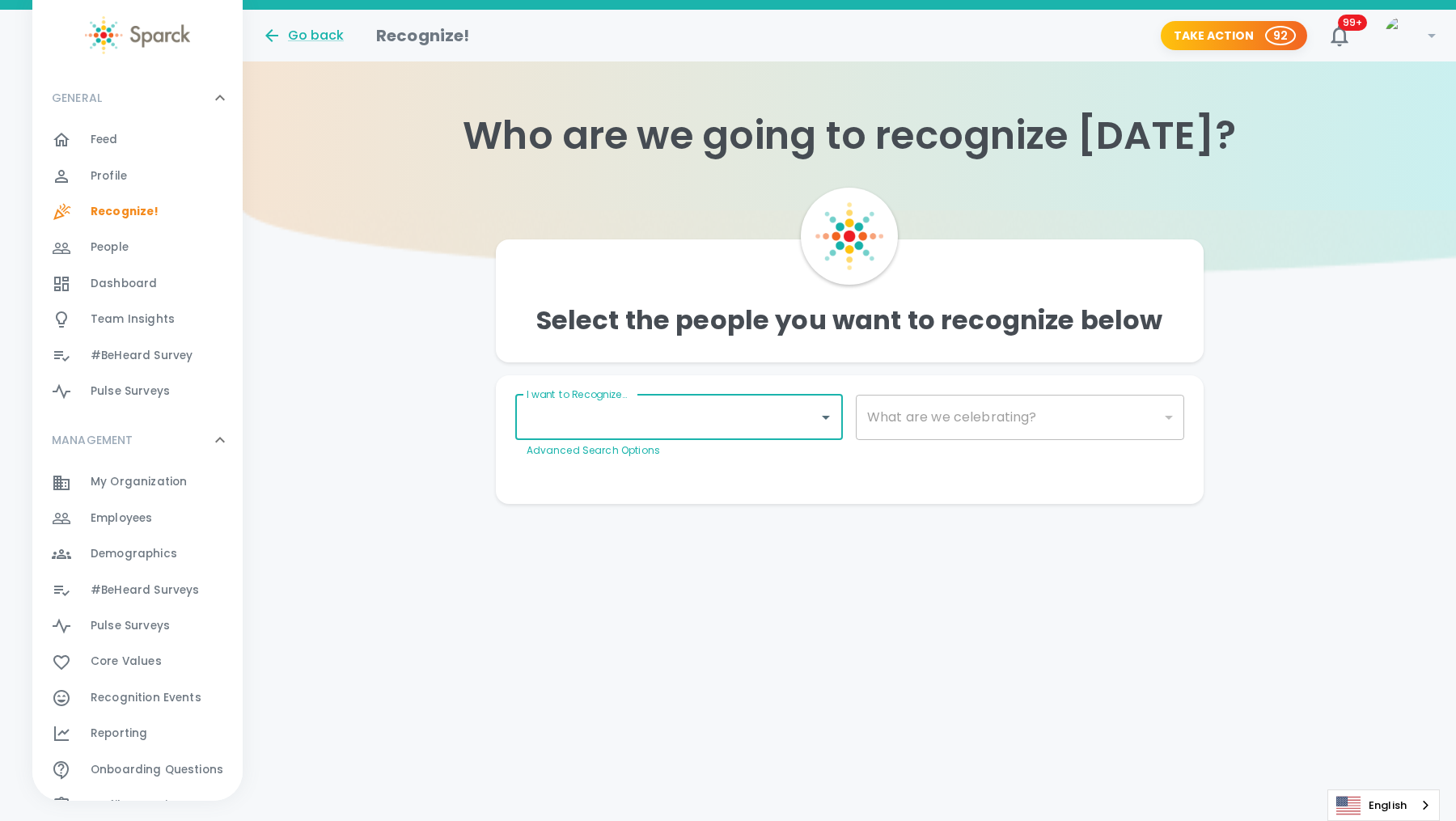
type input "@"
type input "[PERSON_NAME]"
click at [758, 470] on div "[PERSON_NAME]" at bounding box center [678, 466] width 328 height 39
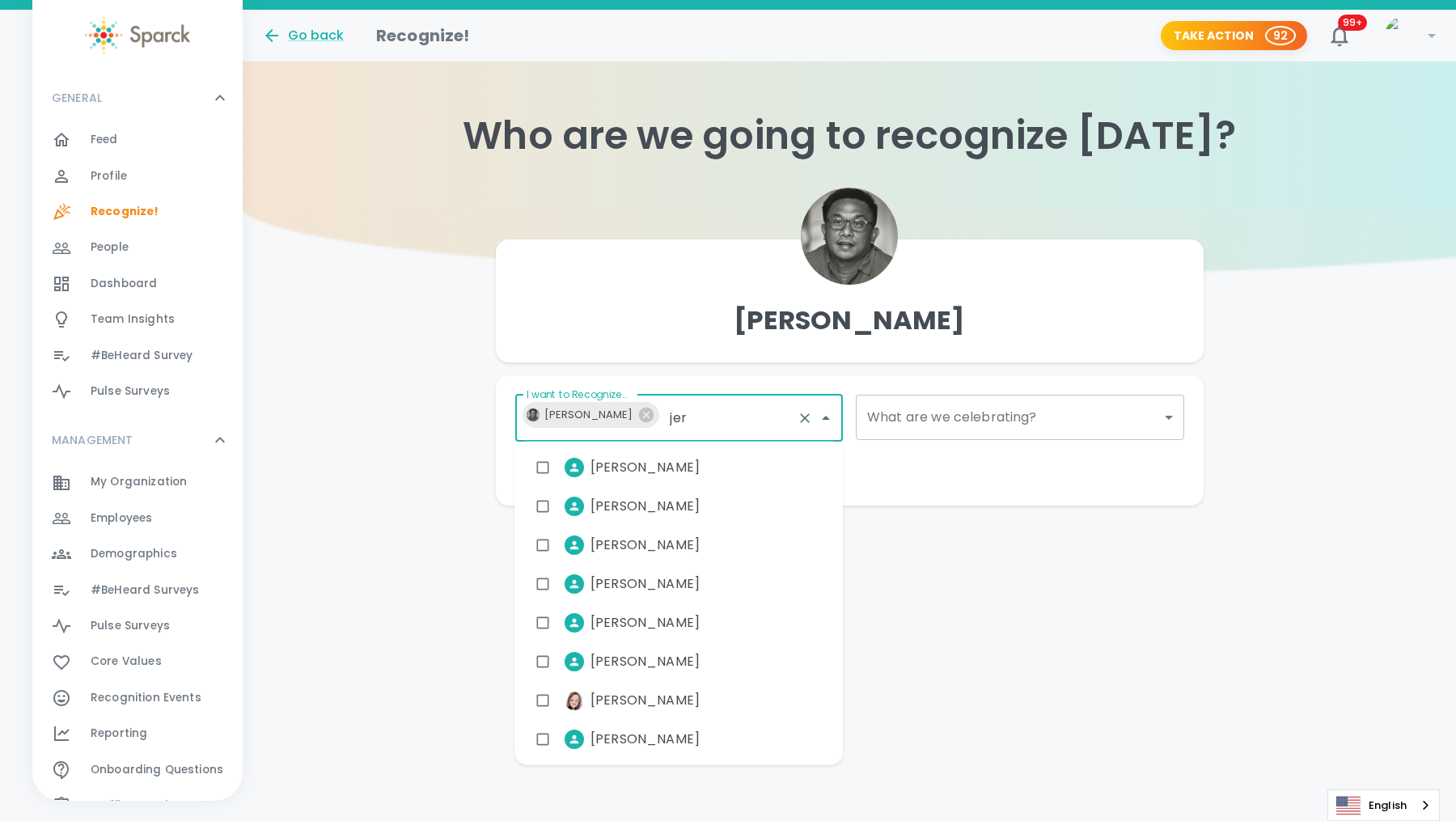
type input "[PERSON_NAME]"
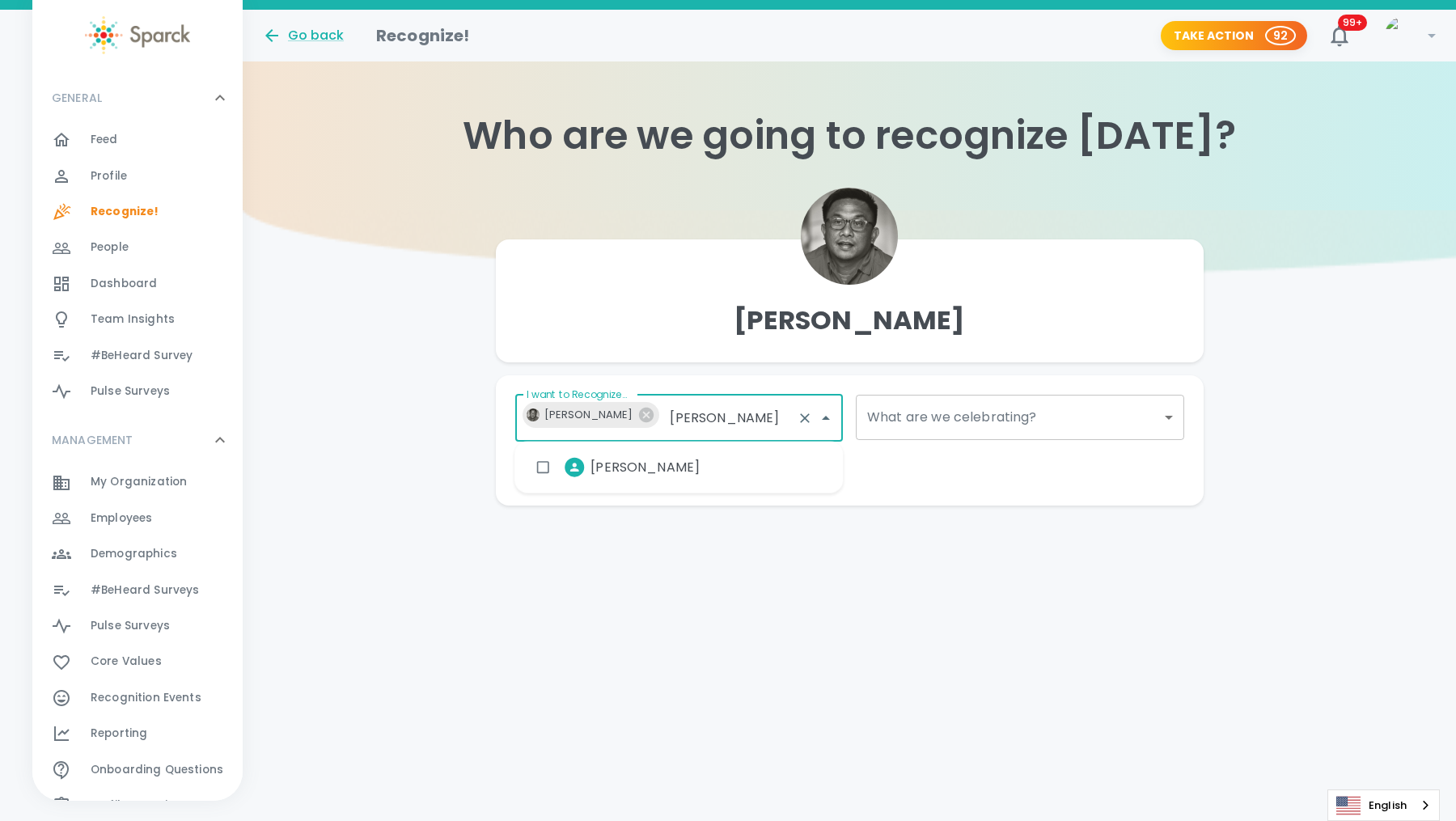
click at [694, 459] on div "[PERSON_NAME]" at bounding box center [678, 468] width 328 height 39
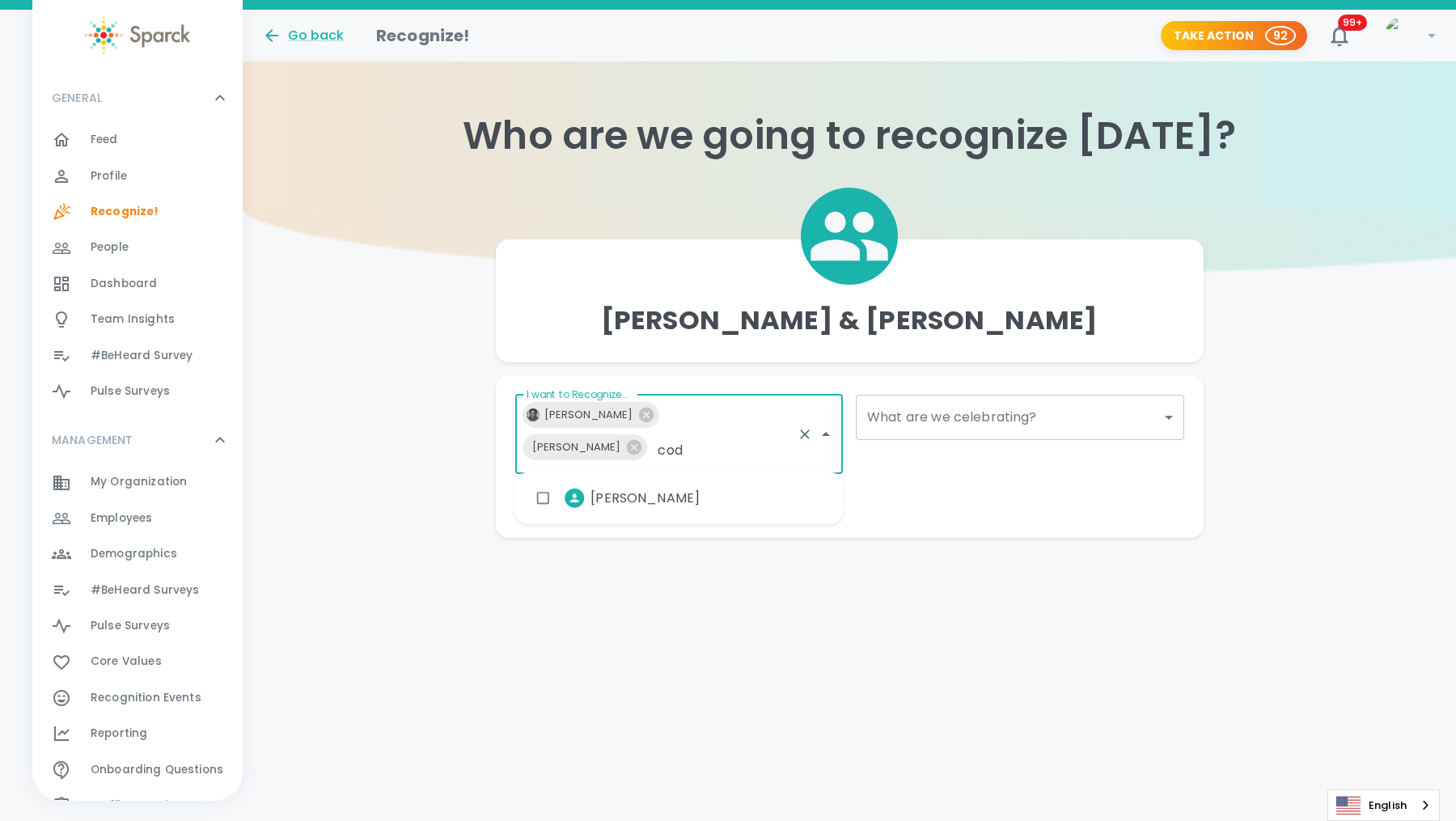
type input "[PERSON_NAME]"
click at [647, 501] on span "[PERSON_NAME]" at bounding box center [645, 497] width 109 height 19
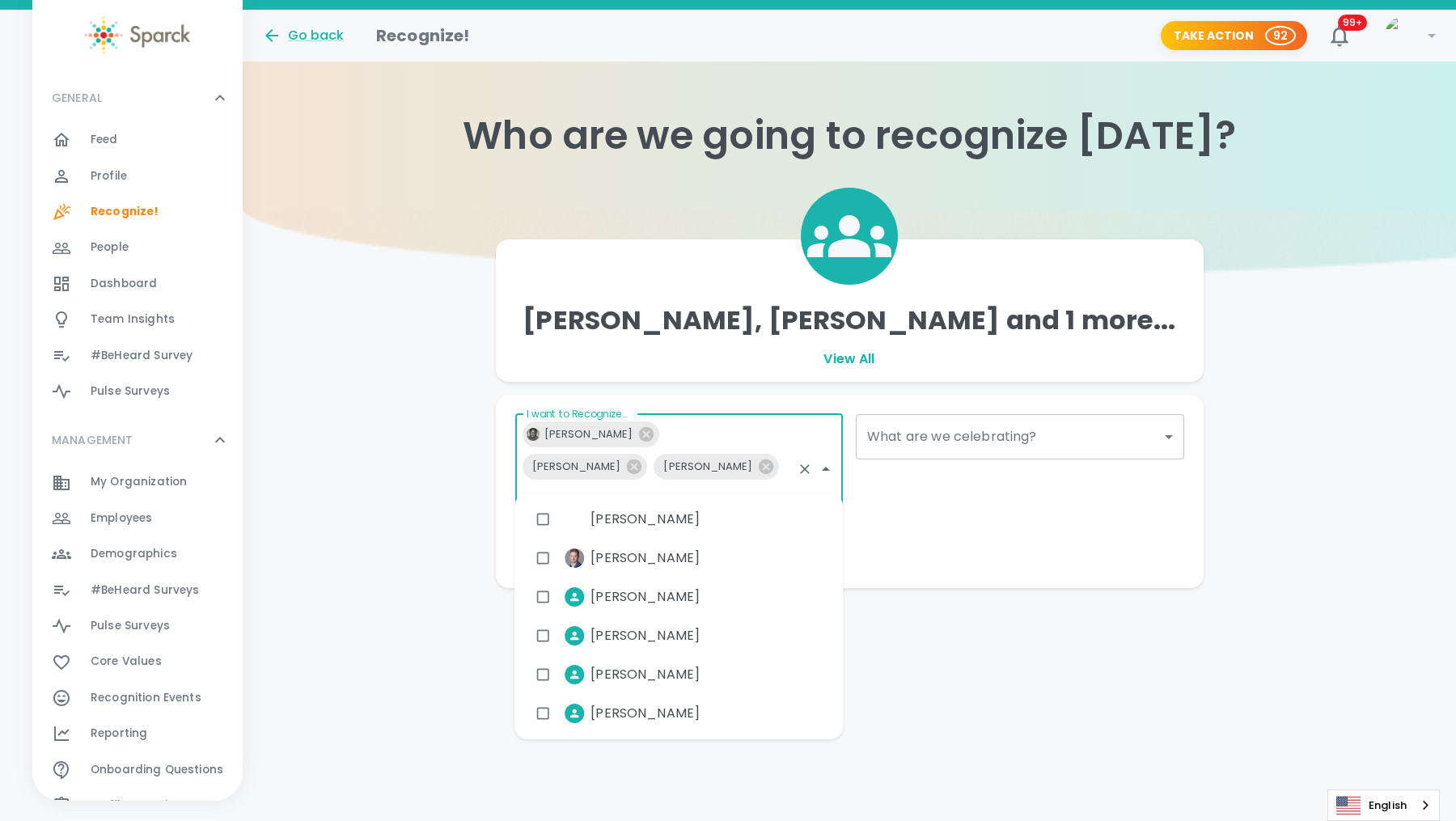
type input "evyn"
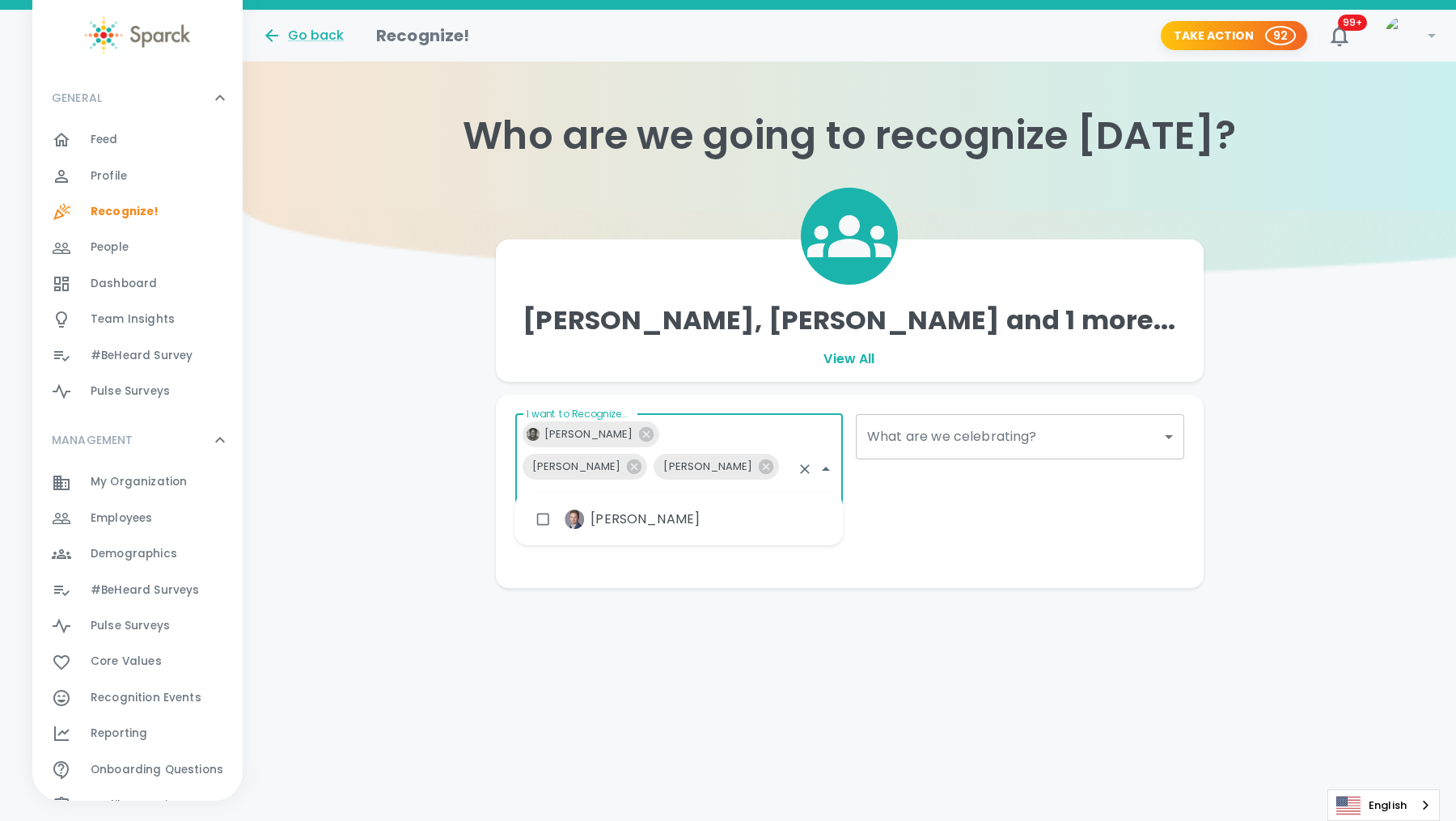
click at [630, 514] on span "[PERSON_NAME]" at bounding box center [645, 519] width 109 height 19
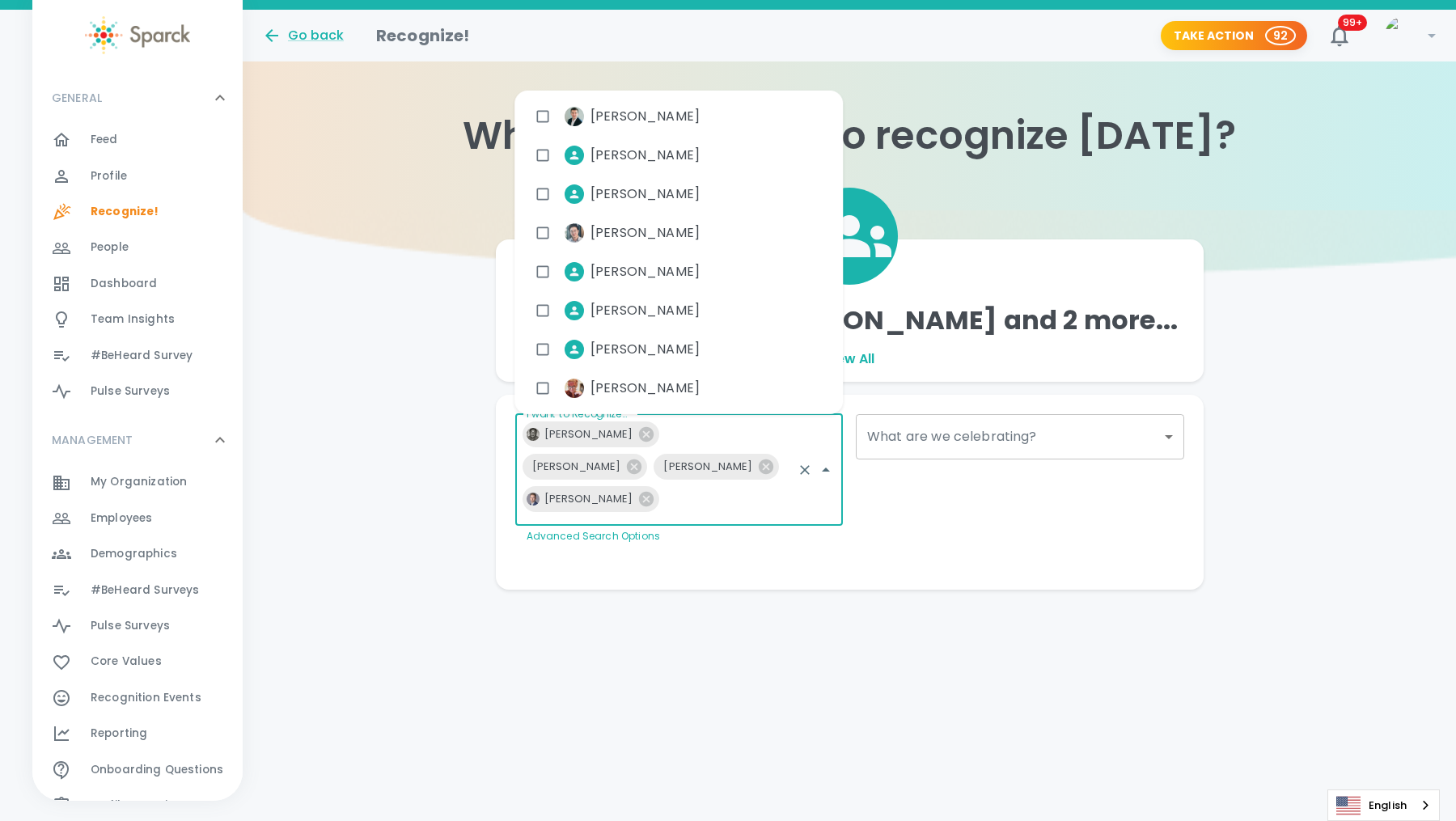
click at [977, 434] on body "Skip Navigation Go back Recognize! Take Action 92 99+ ! GENERAL 0 Feed 0 Profil…" at bounding box center [728, 327] width 1456 height 654
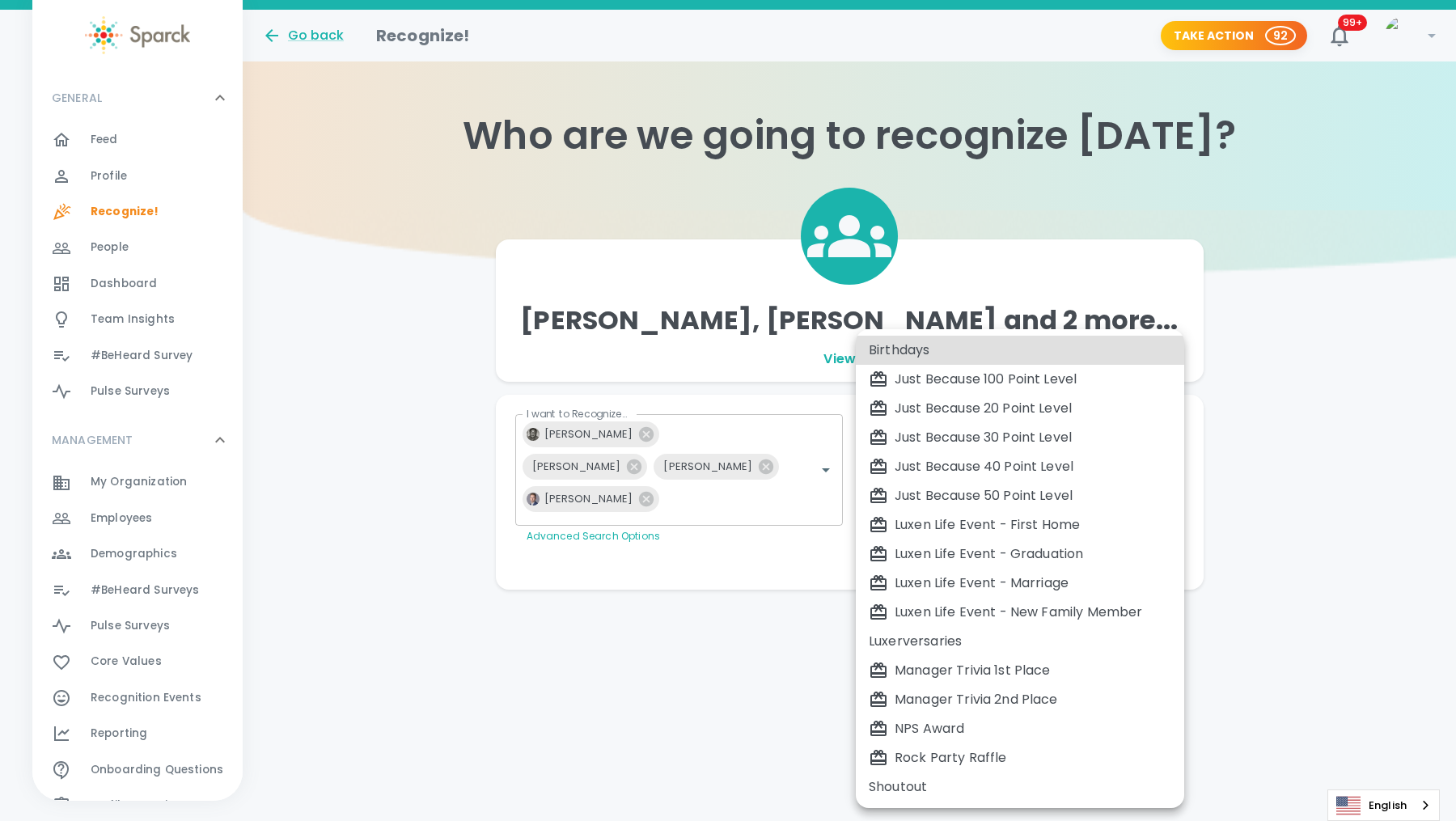
click at [974, 663] on div "Manager Trivia 1st Place" at bounding box center [1020, 670] width 303 height 19
type input "2004"
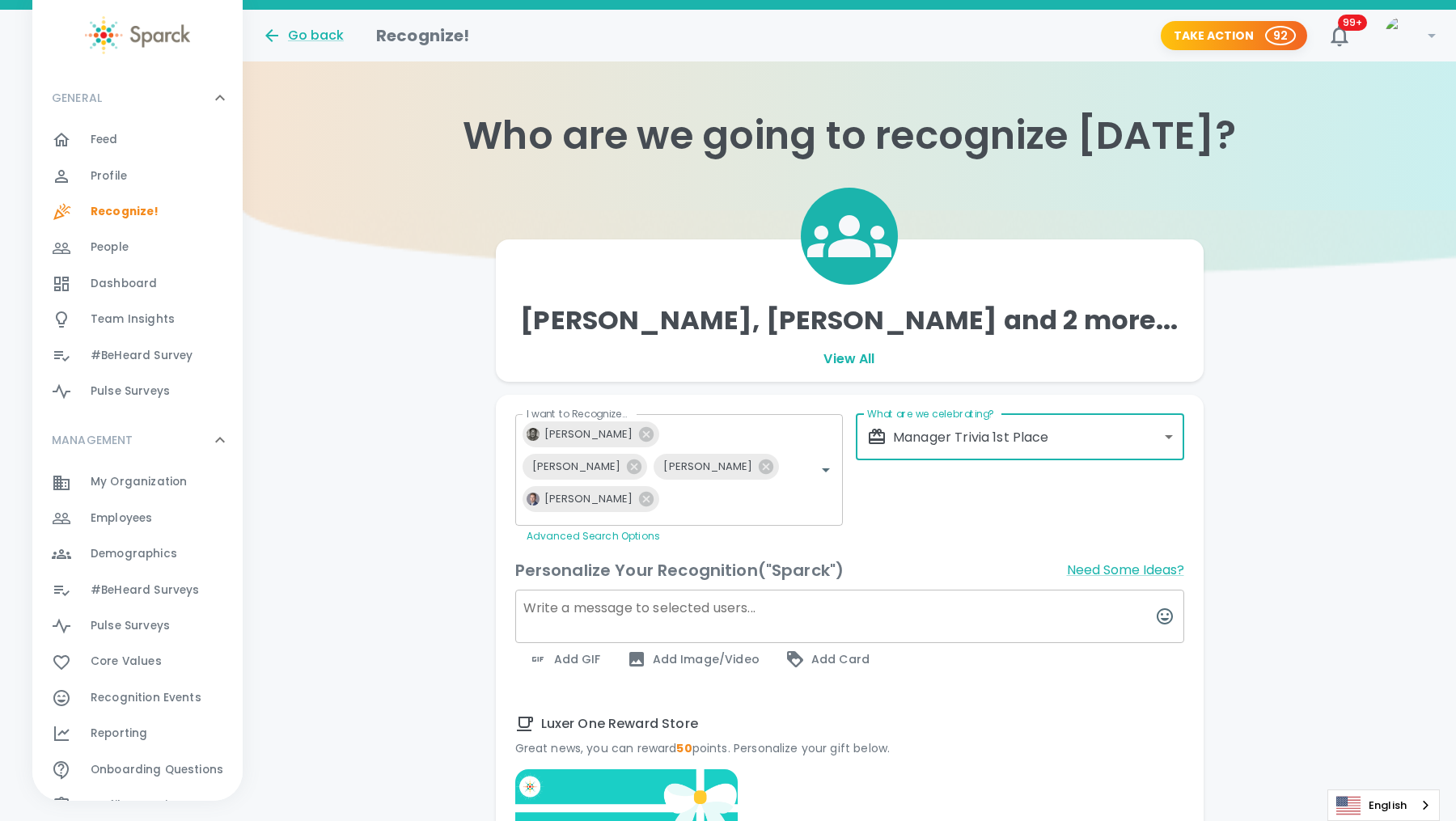
click at [681, 631] on textarea at bounding box center [849, 616] width 669 height 53
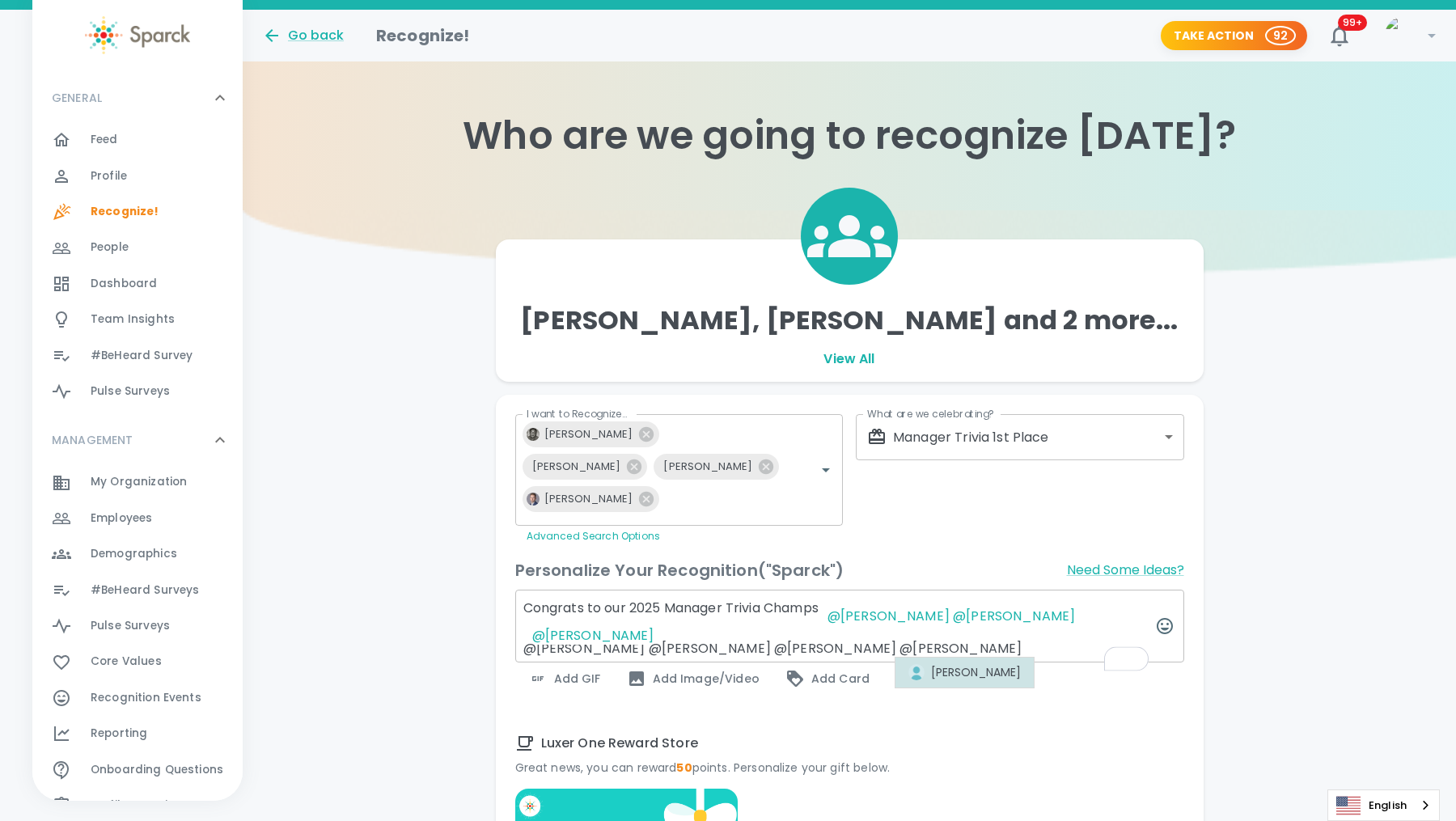
click at [930, 675] on div "[PERSON_NAME]" at bounding box center [965, 673] width 114 height 17
type textarea "Congrats to our 2025 Manager Trivia Champs @[PERSON_NAME] @[PERSON_NAME] @[PERS…"
click at [561, 688] on span "Add GIF" at bounding box center [564, 678] width 73 height 19
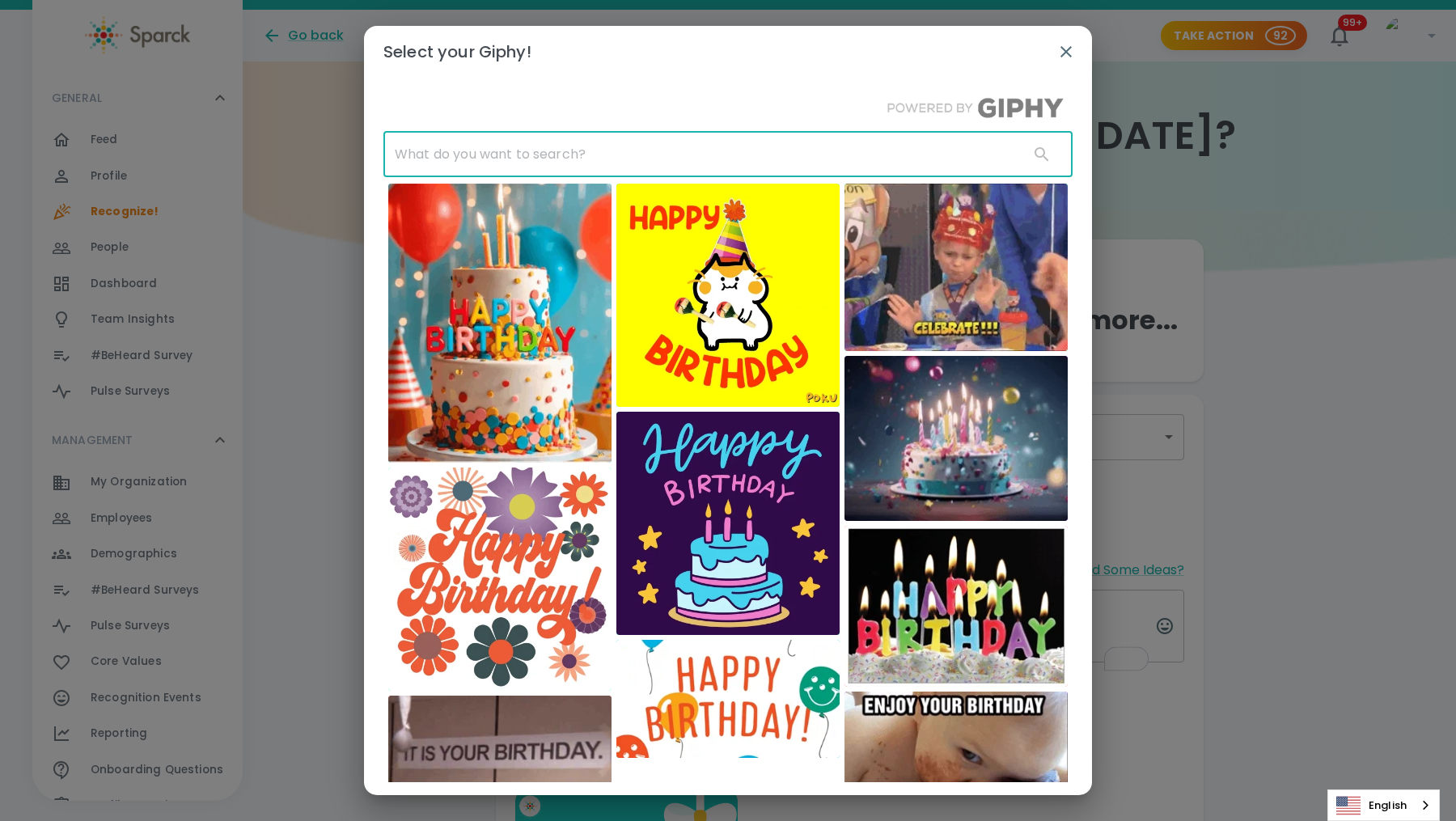
click at [520, 147] on input "text" at bounding box center [699, 154] width 632 height 45
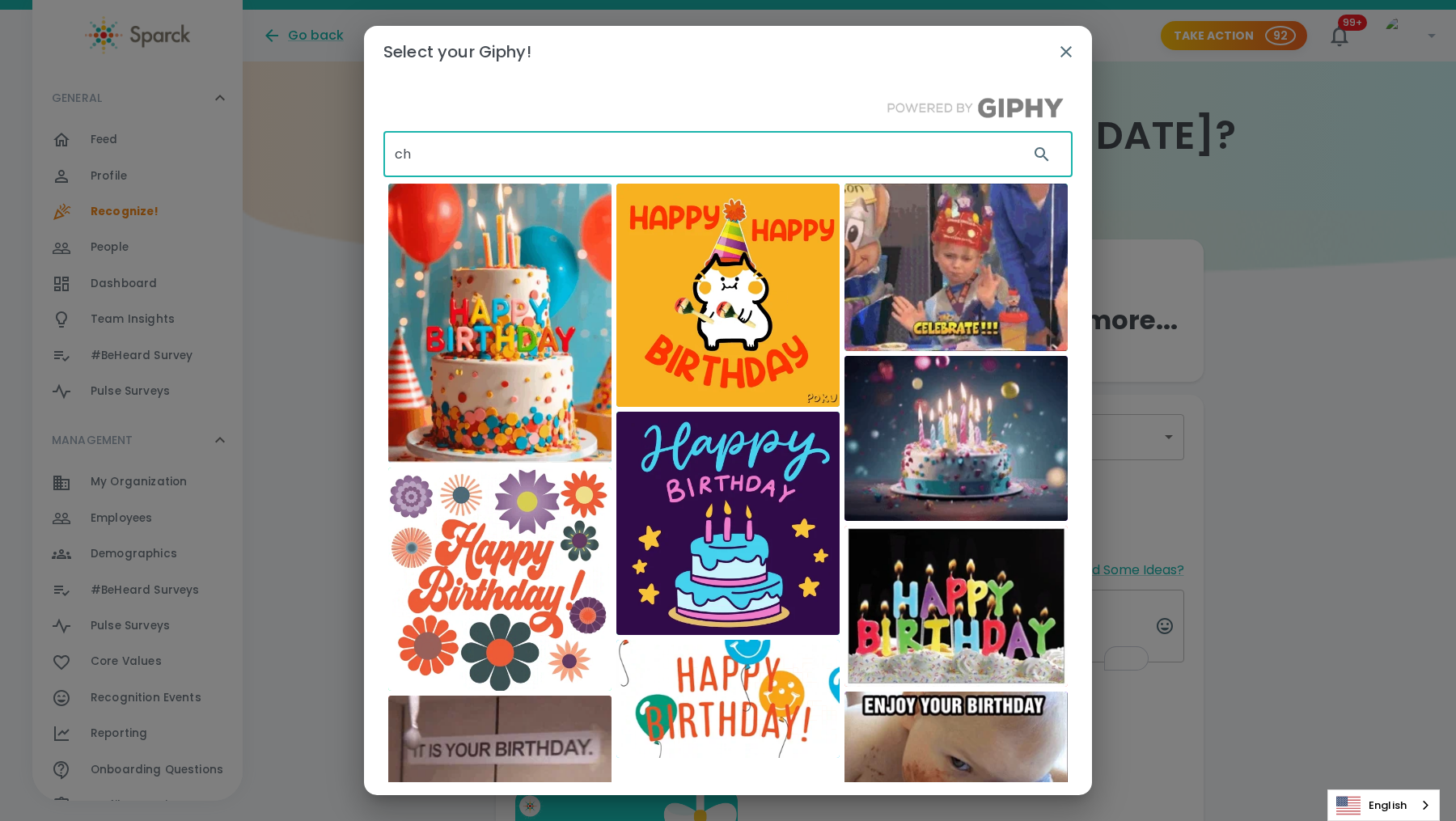
type input "c"
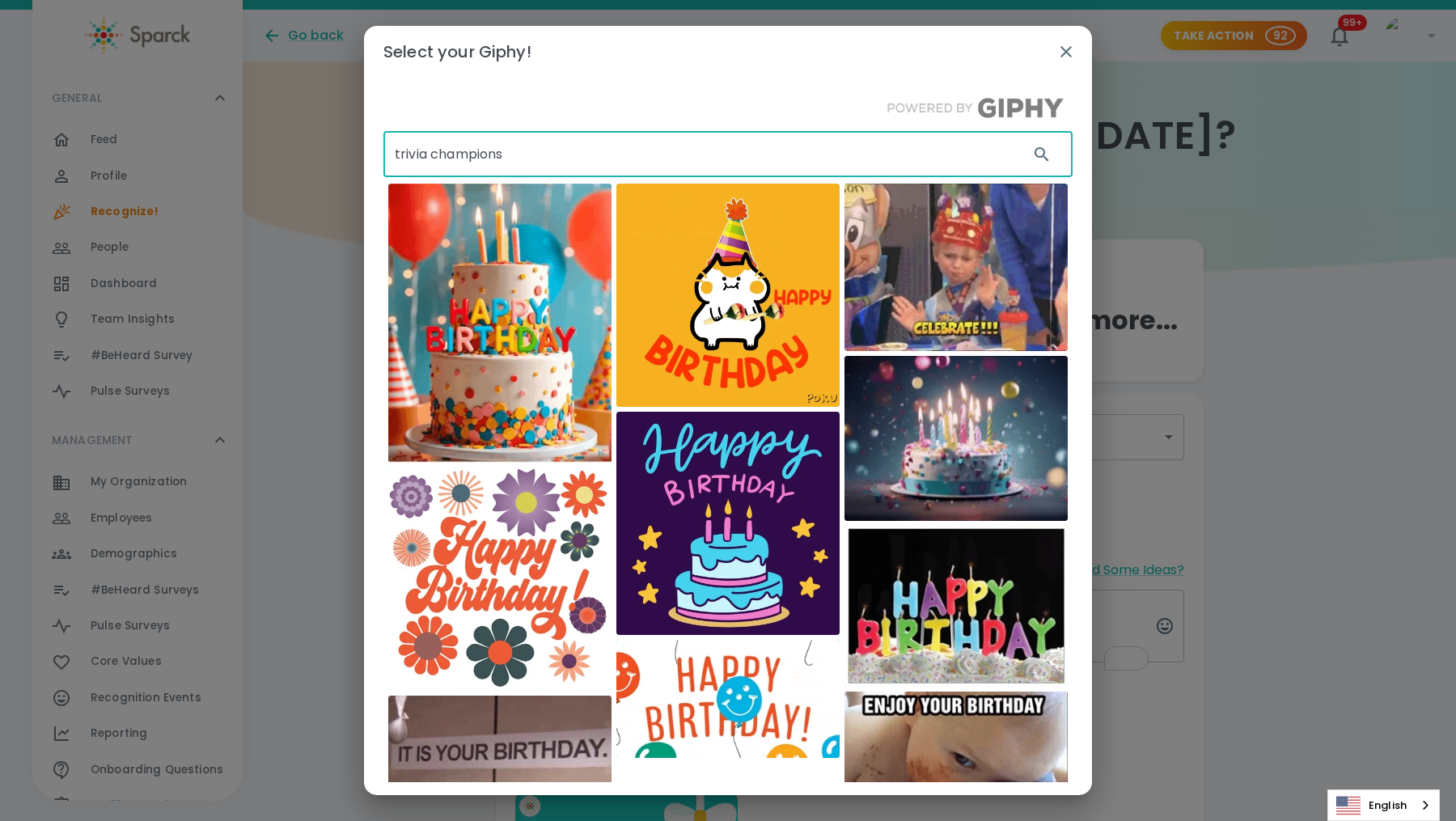
type input "trivia champions"
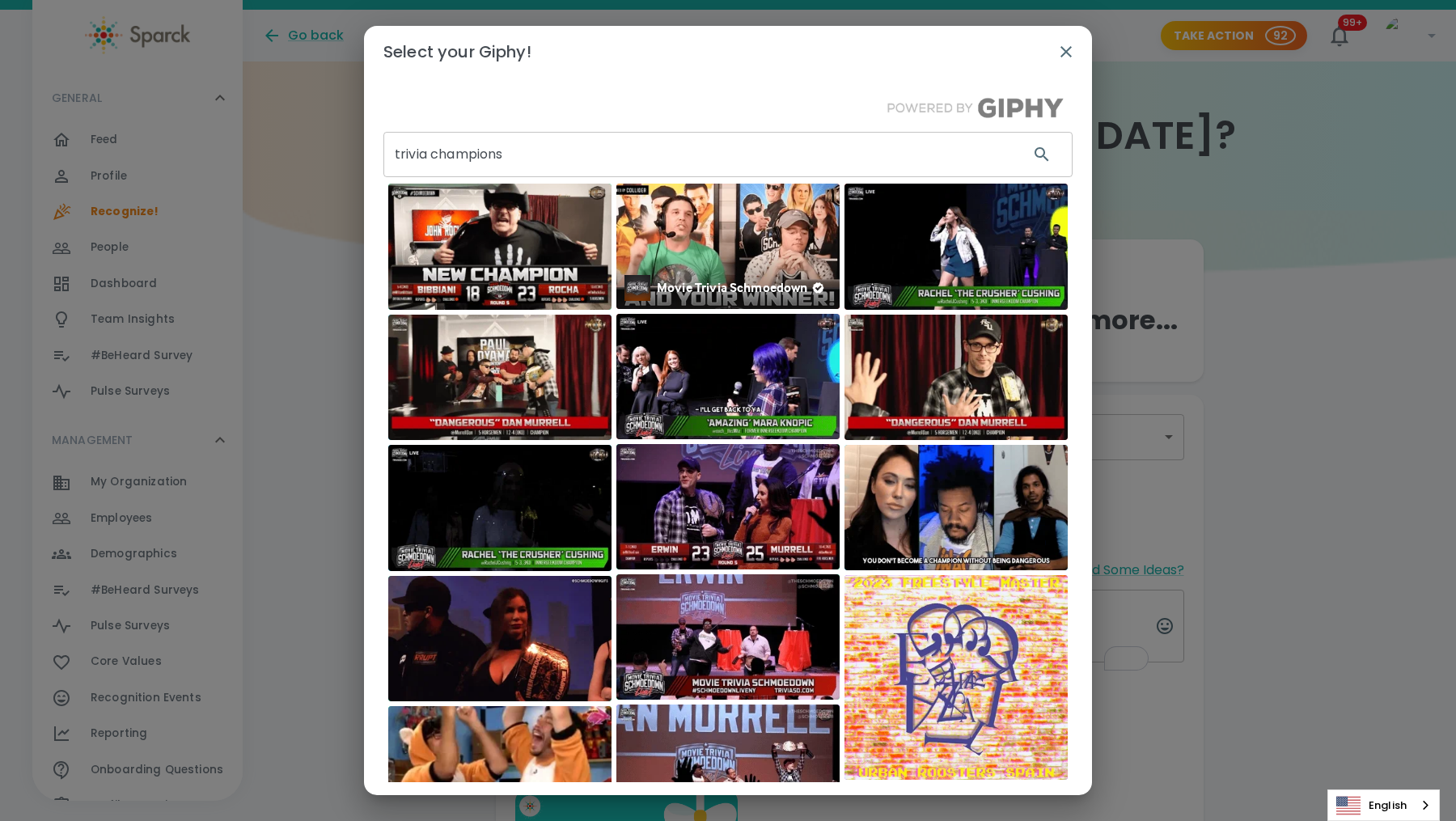
click at [761, 244] on img at bounding box center [727, 247] width 223 height 125
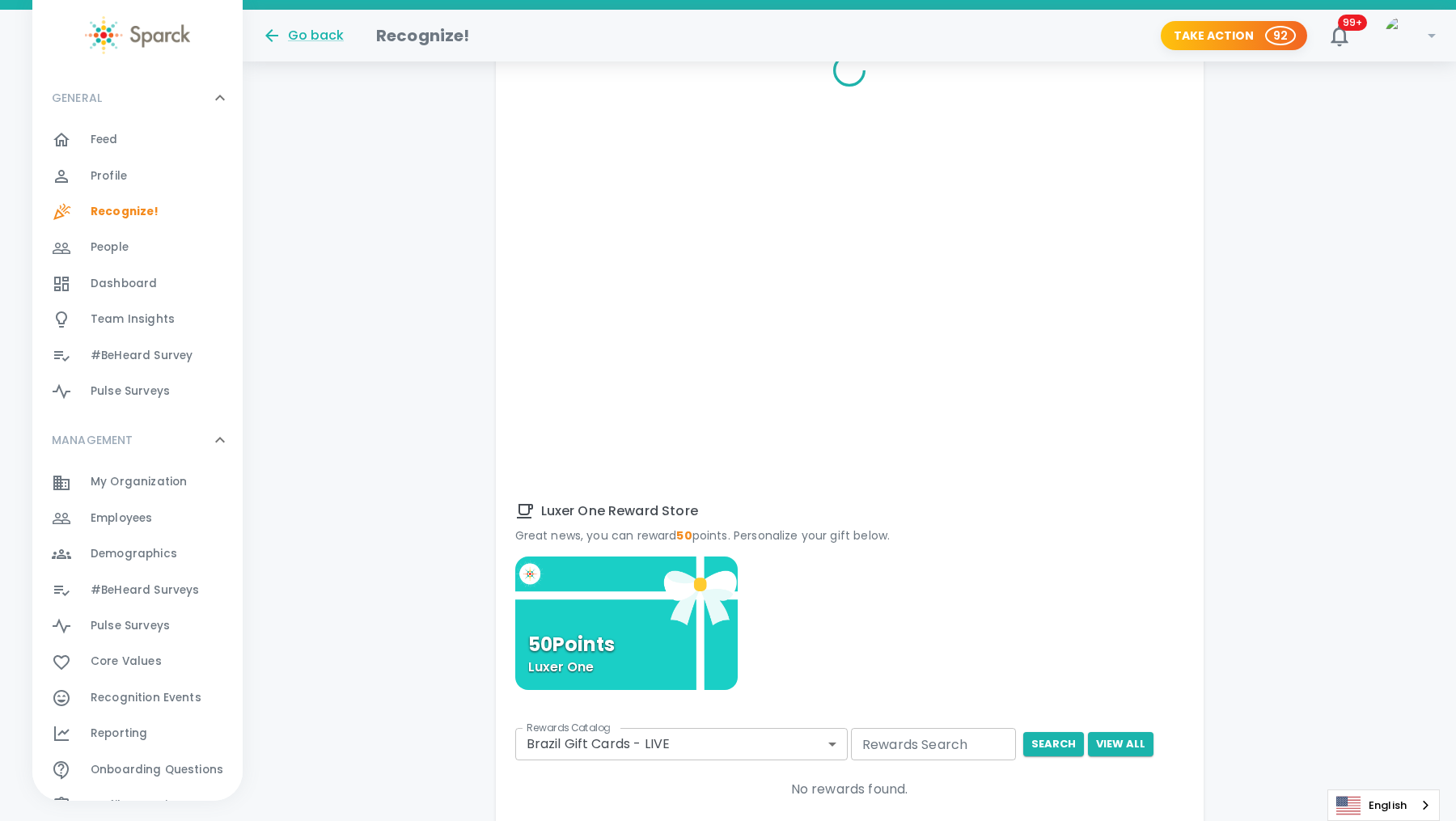
scroll to position [619, 0]
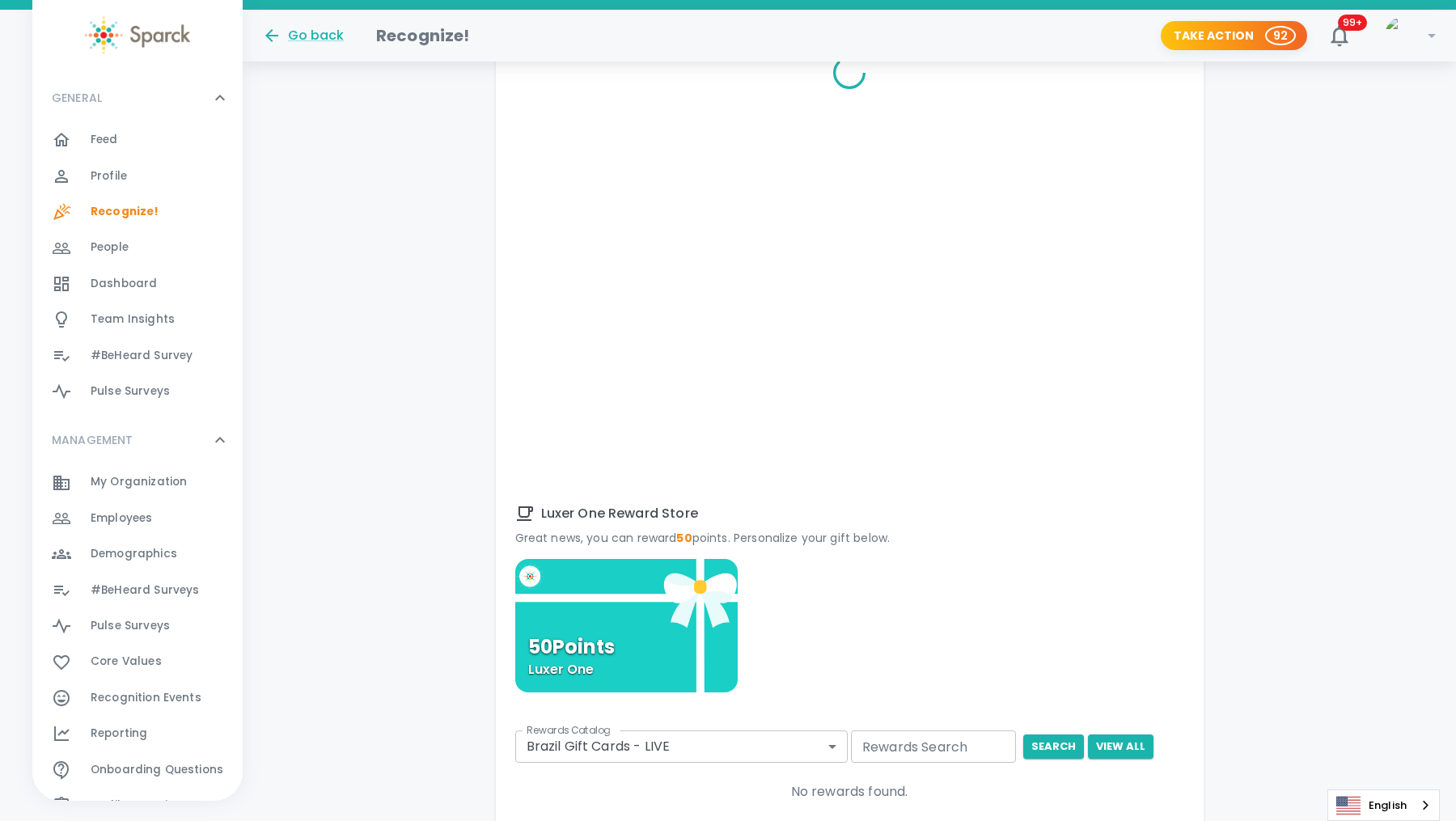
click at [642, 653] on div "50 Points Luxer One" at bounding box center [626, 624] width 223 height 133
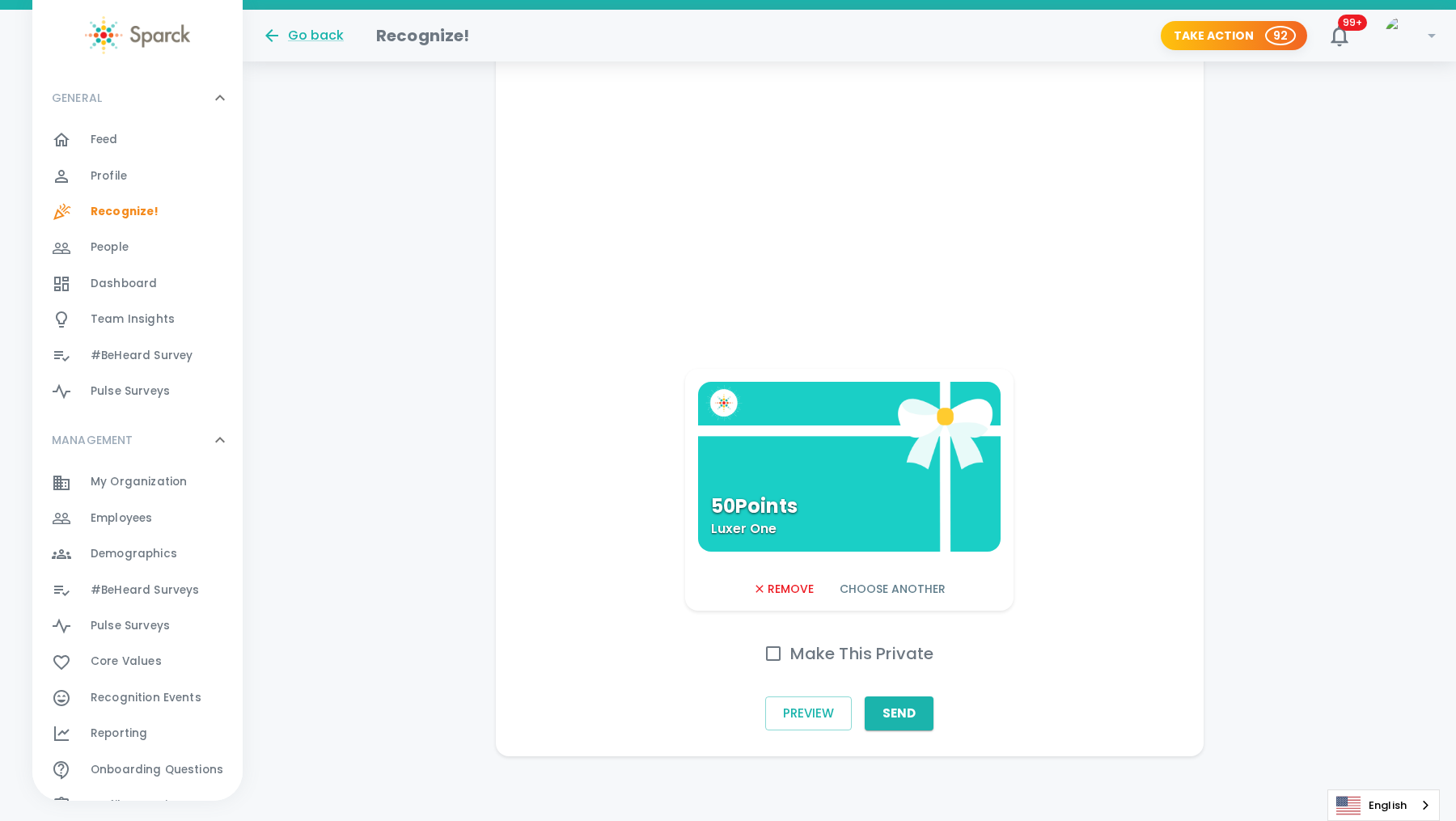
scroll to position [771, 0]
click at [902, 716] on button "Send" at bounding box center [898, 713] width 69 height 34
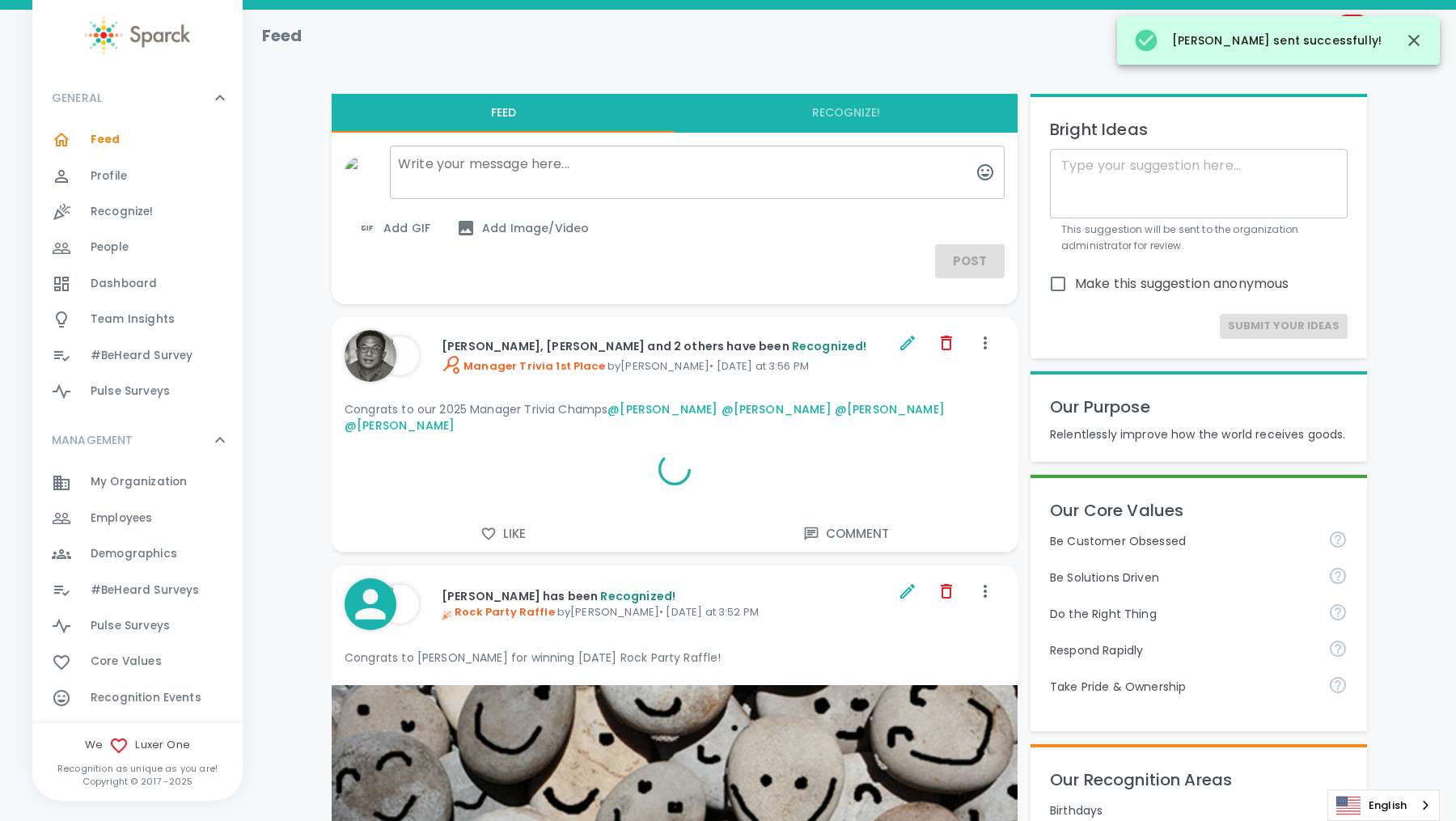
click at [129, 203] on span "Recognize! 0" at bounding box center [122, 212] width 63 height 23
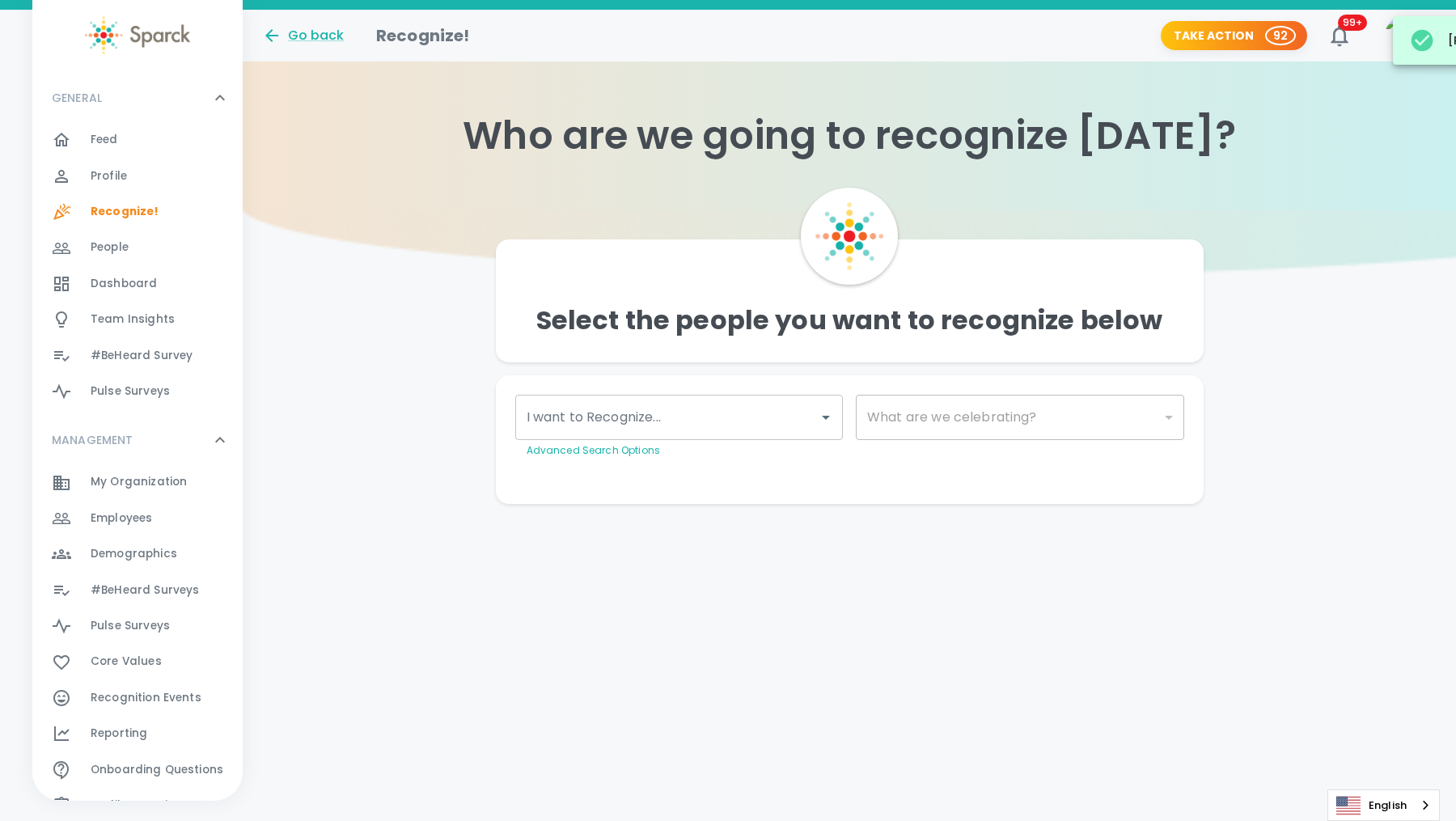
click at [703, 425] on input "I want to Recognize..." at bounding box center [668, 417] width 290 height 31
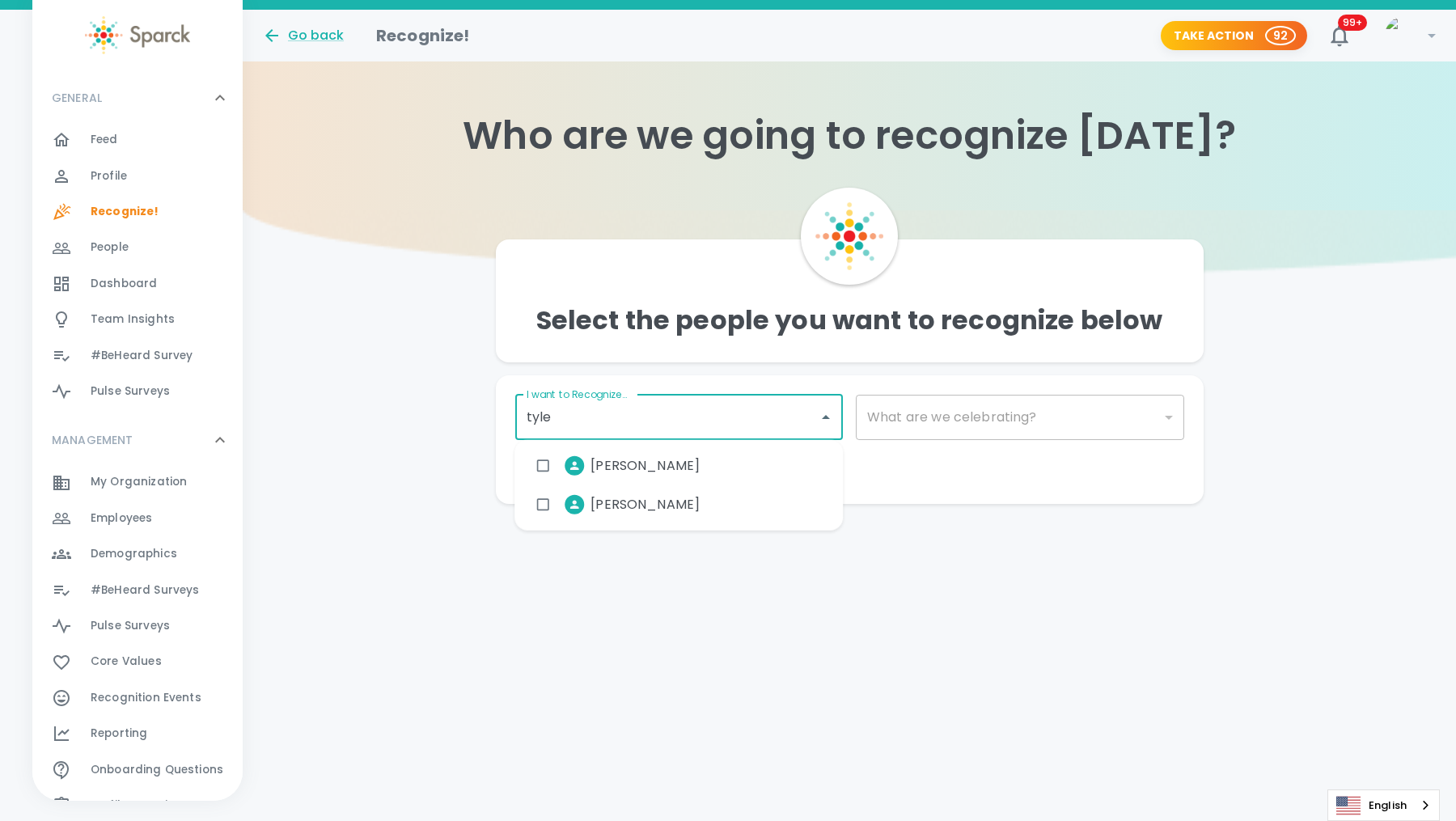
type input "[PERSON_NAME]"
click at [694, 461] on div "[PERSON_NAME]" at bounding box center [678, 466] width 328 height 39
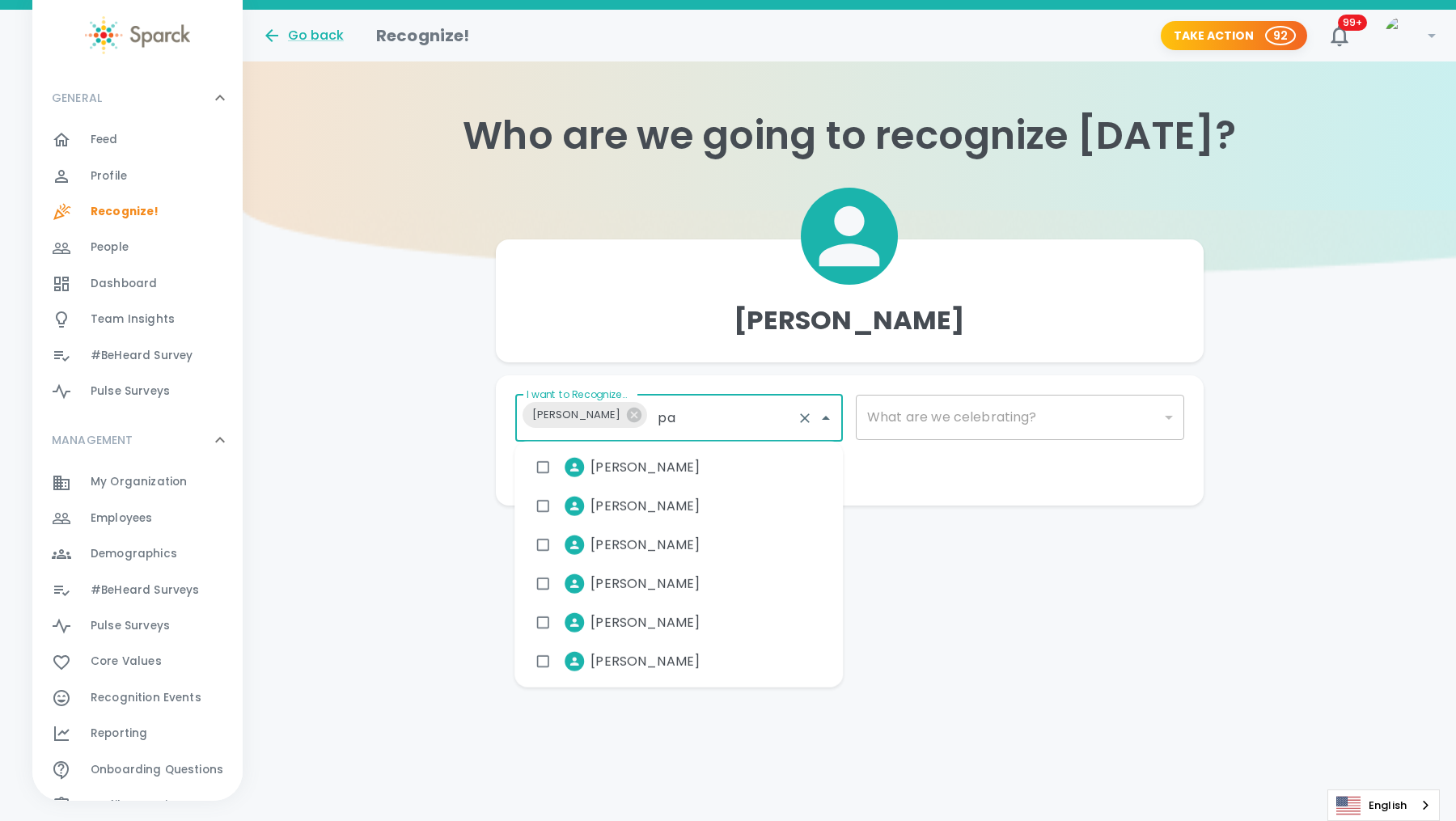
type input "[PERSON_NAME]"
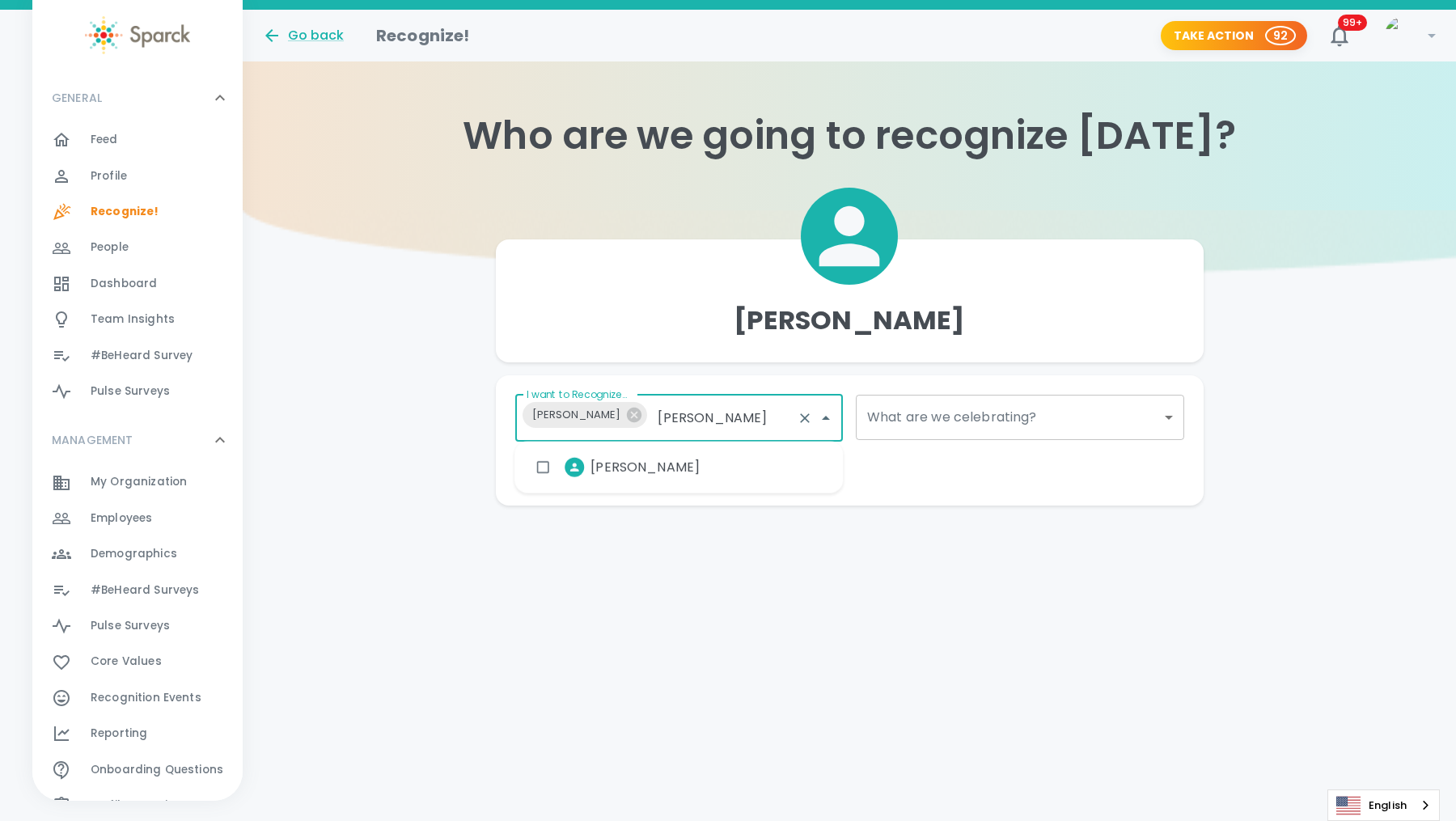
click at [671, 474] on div "[PERSON_NAME]" at bounding box center [678, 468] width 328 height 39
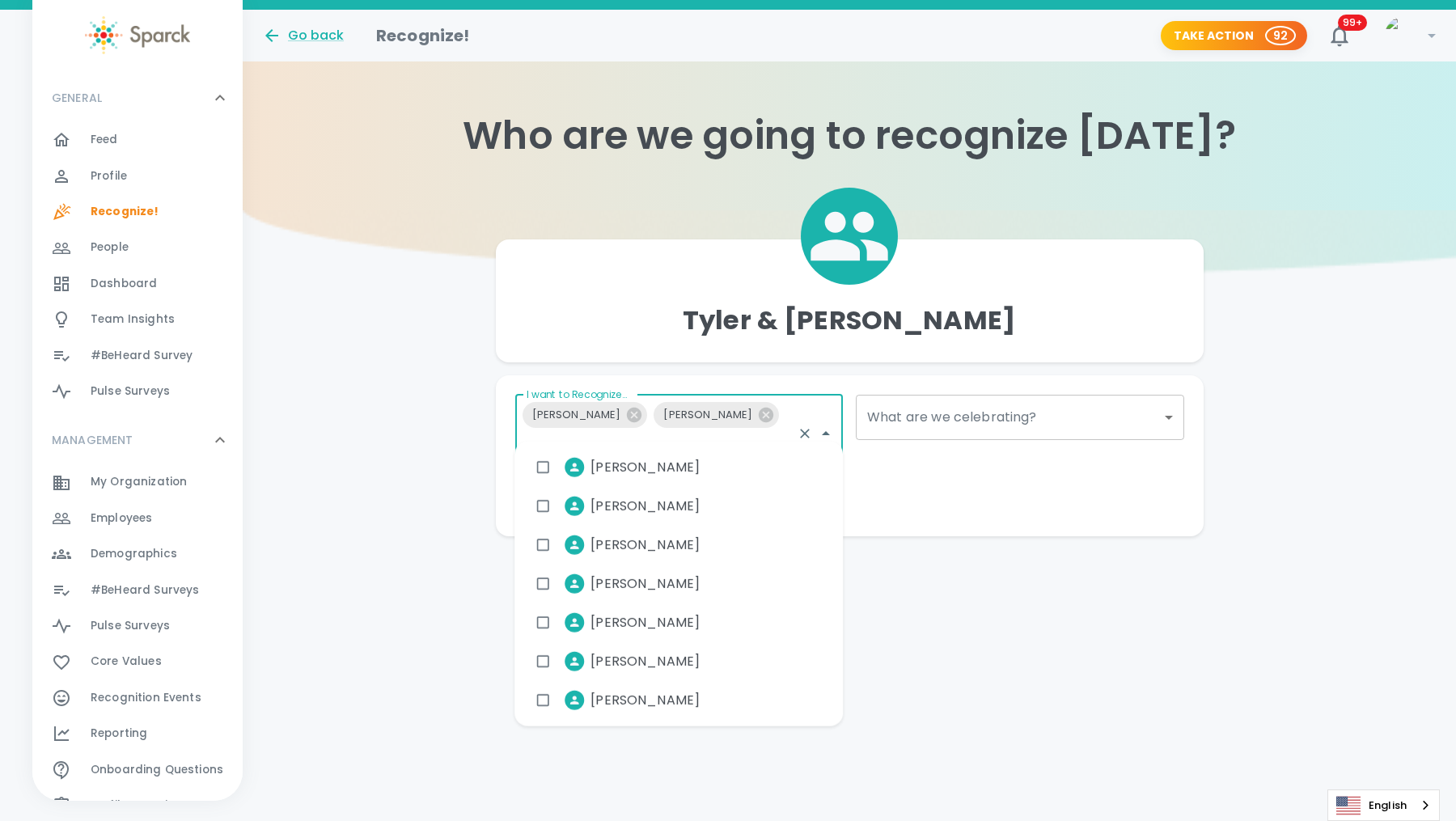
type input "davi"
click at [644, 498] on span "[PERSON_NAME]" at bounding box center [645, 506] width 109 height 19
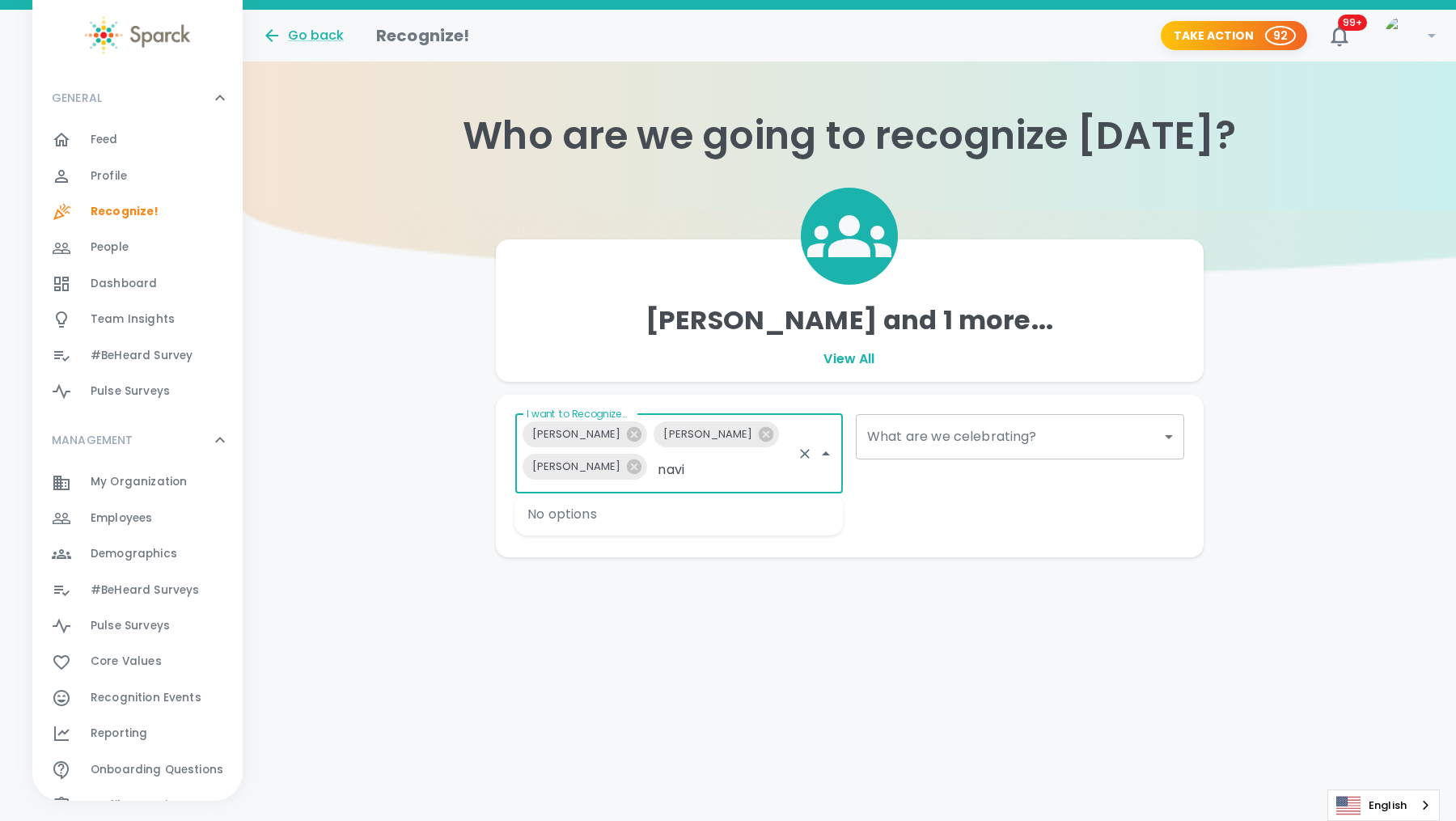
type input "nav"
click at [633, 530] on li "[PERSON_NAME]" at bounding box center [620, 519] width 186 height 41
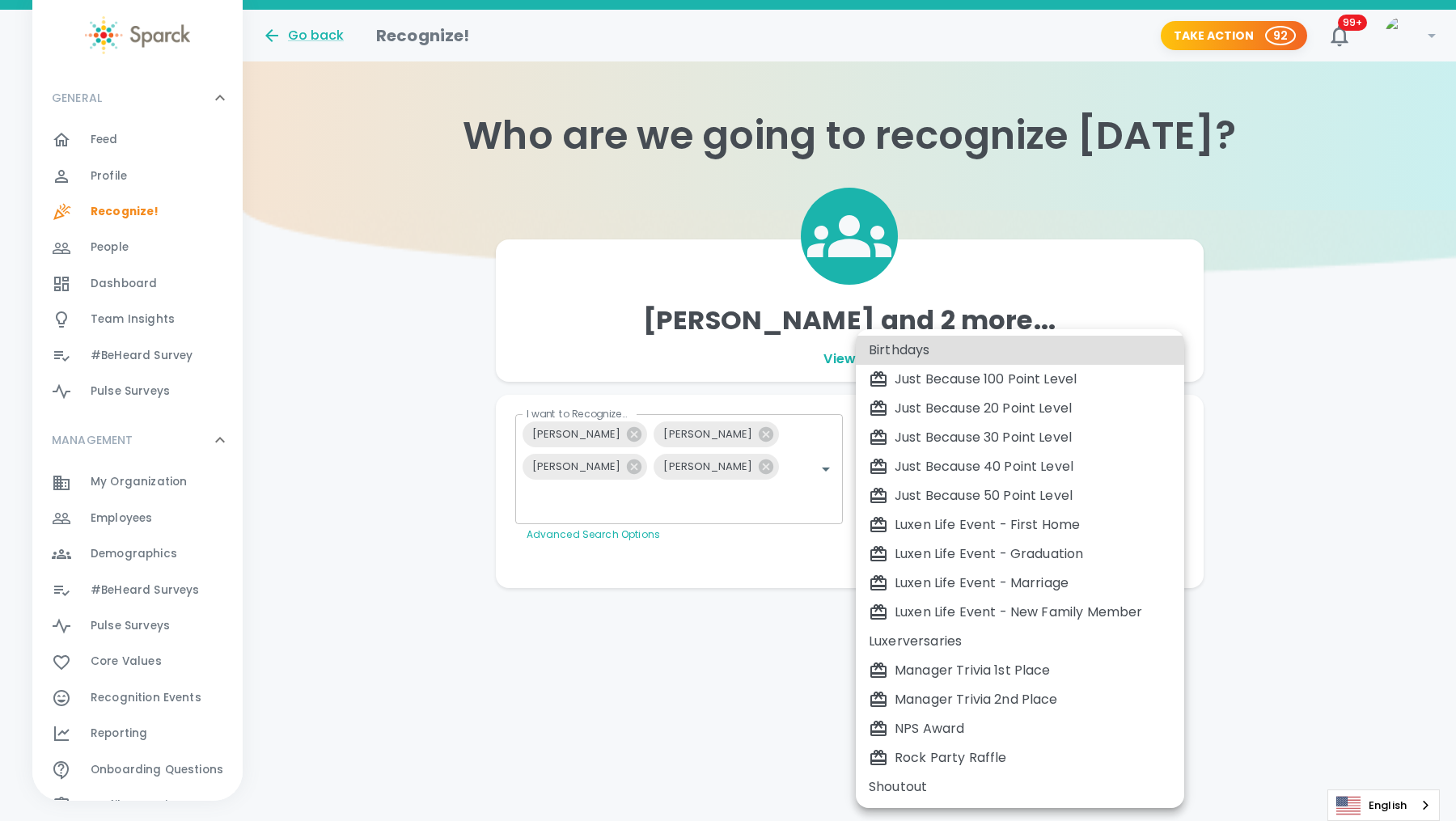
click at [920, 446] on body "Skip Navigation Go back Recognize! Take Action 92 99+ ! GENERAL 0 Feed 0 Profil…" at bounding box center [728, 326] width 1456 height 652
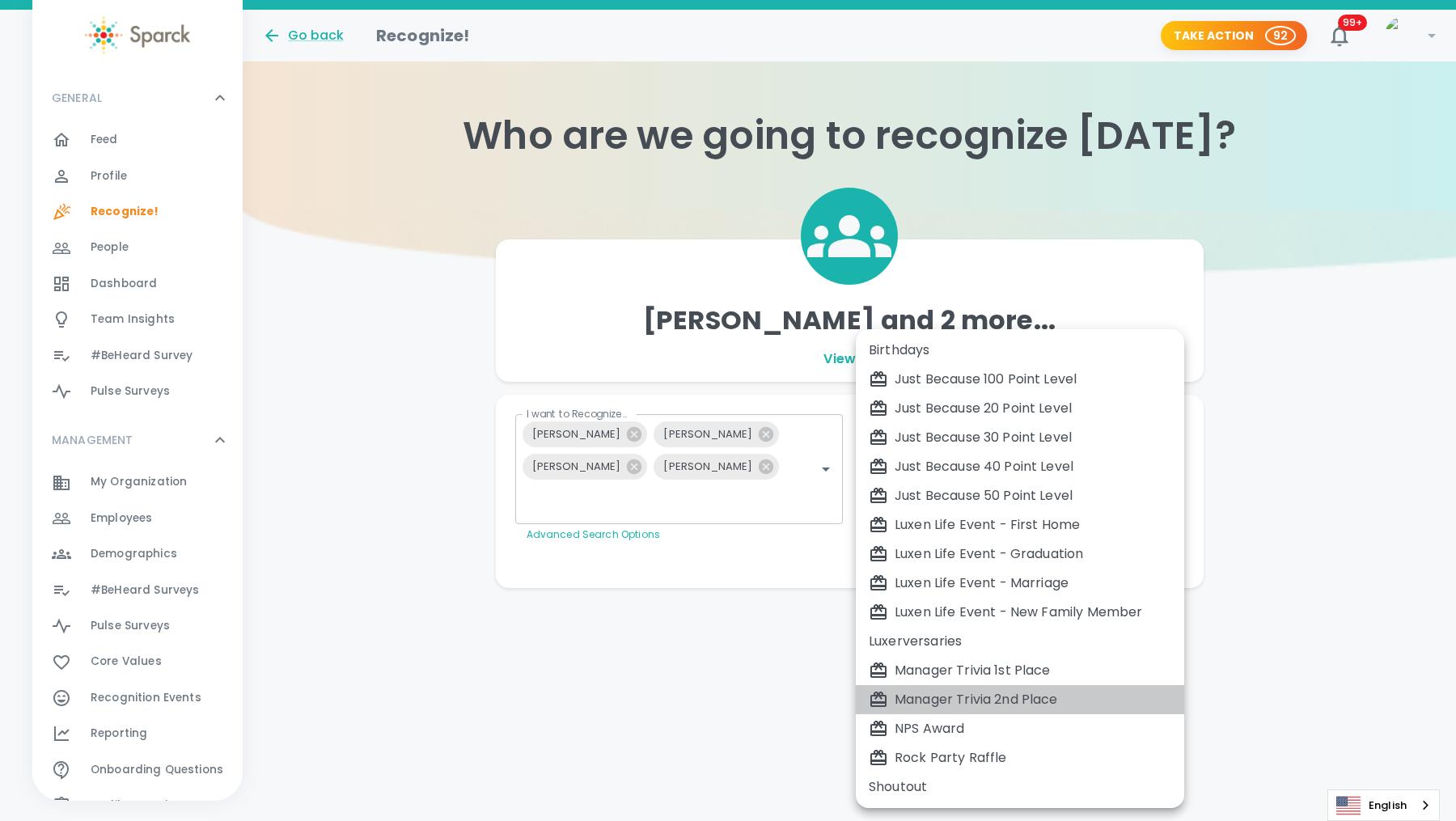
click at [928, 693] on div "Manager Trivia 2nd Place" at bounding box center [1020, 699] width 303 height 19
type input "2368"
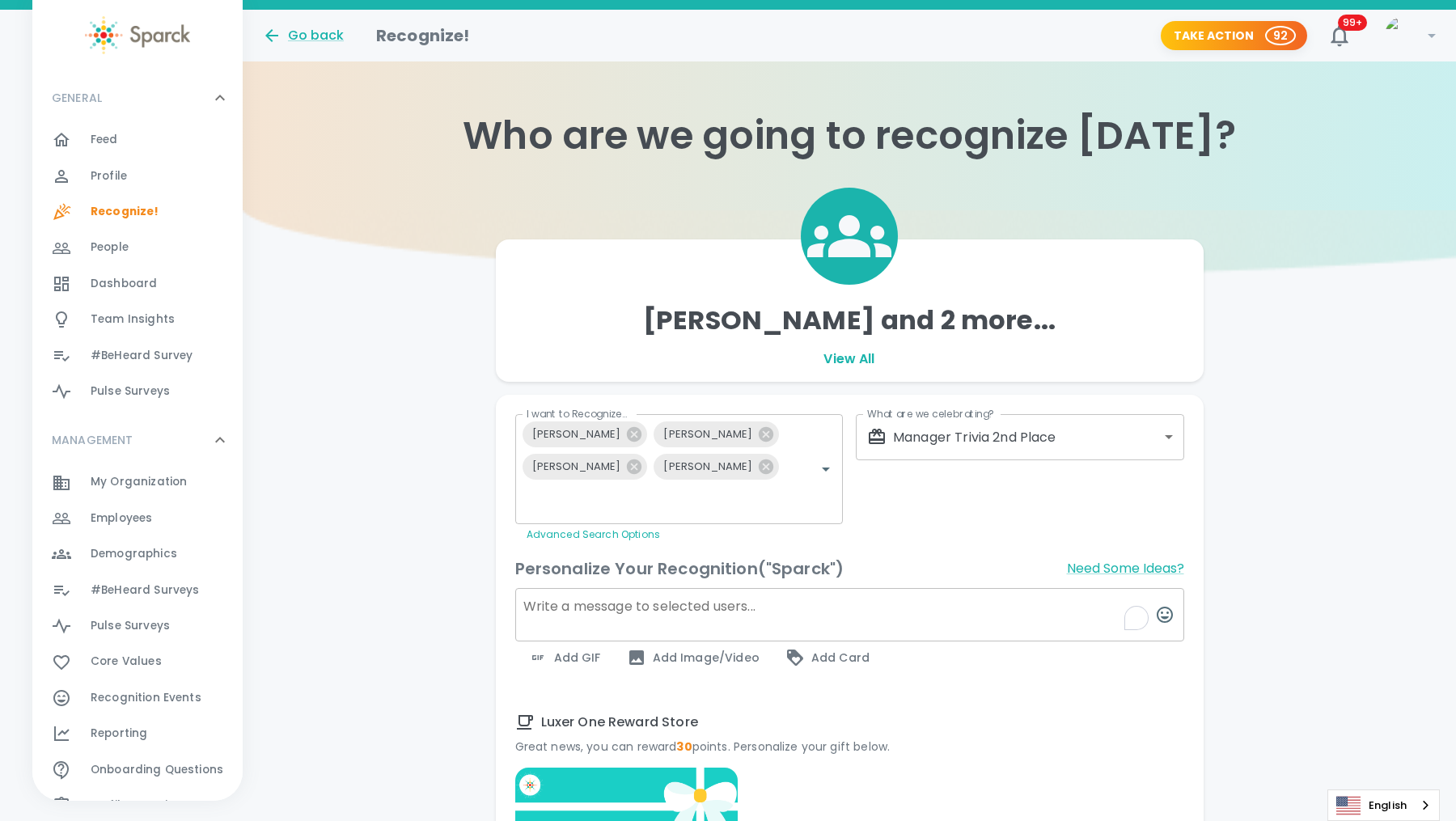
click at [817, 588] on textarea "To enrich screen reader interactions, please activate Accessibility in Grammarl…" at bounding box center [849, 614] width 669 height 53
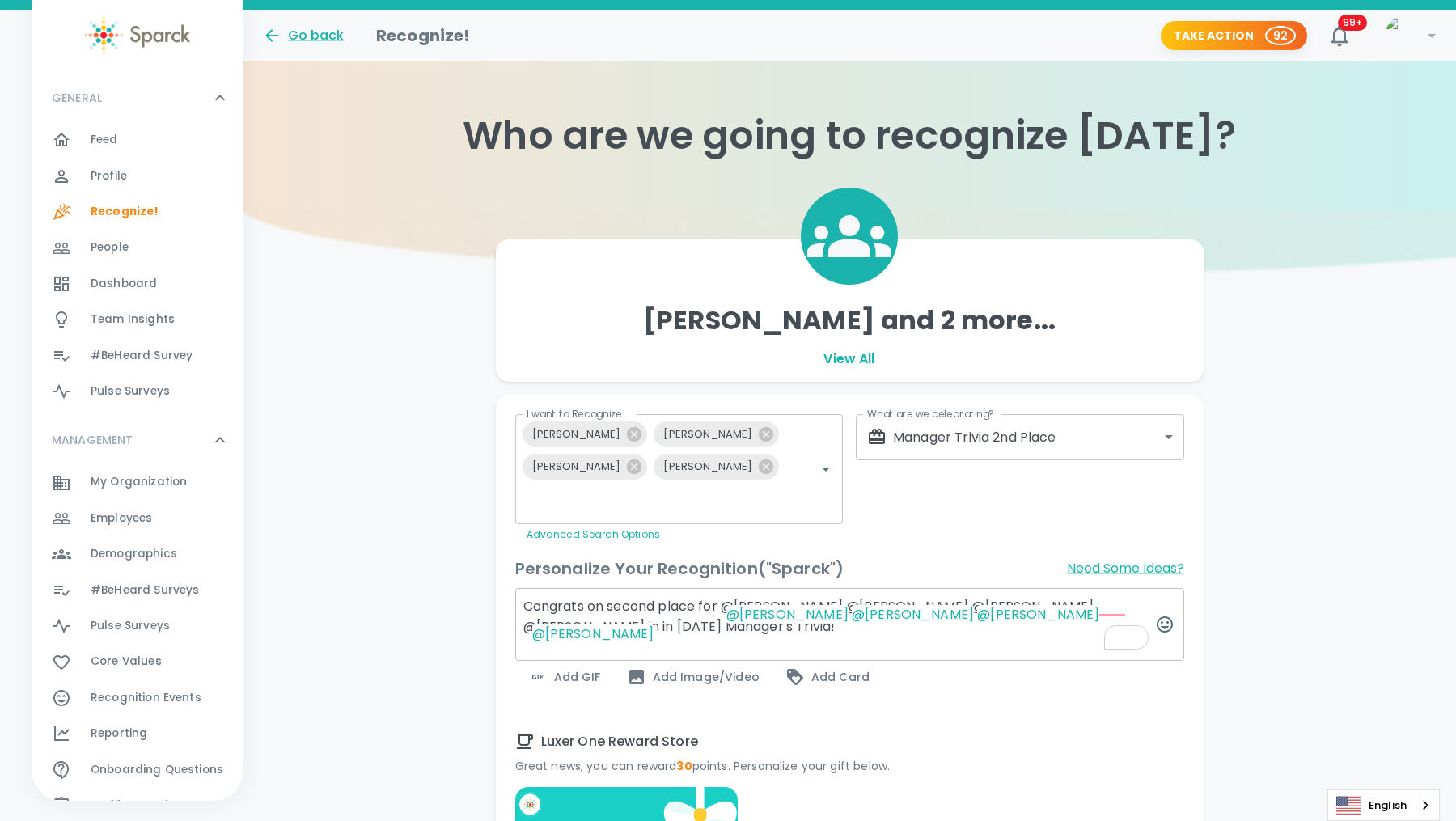
type textarea "Congrats on second place for @[PERSON_NAME] @[PERSON_NAME] @[PERSON_NAME] @[PER…"
click at [562, 667] on span "Add GIF" at bounding box center [564, 676] width 73 height 19
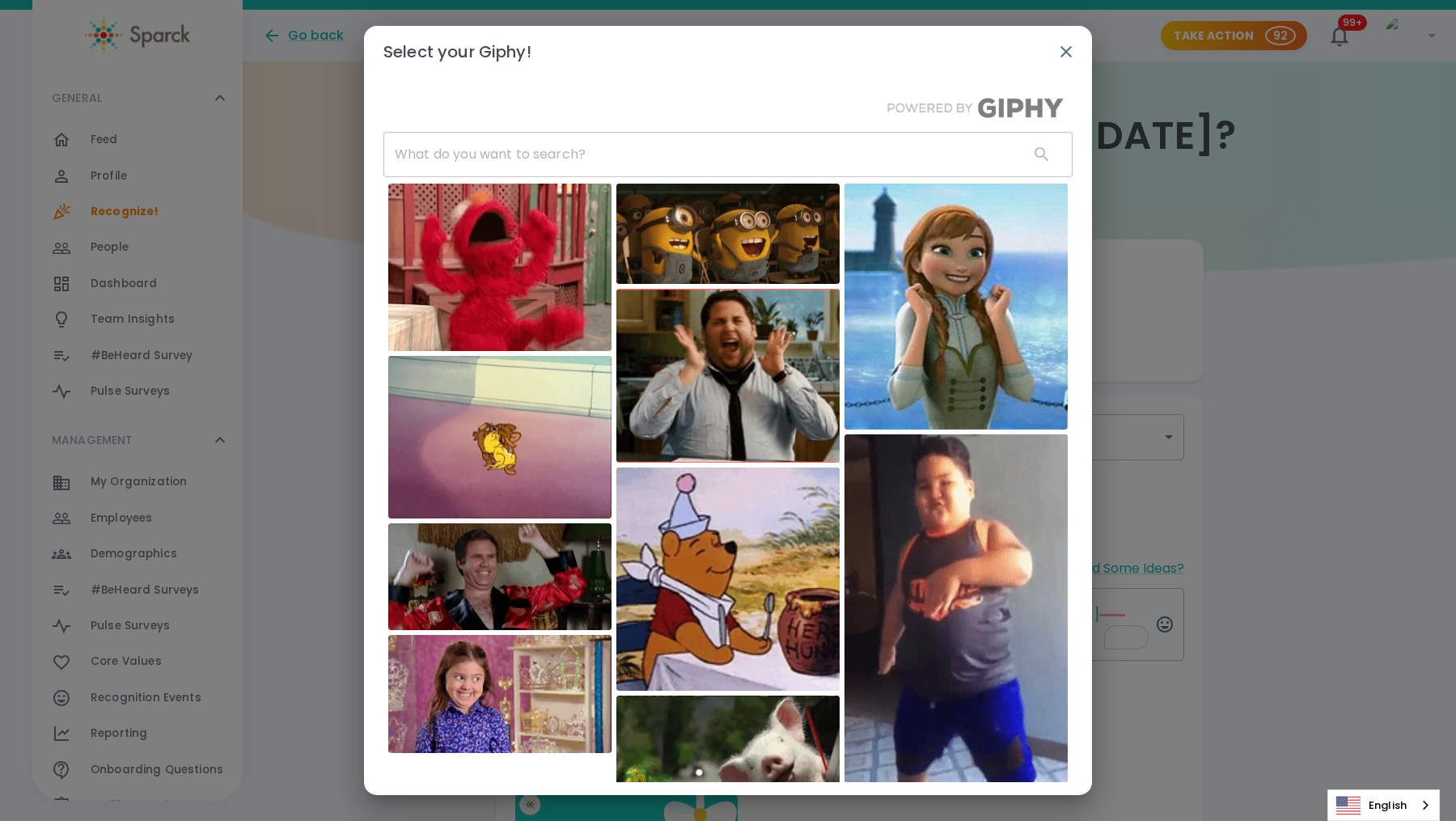
click at [604, 164] on input "text" at bounding box center [699, 154] width 632 height 45
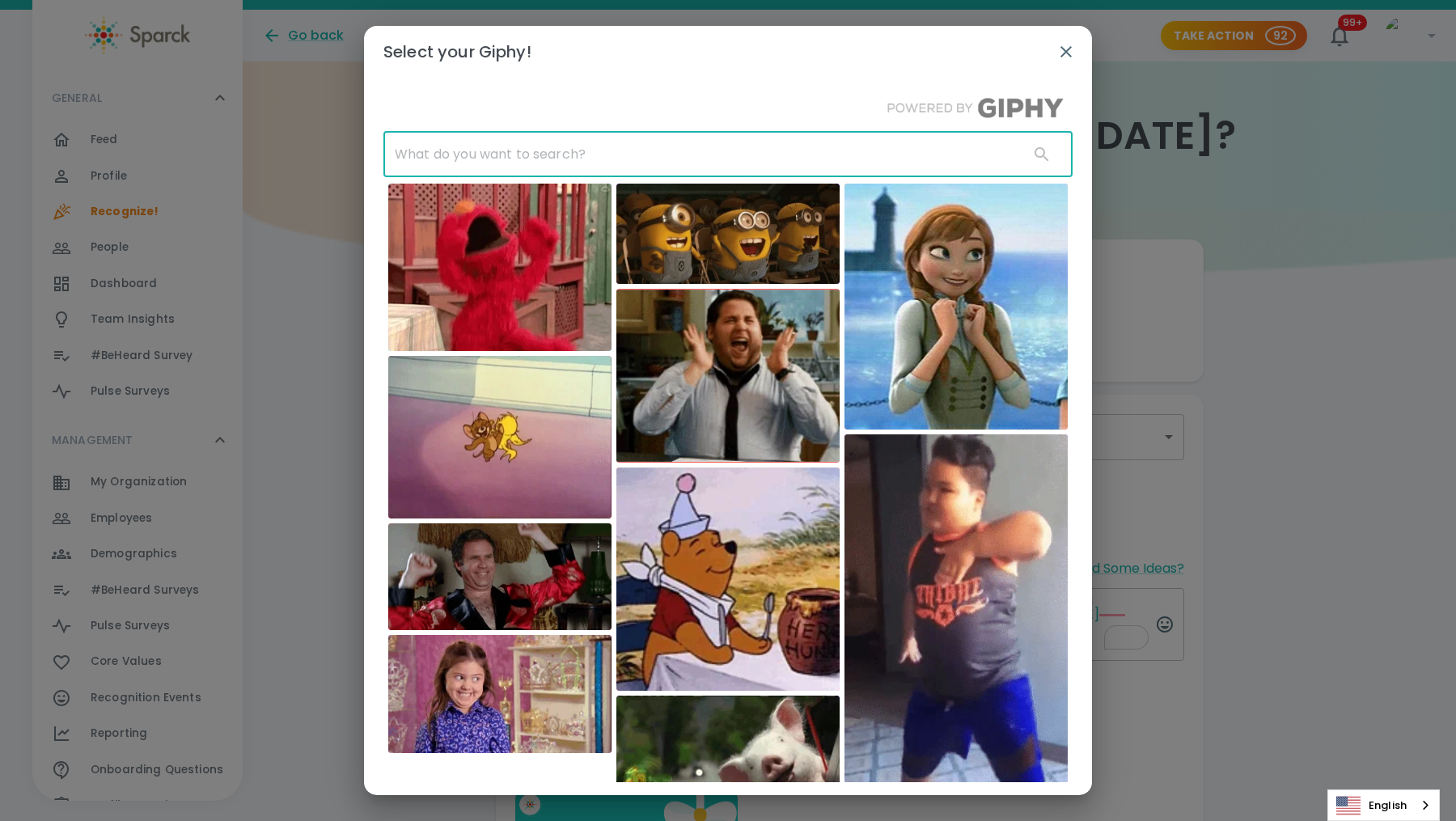
type input "n"
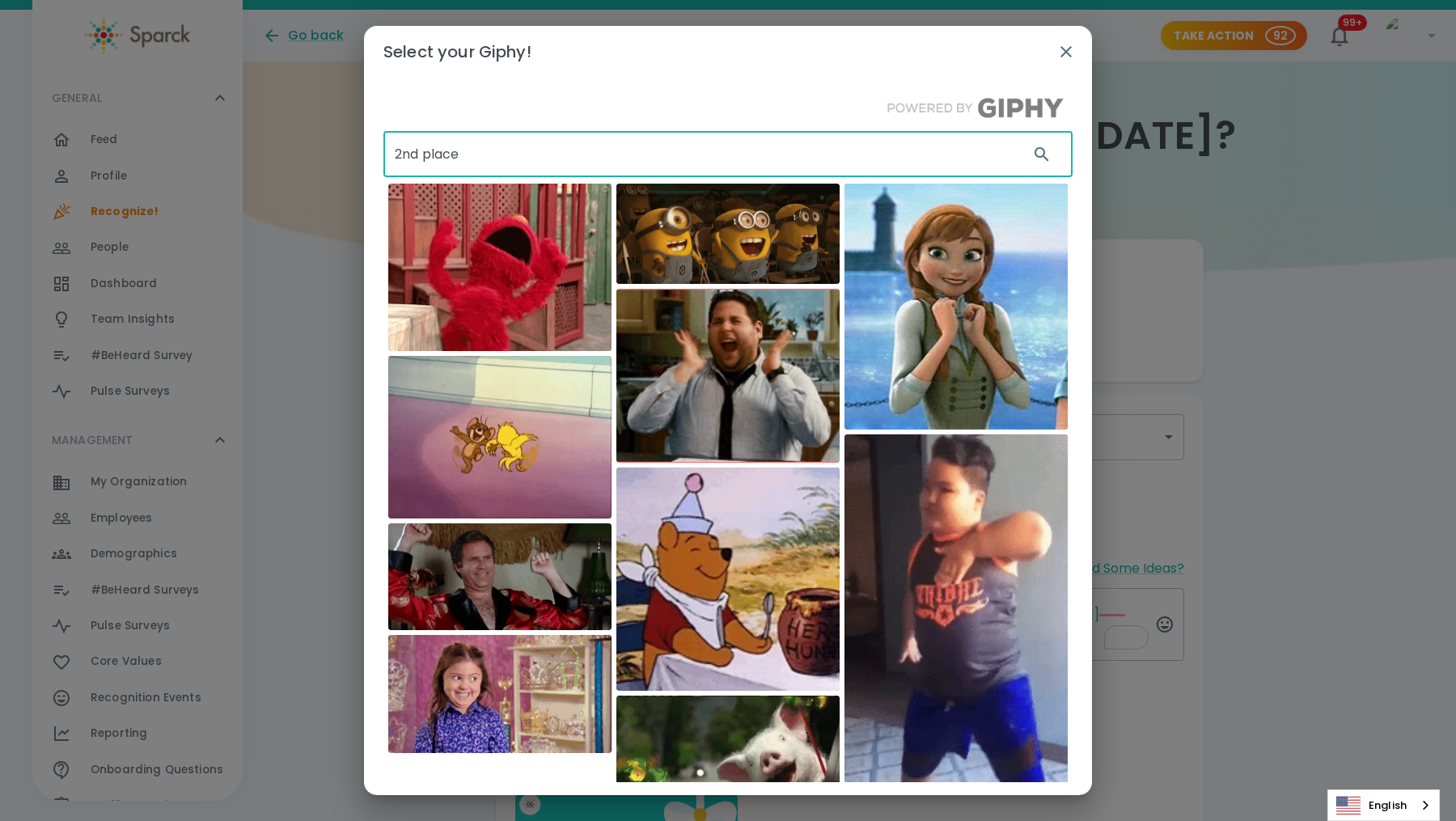
type input "2nd place"
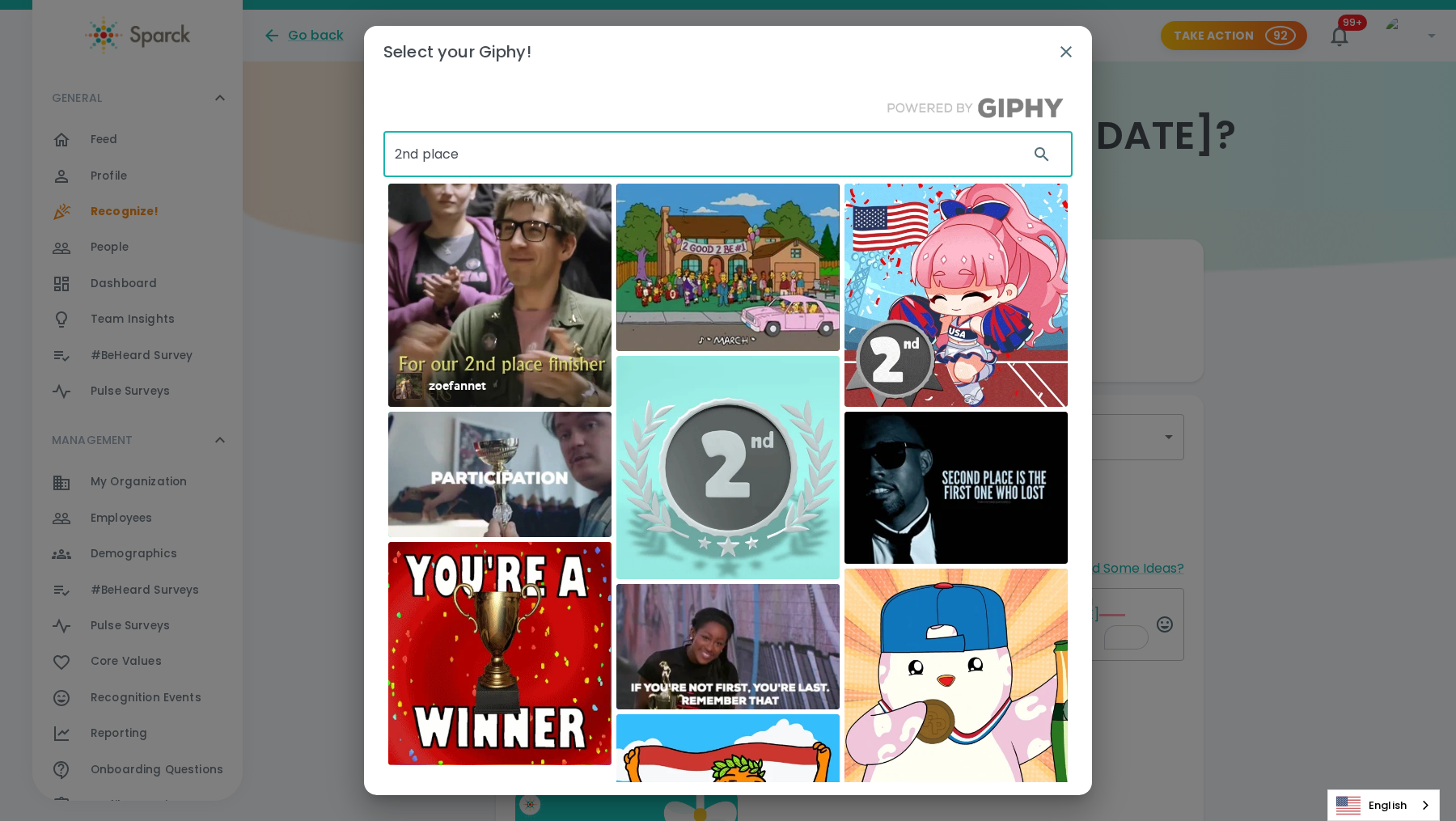
click at [509, 327] on img at bounding box center [499, 295] width 223 height 223
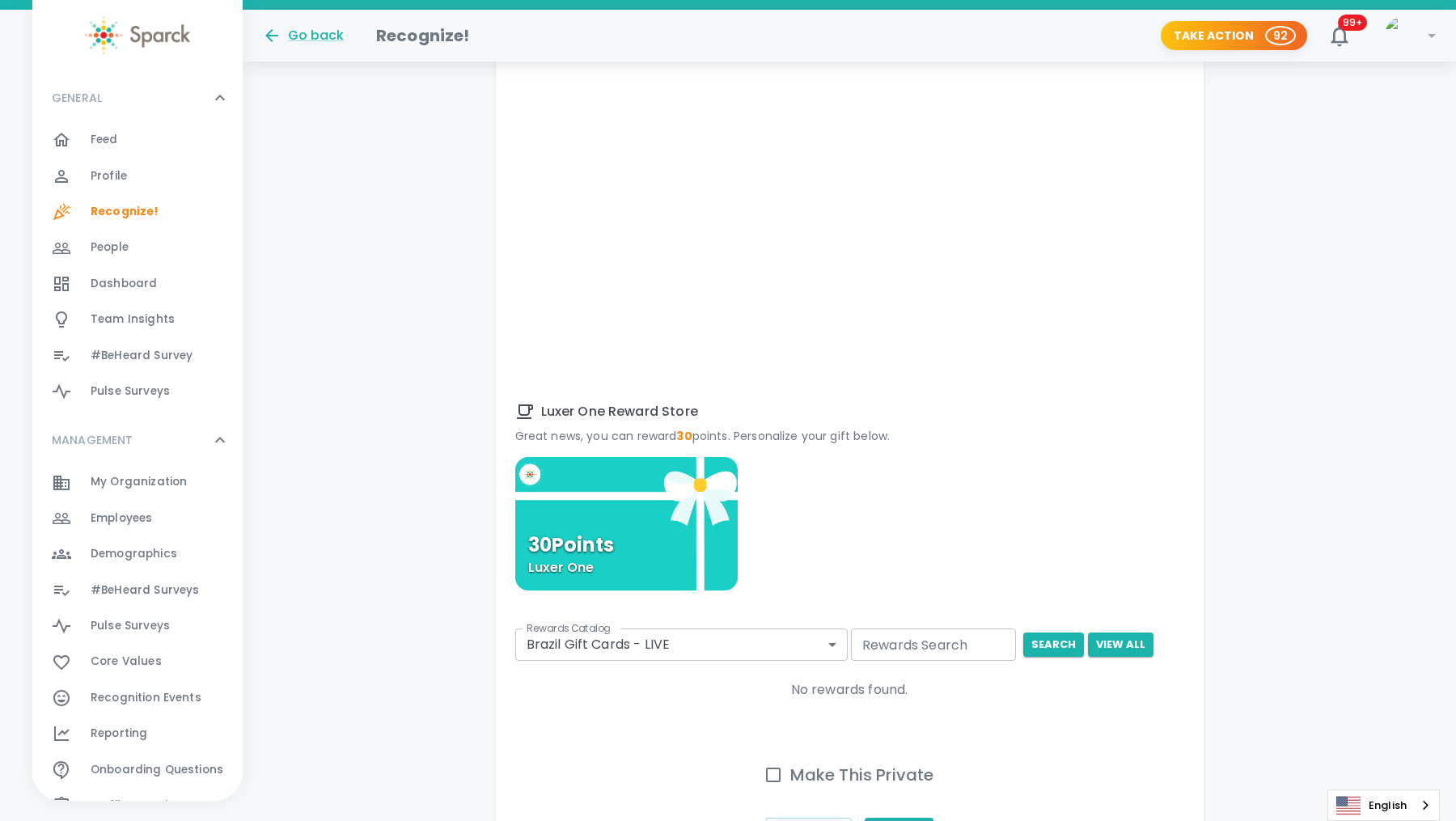
scroll to position [808, 0]
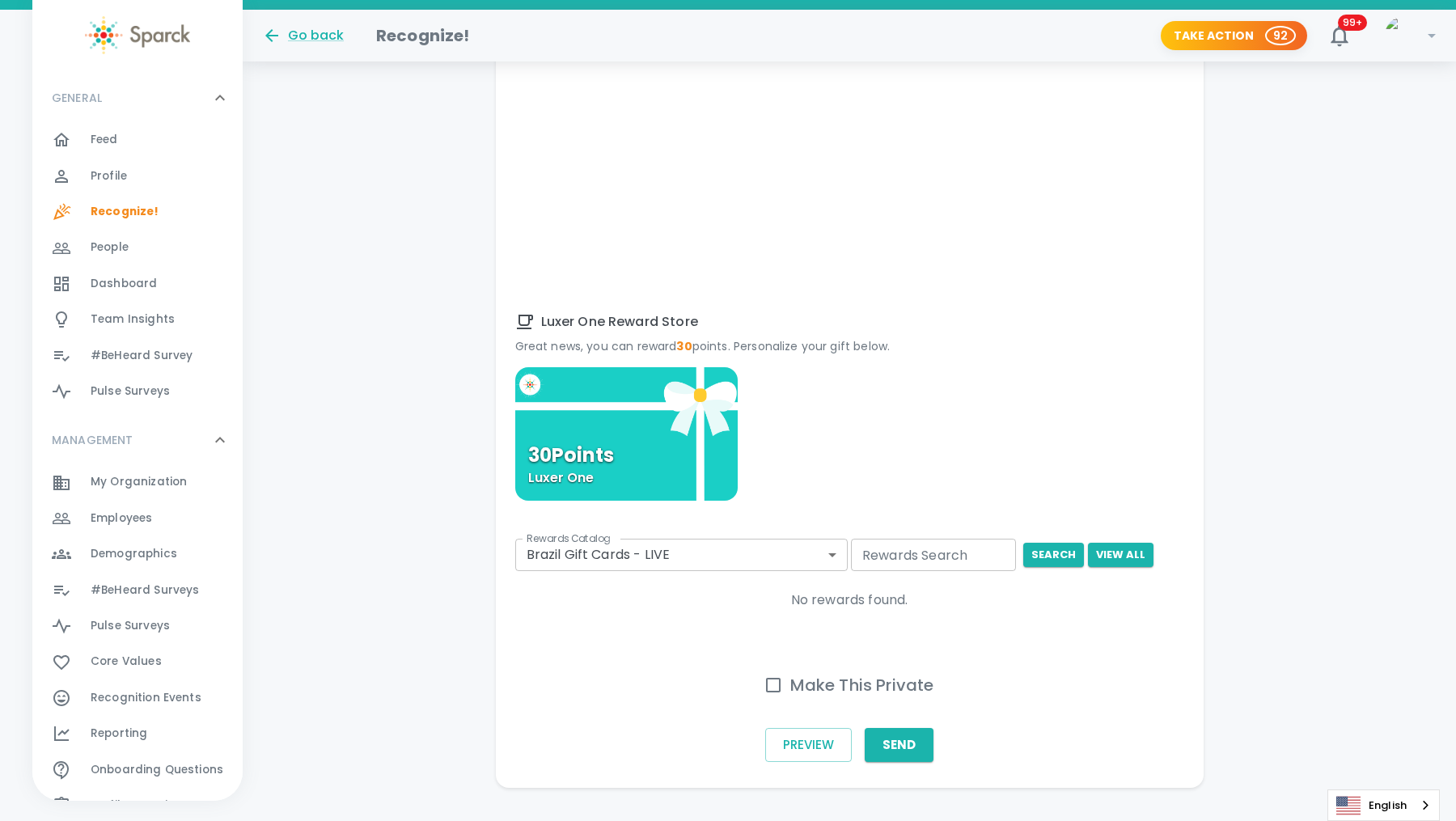
click at [671, 389] on div "30 Points Luxer One" at bounding box center [626, 433] width 223 height 133
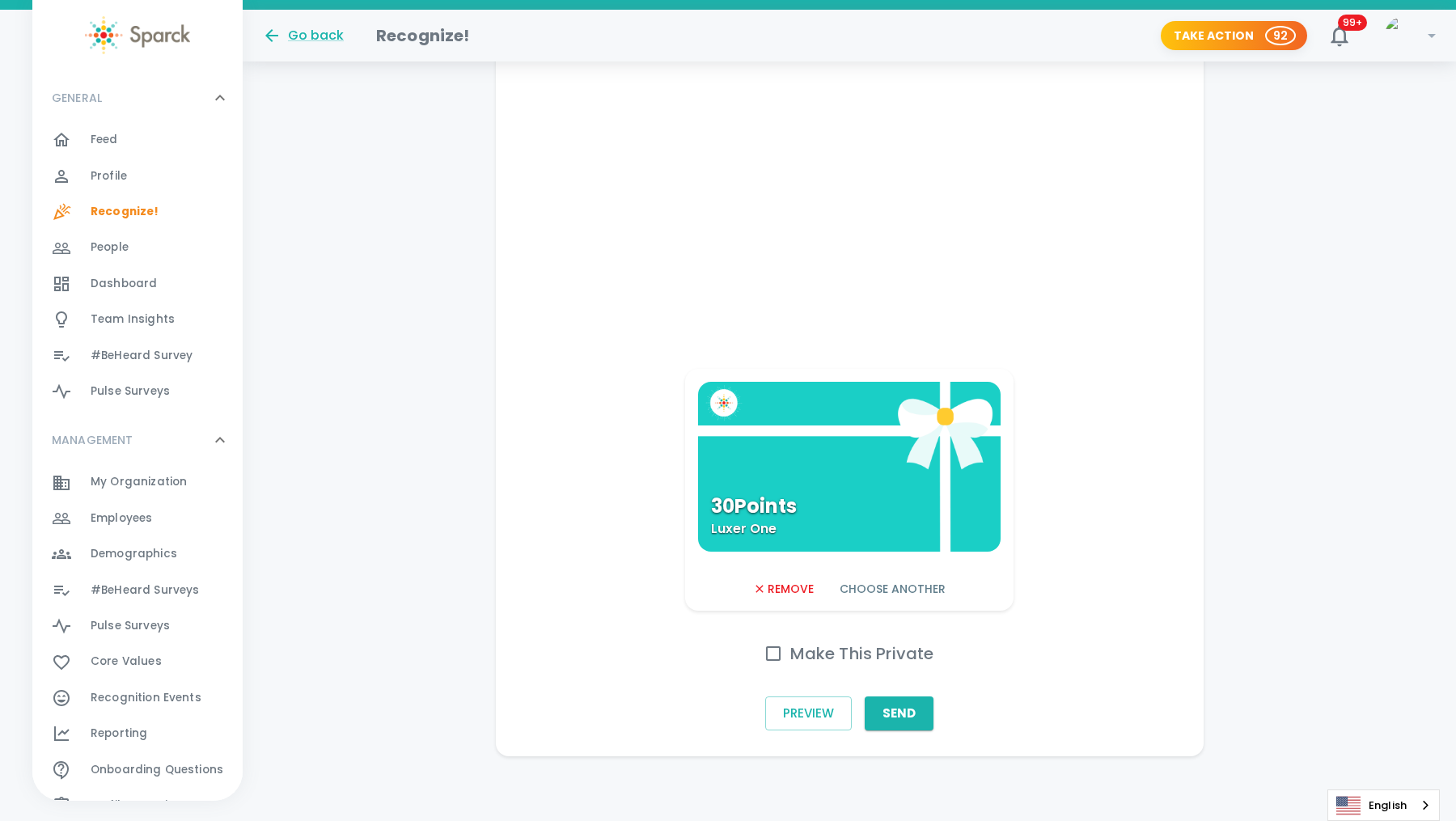
scroll to position [720, 0]
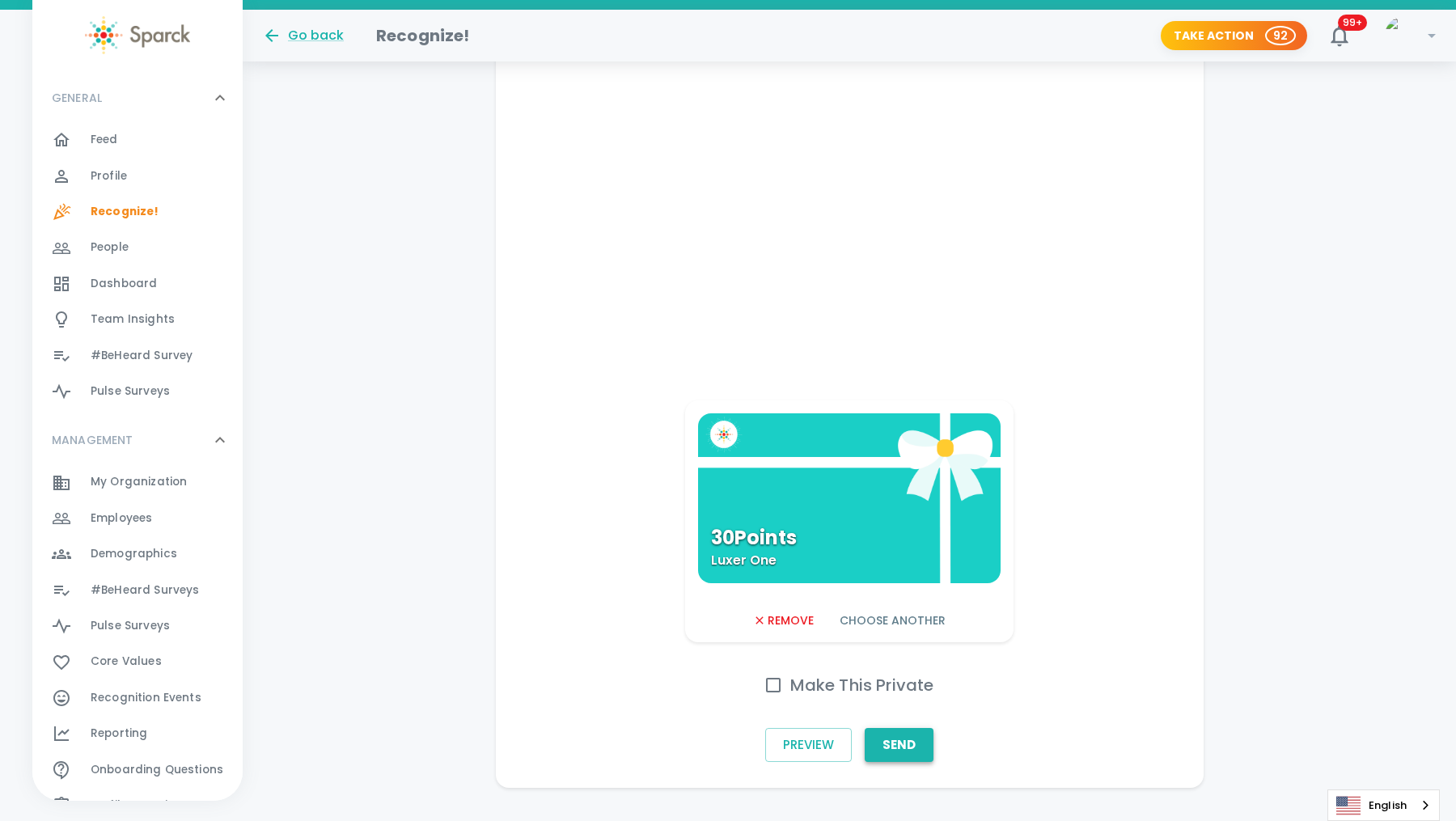
click at [891, 728] on button "Send" at bounding box center [898, 745] width 69 height 34
